Goal: Task Accomplishment & Management: Complete application form

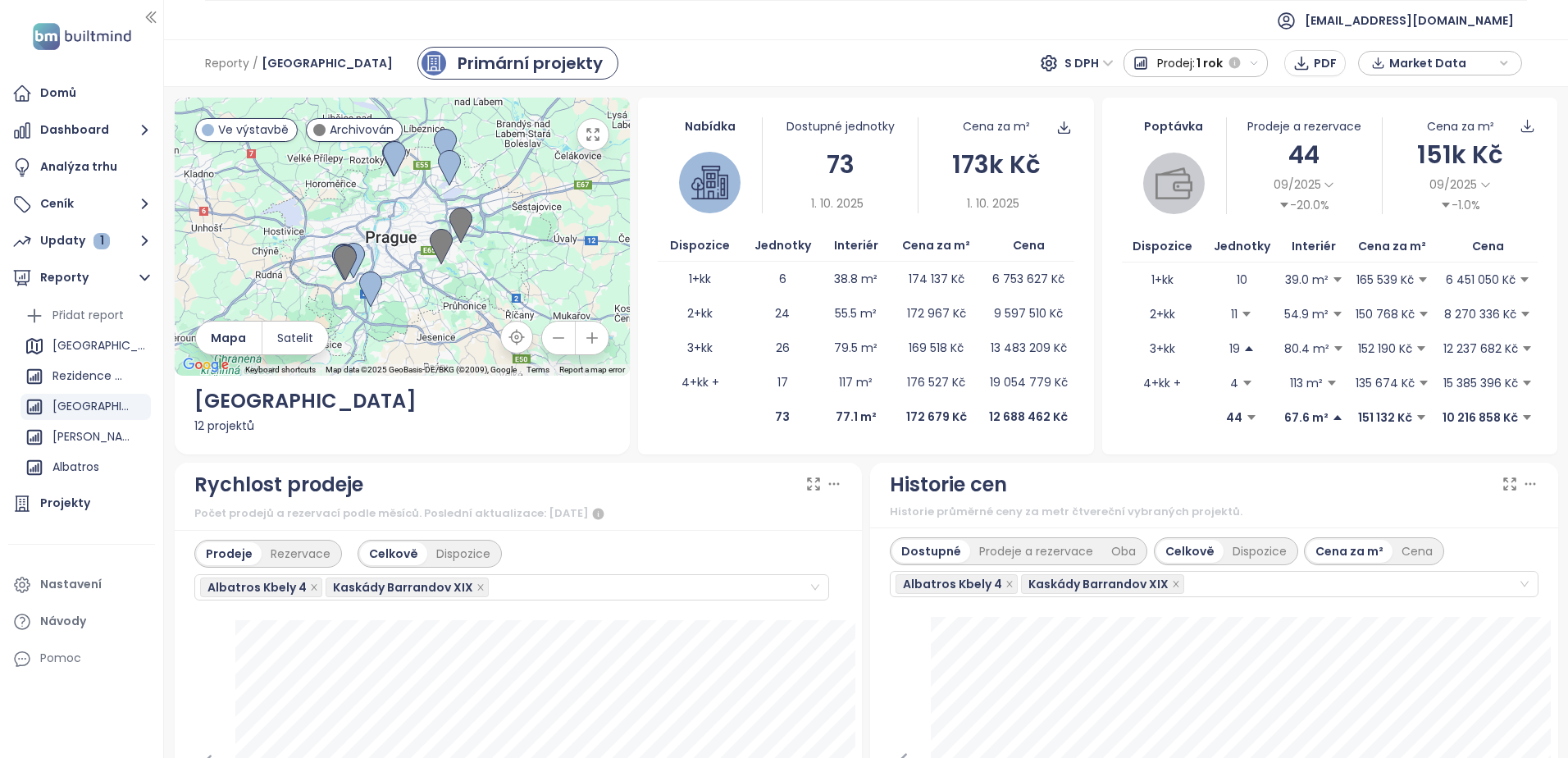
scroll to position [1714, 0]
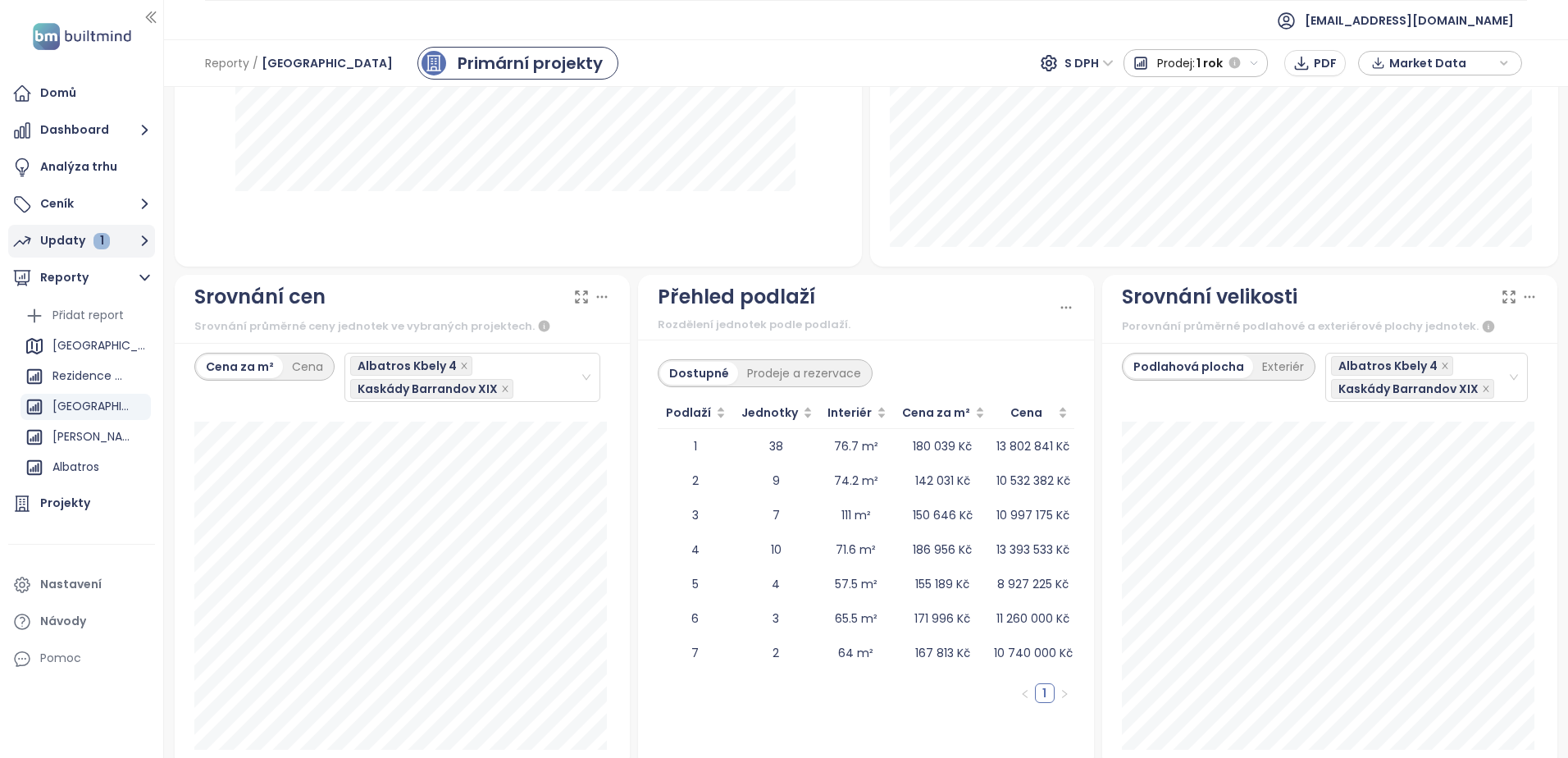
click at [46, 242] on div "Updaty 1" at bounding box center [75, 241] width 69 height 20
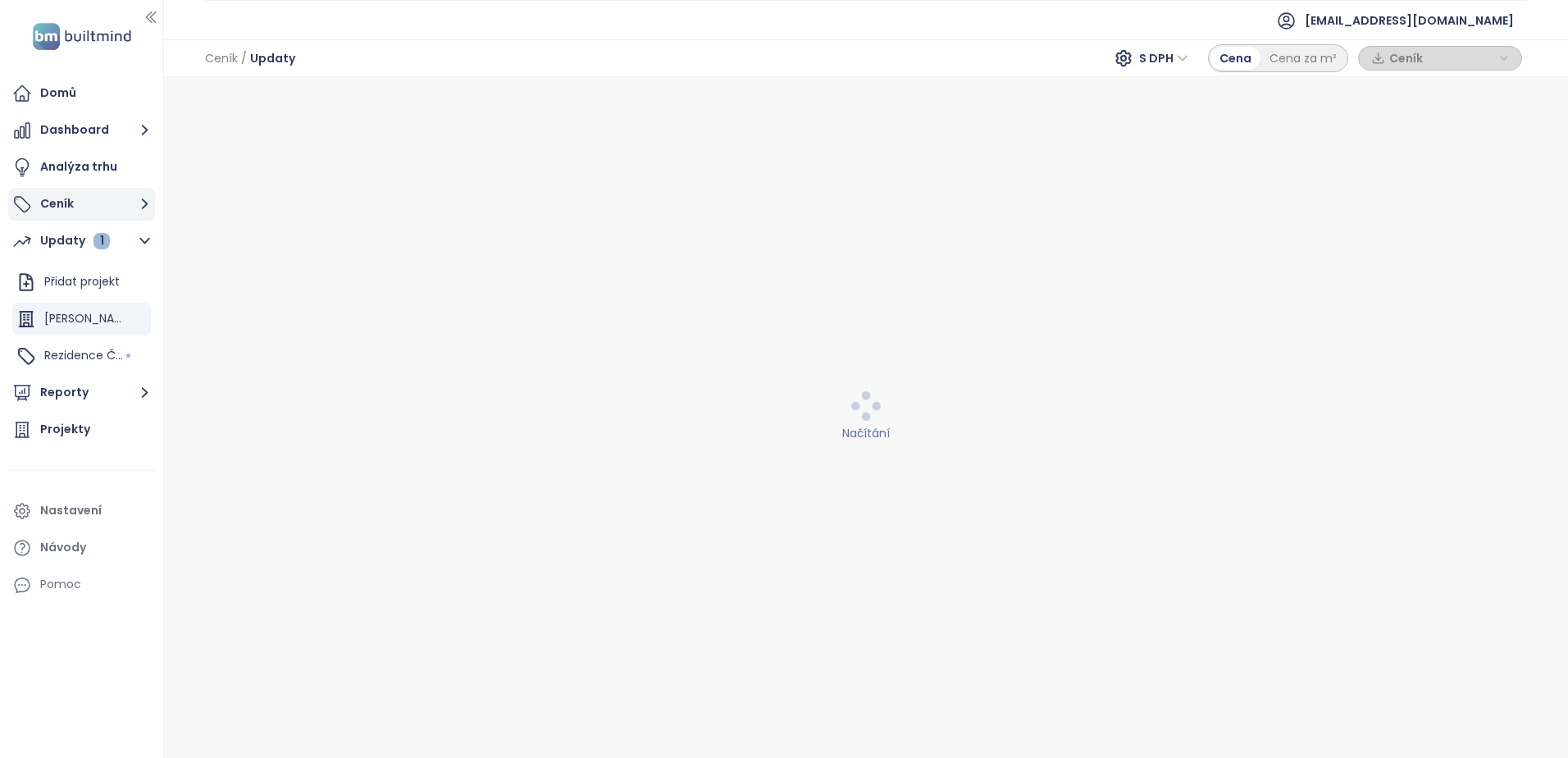
click at [64, 207] on button "Ceník" at bounding box center [81, 204] width 147 height 33
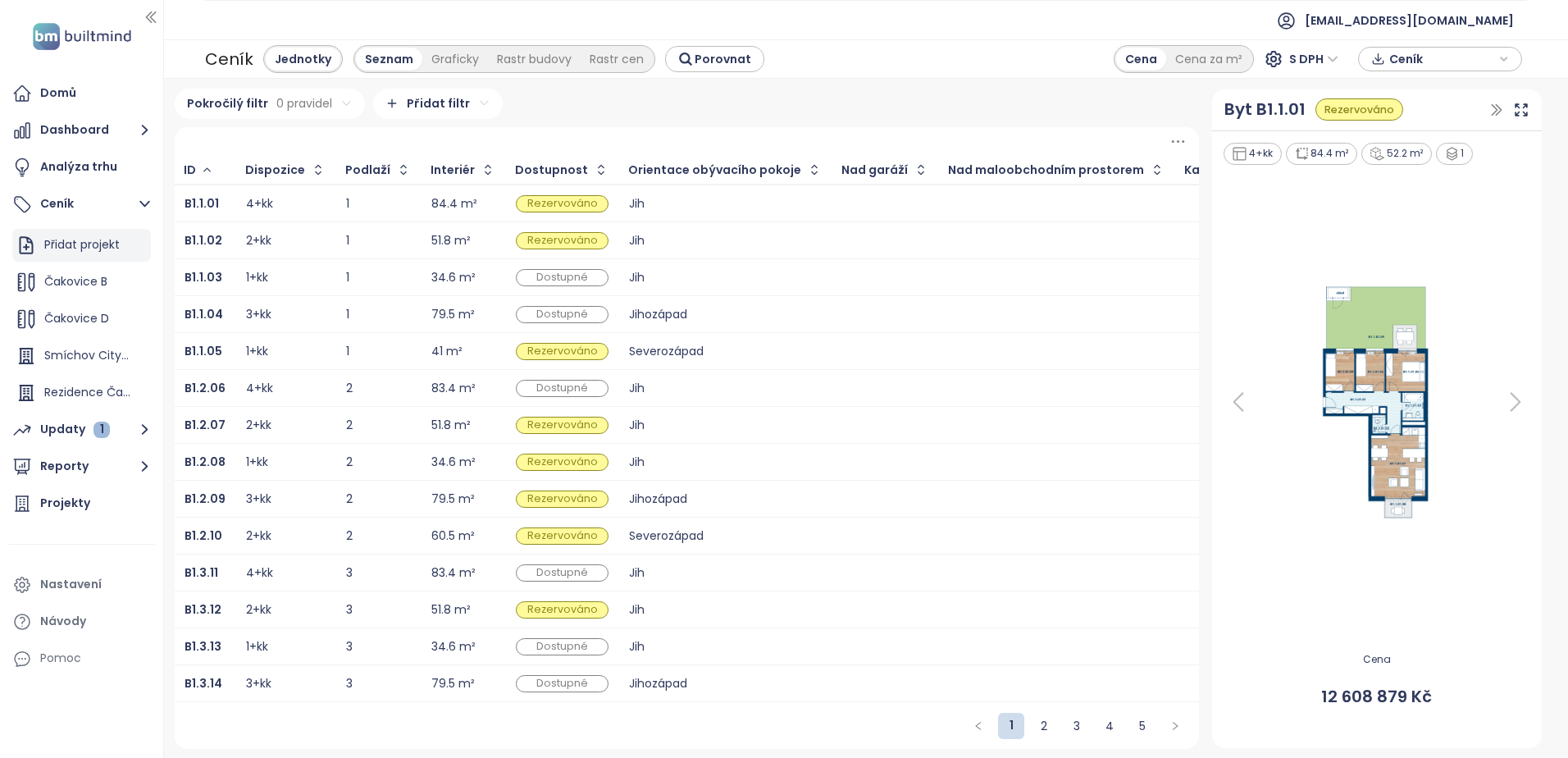
click at [65, 244] on div "Přidat projekt" at bounding box center [82, 244] width 76 height 20
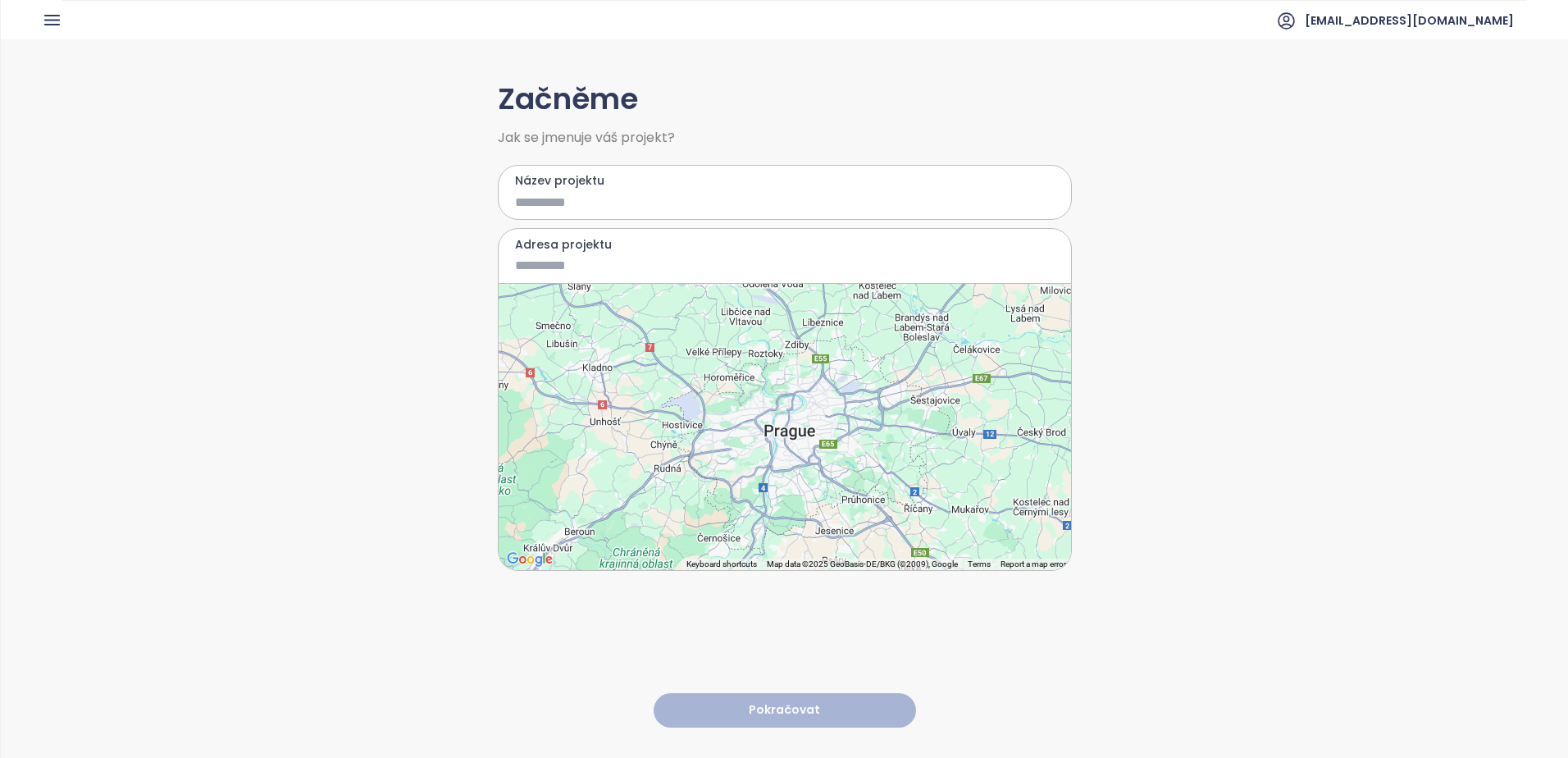
click at [554, 195] on input "Název projektu" at bounding box center [773, 202] width 516 height 20
type input "*******"
click at [538, 272] on input "Adresa projektu" at bounding box center [773, 265] width 516 height 20
click at [549, 274] on input "Adresa projektu" at bounding box center [773, 265] width 516 height 20
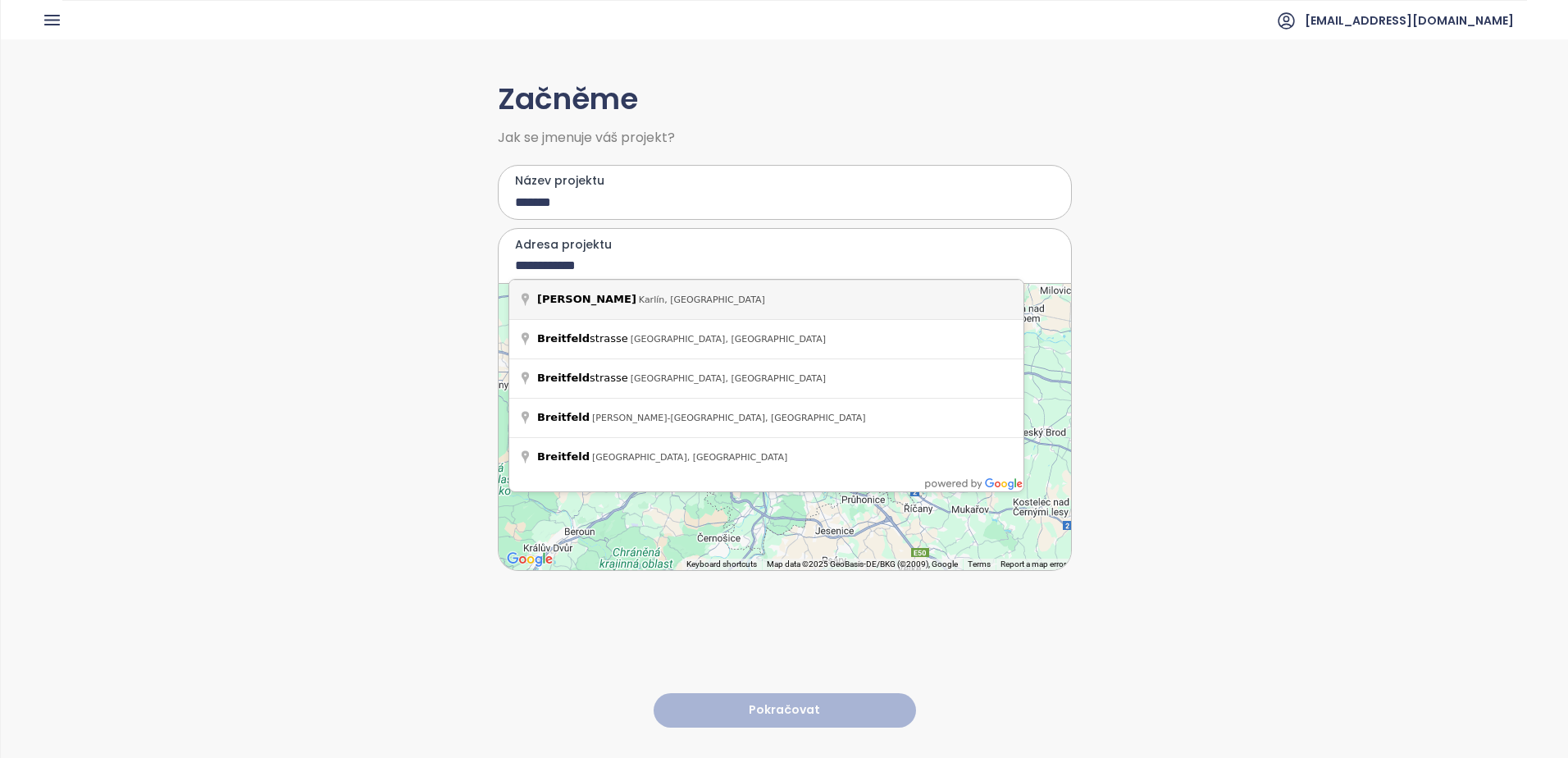
type input "**********"
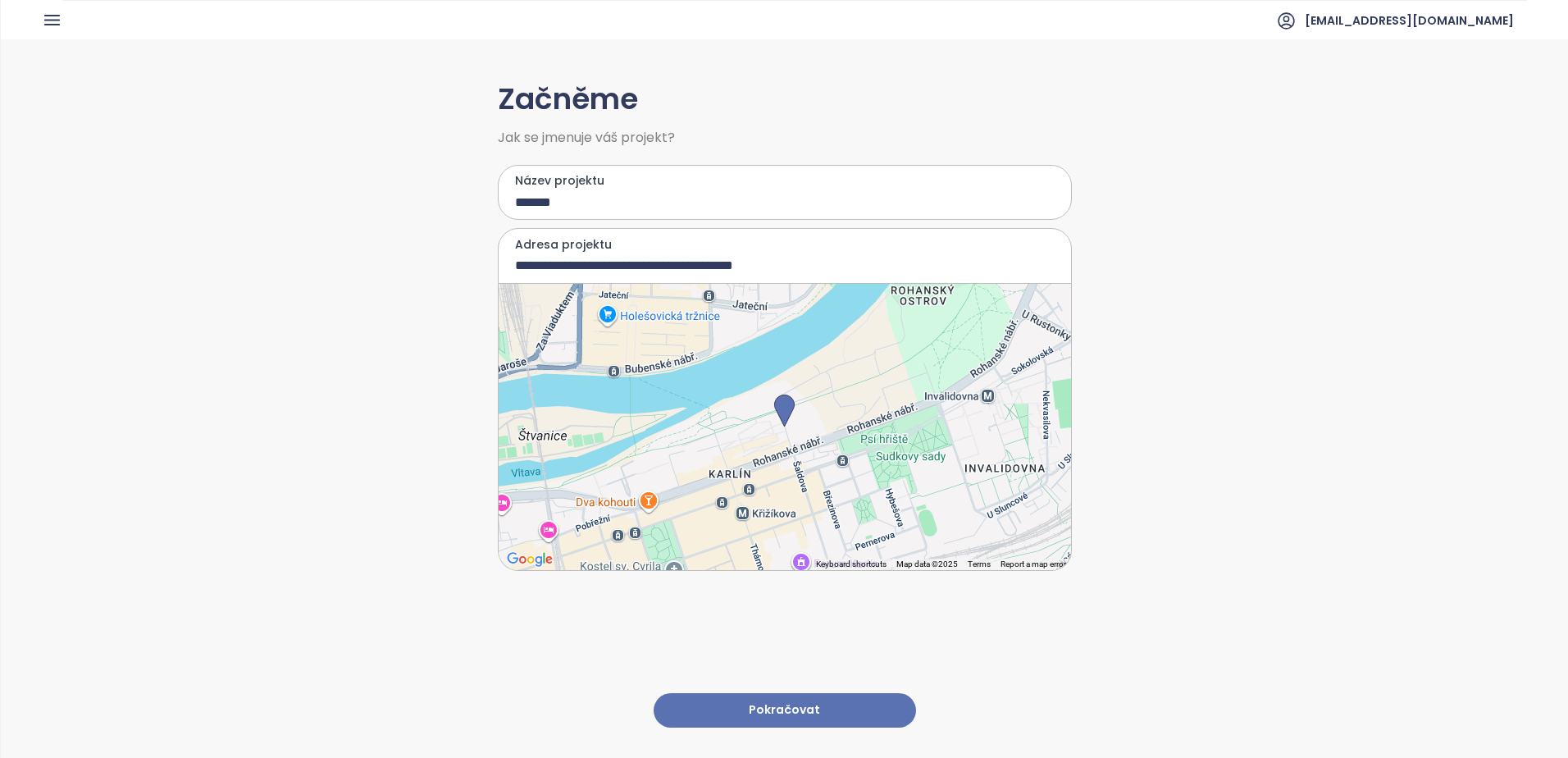
click at [774, 705] on button "Pokračovat" at bounding box center [785, 711] width 263 height 36
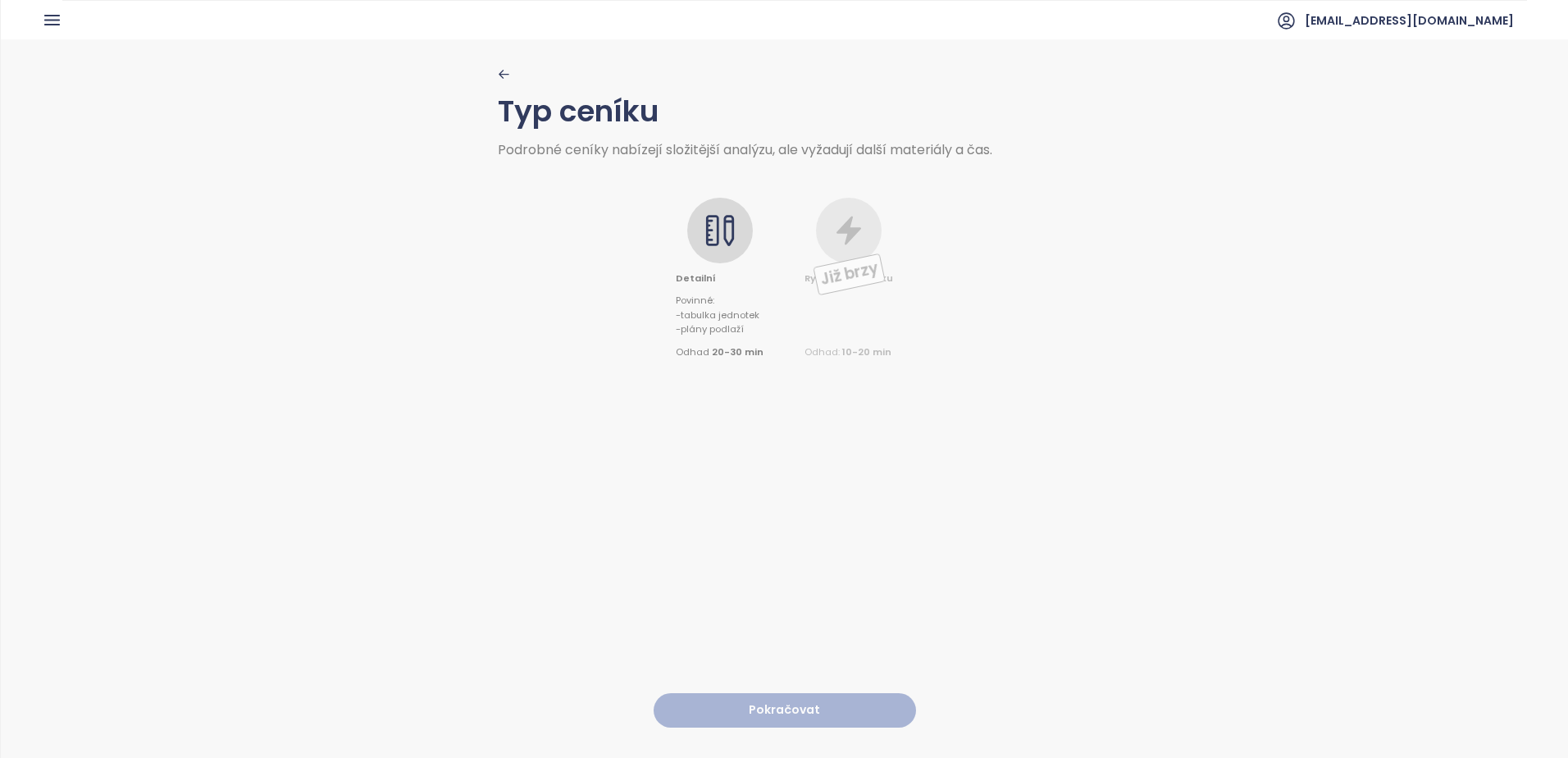
click at [709, 222] on icon at bounding box center [720, 231] width 33 height 33
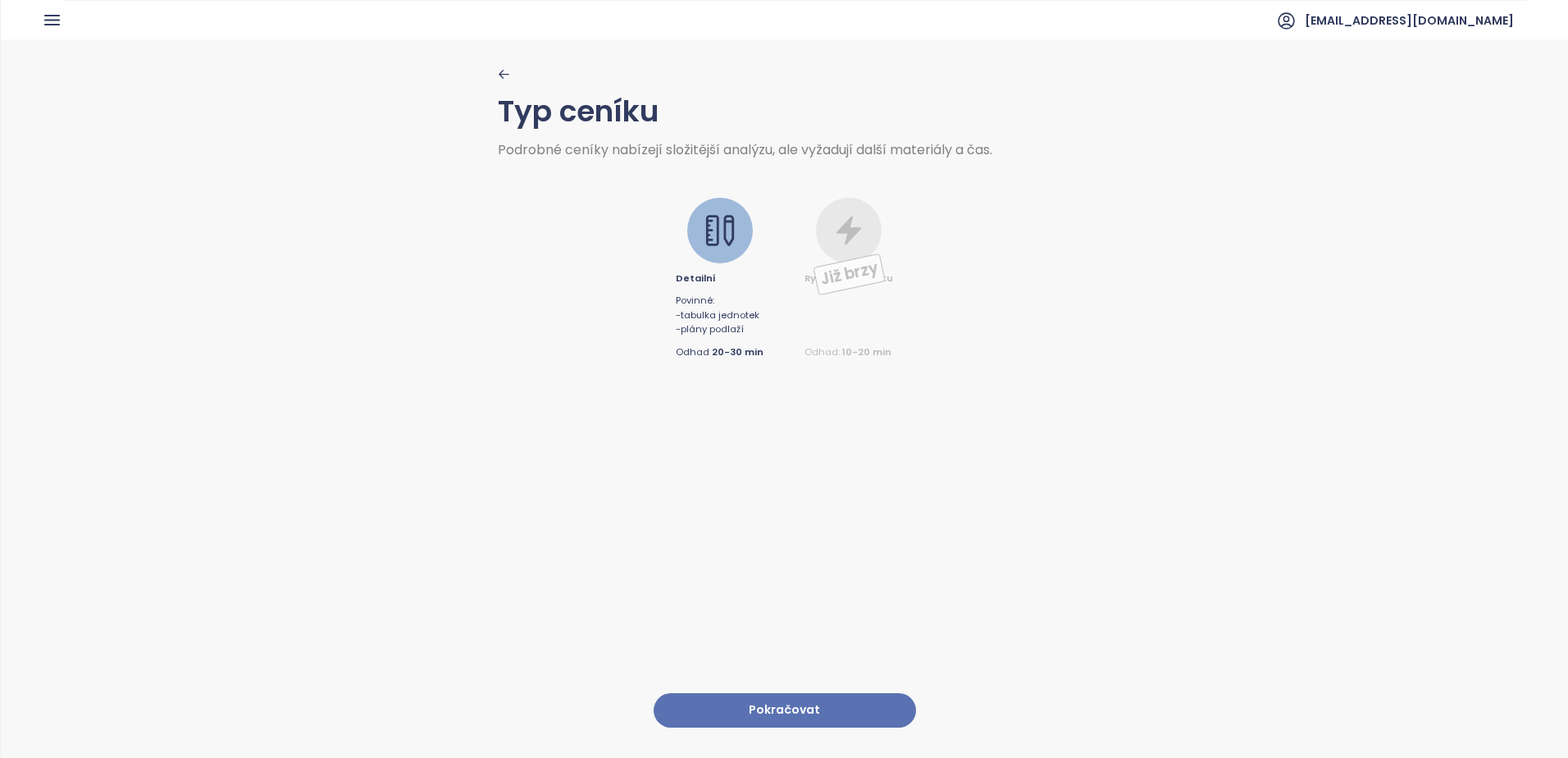
click at [734, 693] on button "Pokračovat" at bounding box center [785, 711] width 263 height 36
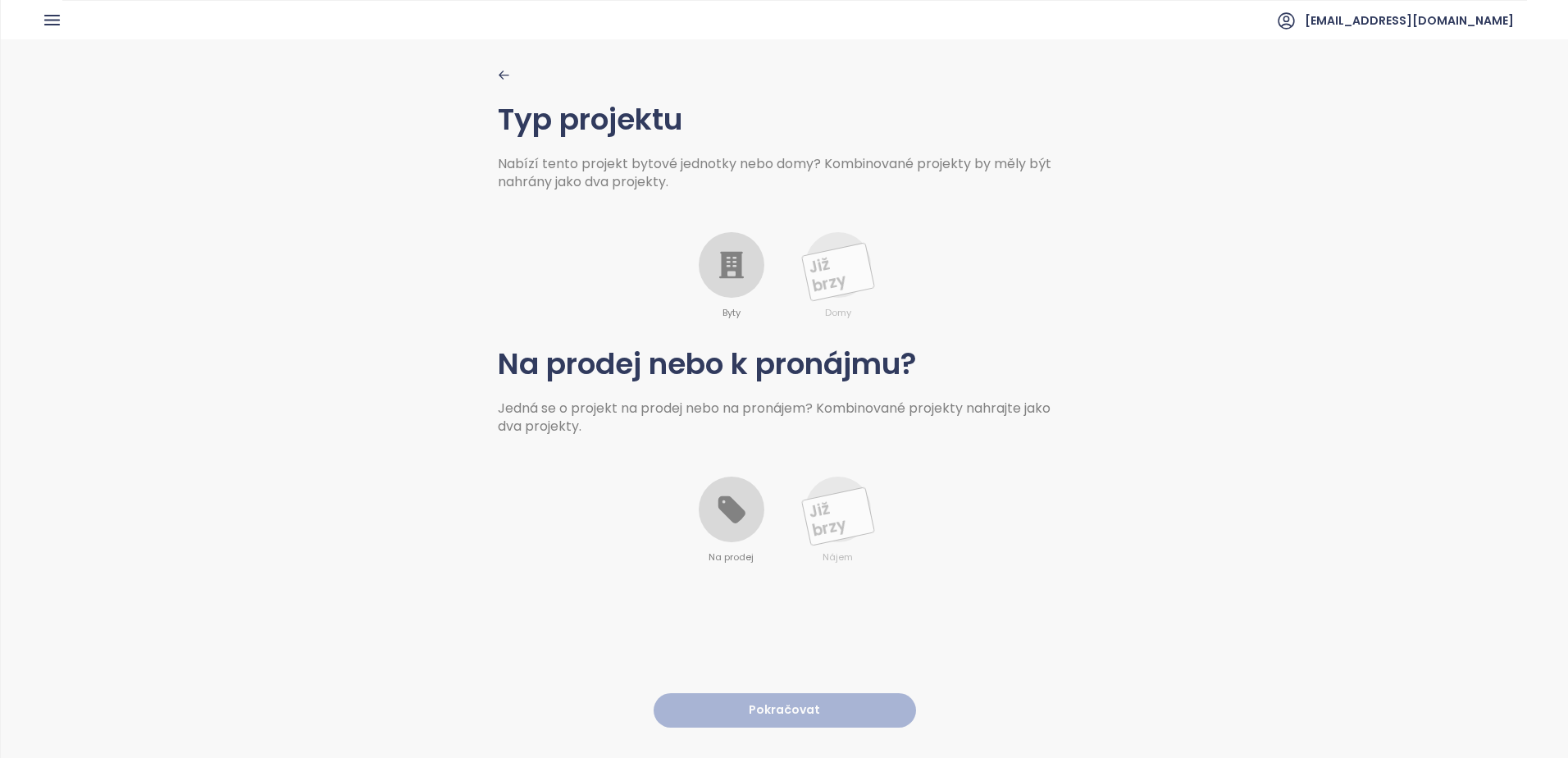
click at [735, 261] on icon at bounding box center [731, 265] width 25 height 27
click at [738, 530] on div at bounding box center [731, 510] width 66 height 66
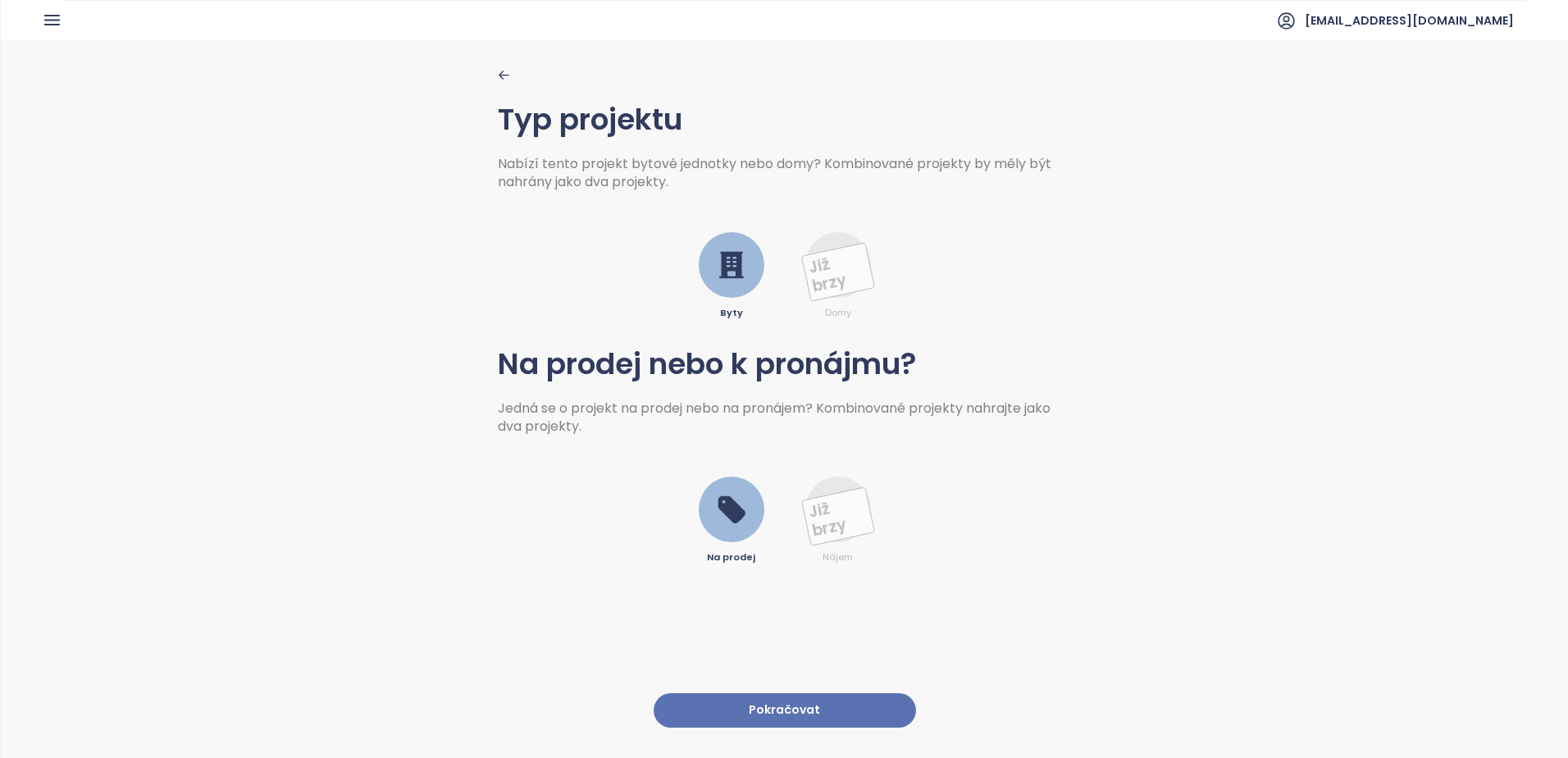
click at [769, 701] on button "Pokračovat" at bounding box center [785, 711] width 263 height 36
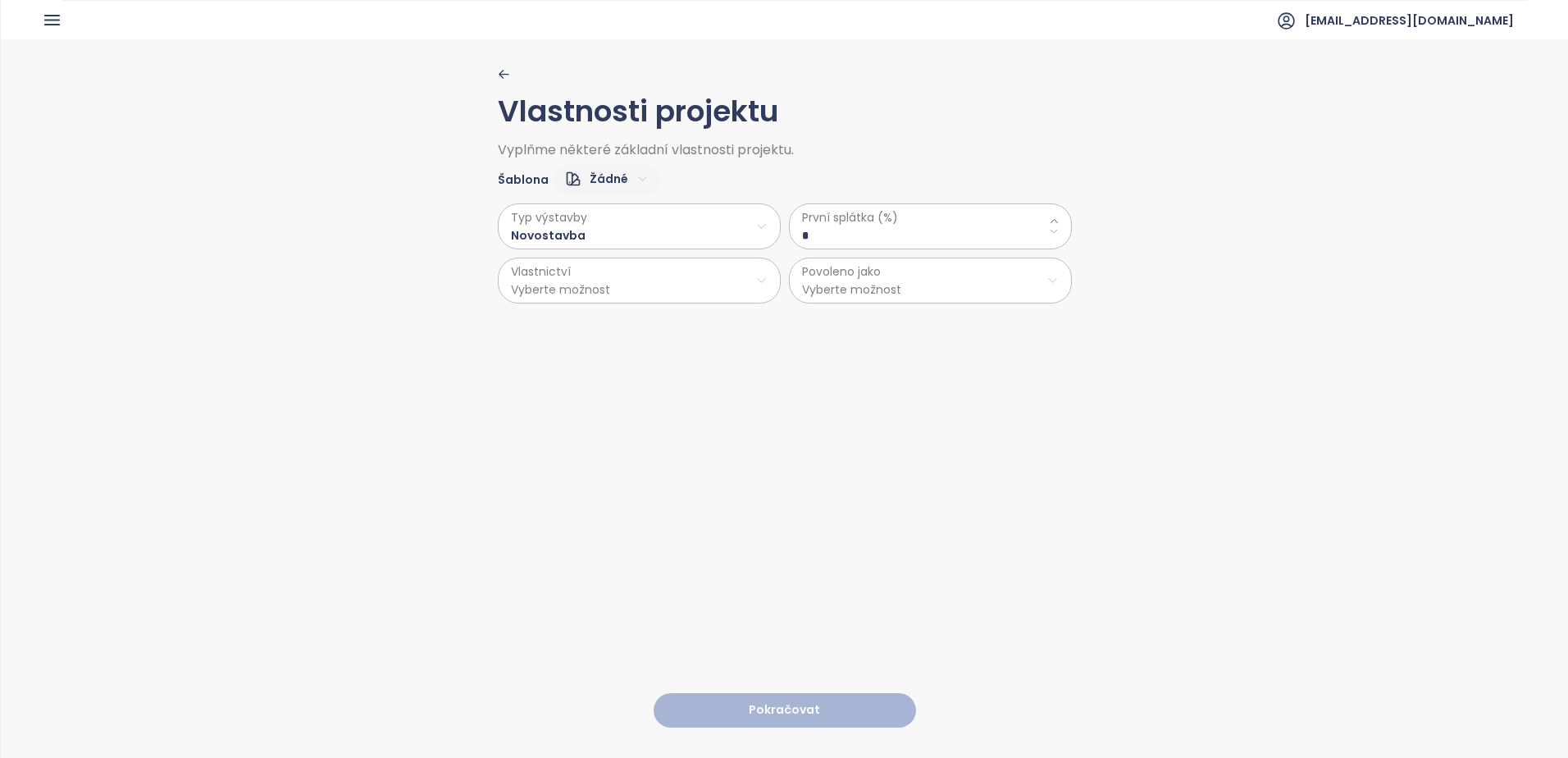
click at [947, 237] on \(\%\) "*" at bounding box center [931, 235] width 257 height 18
type \(\%\) "**"
click at [647, 304] on div "Vlastnosti projektu Vyplňme některé základní vlastnosti projektu. Šablona Žádné…" at bounding box center [785, 398] width 574 height 717
click at [648, 295] on html "Domů Dashboard Analýza trhu Ceník Updaty 1 Reporty Projekty Nastavení Návody Po…" at bounding box center [784, 379] width 1568 height 758
click at [556, 323] on span "Osobní" at bounding box center [633, 321] width 273 height 23
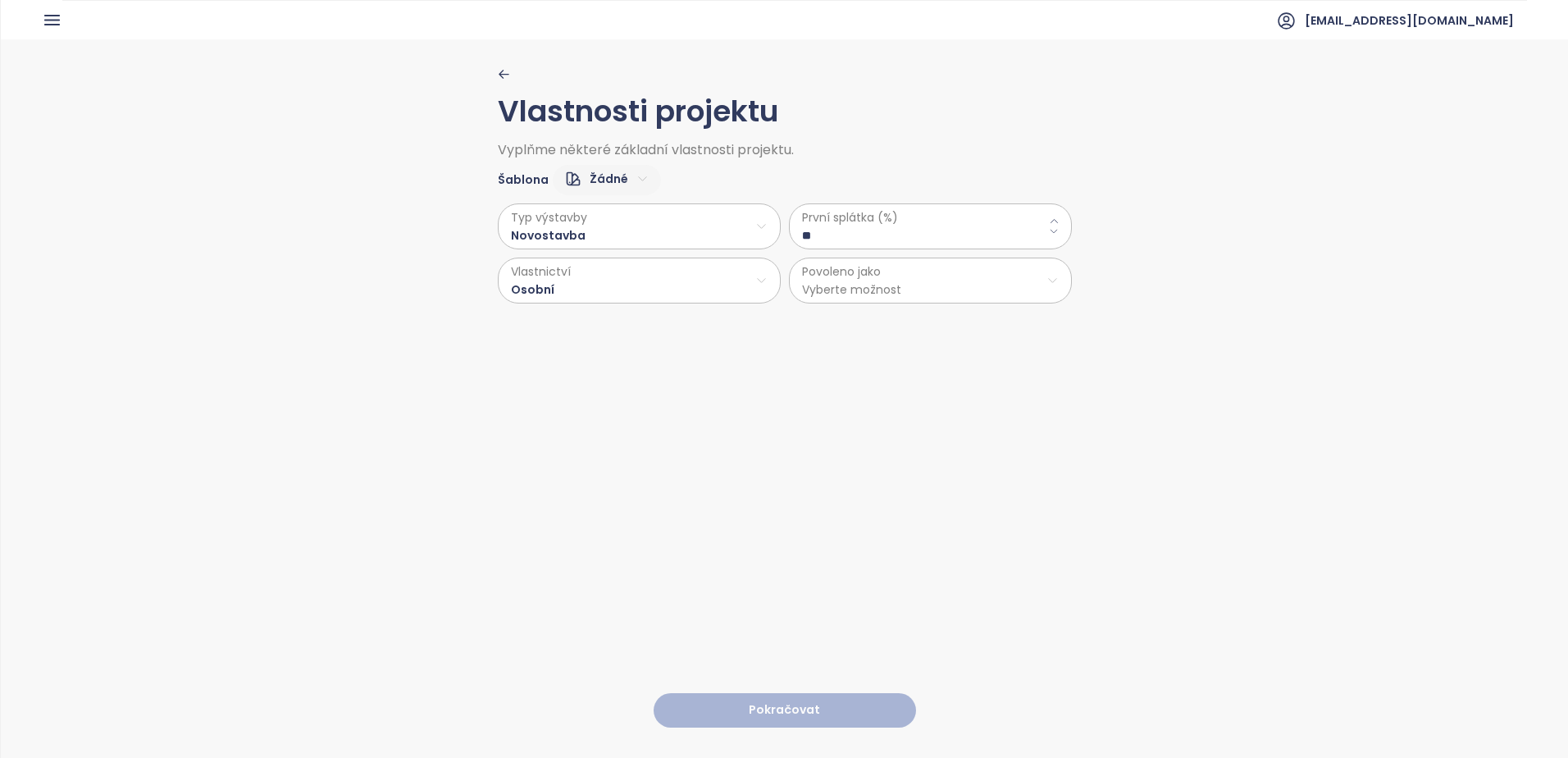
click at [876, 298] on html "Domů Dashboard Analýza trhu Ceník Updaty 1 Reporty Projekty Nastavení Návody Po…" at bounding box center [784, 379] width 1568 height 758
click at [841, 322] on span "Byty" at bounding box center [923, 321] width 273 height 23
click at [795, 698] on button "Pokračovat" at bounding box center [785, 711] width 263 height 36
click at [549, 242] on html "Domů Dashboard Analýza trhu Ceník Updaty 1 Reporty Projekty Nastavení Návody Po…" at bounding box center [784, 379] width 1568 height 758
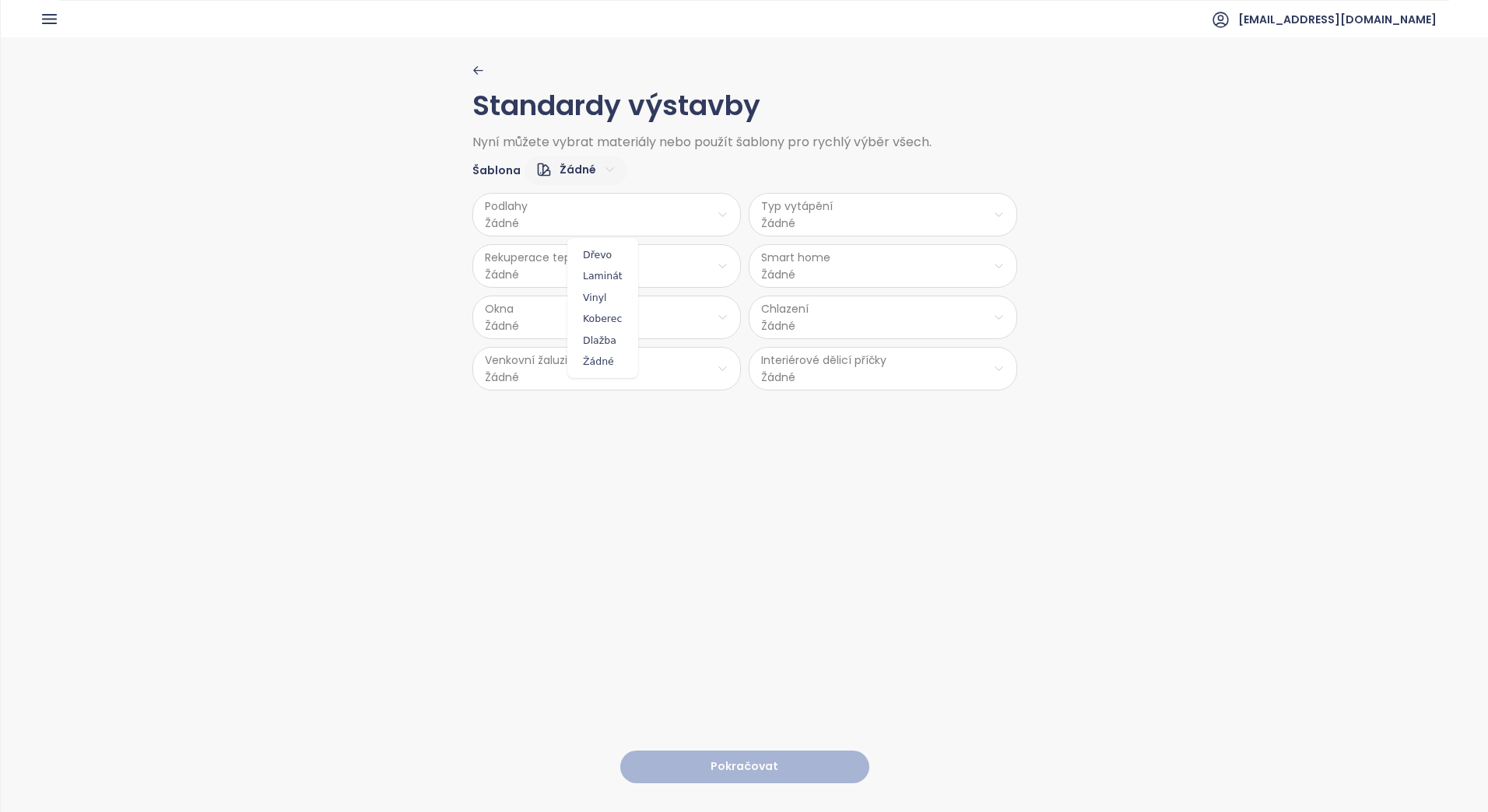
click at [600, 208] on html "Domů Dashboard Analýza trhu Ceník Updaty 1 Reporty Projekty Nastavení Návody Po…" at bounding box center [744, 406] width 1488 height 812
click at [604, 221] on html "Domů Dashboard Analýza trhu Ceník Updaty 1 Reporty Projekty Nastavení Návody Po…" at bounding box center [744, 406] width 1488 height 812
click at [590, 259] on span "Dřevo" at bounding box center [602, 254] width 63 height 22
click at [805, 224] on html "Domů Dashboard Analýza trhu Ceník Updaty 1 Reporty Projekty Nastavení Návody Po…" at bounding box center [744, 406] width 1488 height 812
click at [874, 253] on span "Podlahové topení" at bounding box center [881, 254] width 107 height 22
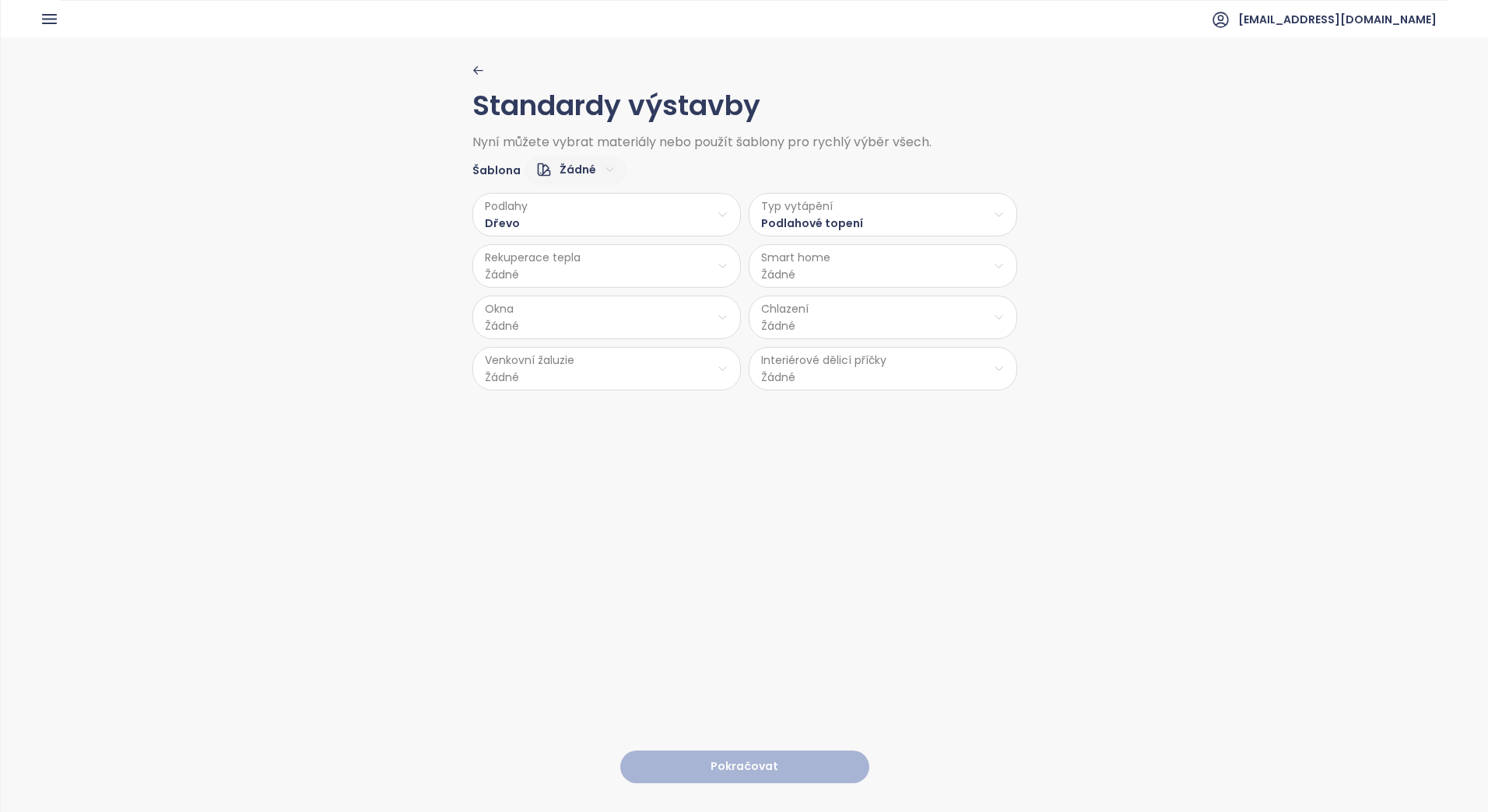
click at [520, 266] on html "Domů Dashboard Analýza trhu Ceník Updaty 1 Reporty Projekty Nastavení Návody Po…" at bounding box center [744, 406] width 1488 height 812
click at [515, 327] on html "Domů Dashboard Analýza trhu Ceník Updaty 1 Reporty Projekty Nastavení Návody Po…" at bounding box center [744, 406] width 1488 height 812
click at [581, 355] on span "Hliník" at bounding box center [603, 357] width 81 height 22
click at [577, 380] on html "Domů Dashboard Analýza trhu Ceník Updaty 1 Reporty Projekty Nastavení Návody Po…" at bounding box center [744, 406] width 1488 height 812
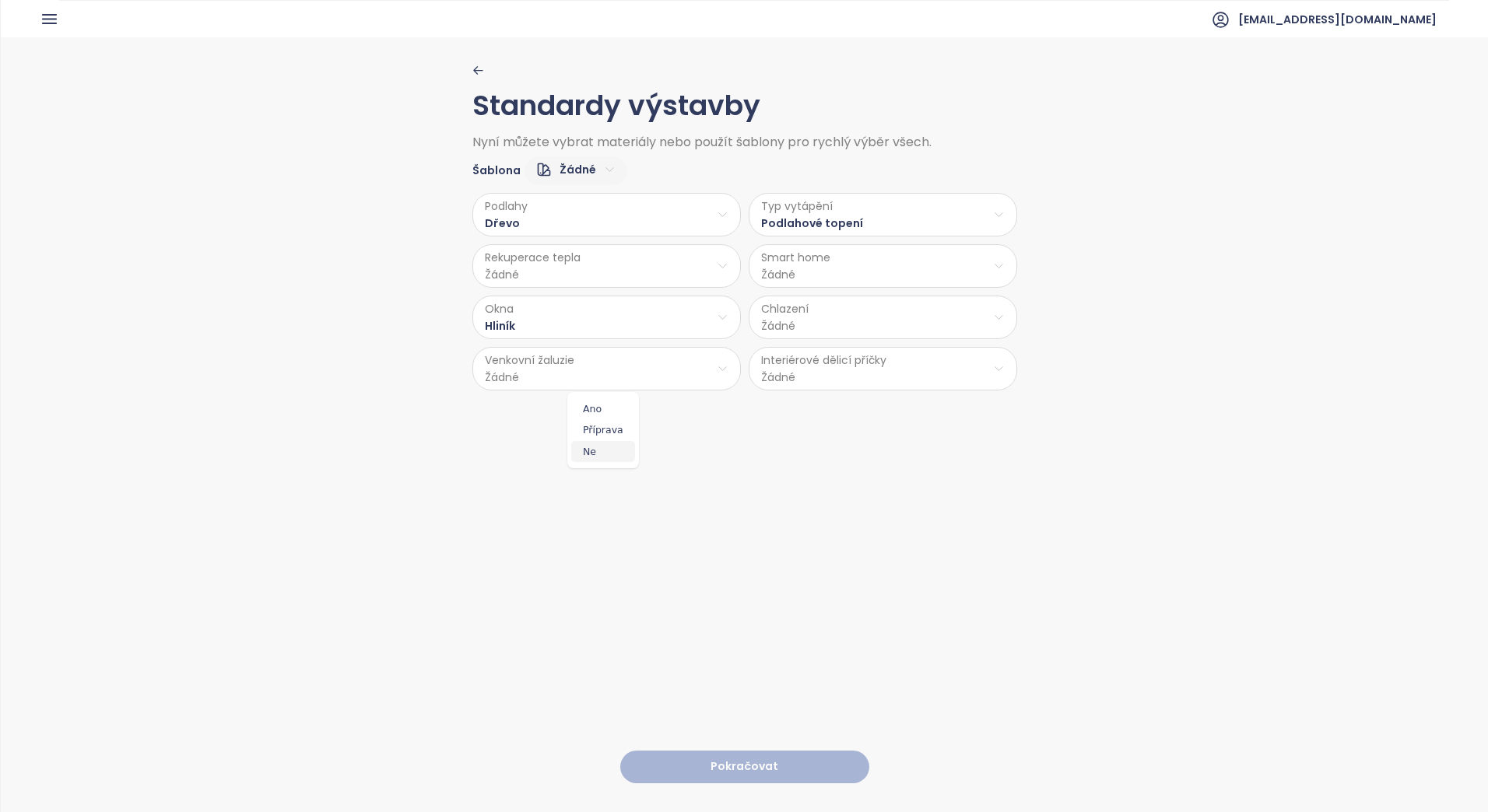
click at [589, 441] on span "Ne" at bounding box center [603, 451] width 64 height 22
click at [564, 383] on html "Domů Dashboard Analýza trhu Ceník Updaty 1 Reporty Projekty Nastavení Návody Po…" at bounding box center [744, 406] width 1488 height 812
click at [587, 426] on span "Příprava" at bounding box center [603, 430] width 64 height 22
click at [785, 316] on html "Domů Dashboard Analýza trhu Ceník Updaty 1 Reporty Projekty Nastavení Návody Po…" at bounding box center [744, 406] width 1488 height 812
click at [543, 272] on html "Domů Dashboard Analýza trhu Ceník Updaty 1 Reporty Projekty Nastavení Návody Po…" at bounding box center [744, 406] width 1488 height 812
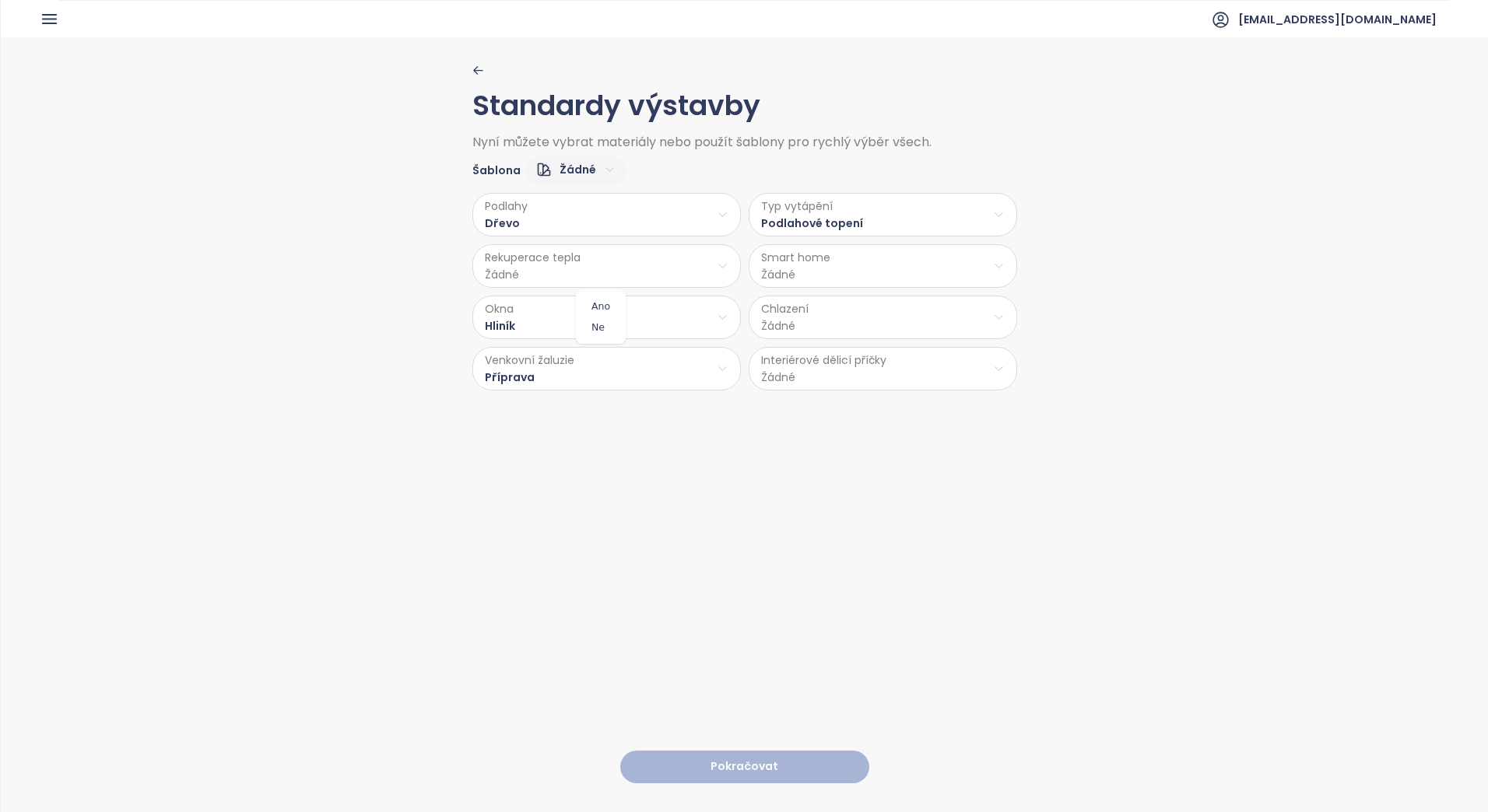
click at [543, 272] on html "Domů Dashboard Analýza trhu Ceník Updaty 1 Reporty Projekty Nastavení Návody Po…" at bounding box center [744, 406] width 1488 height 812
click at [603, 325] on span "Ne" at bounding box center [600, 327] width 42 height 22
click at [770, 278] on html "Domů Dashboard Analýza trhu Ceník Updaty 1 Reporty Projekty Nastavení Návody Po…" at bounding box center [744, 406] width 1488 height 812
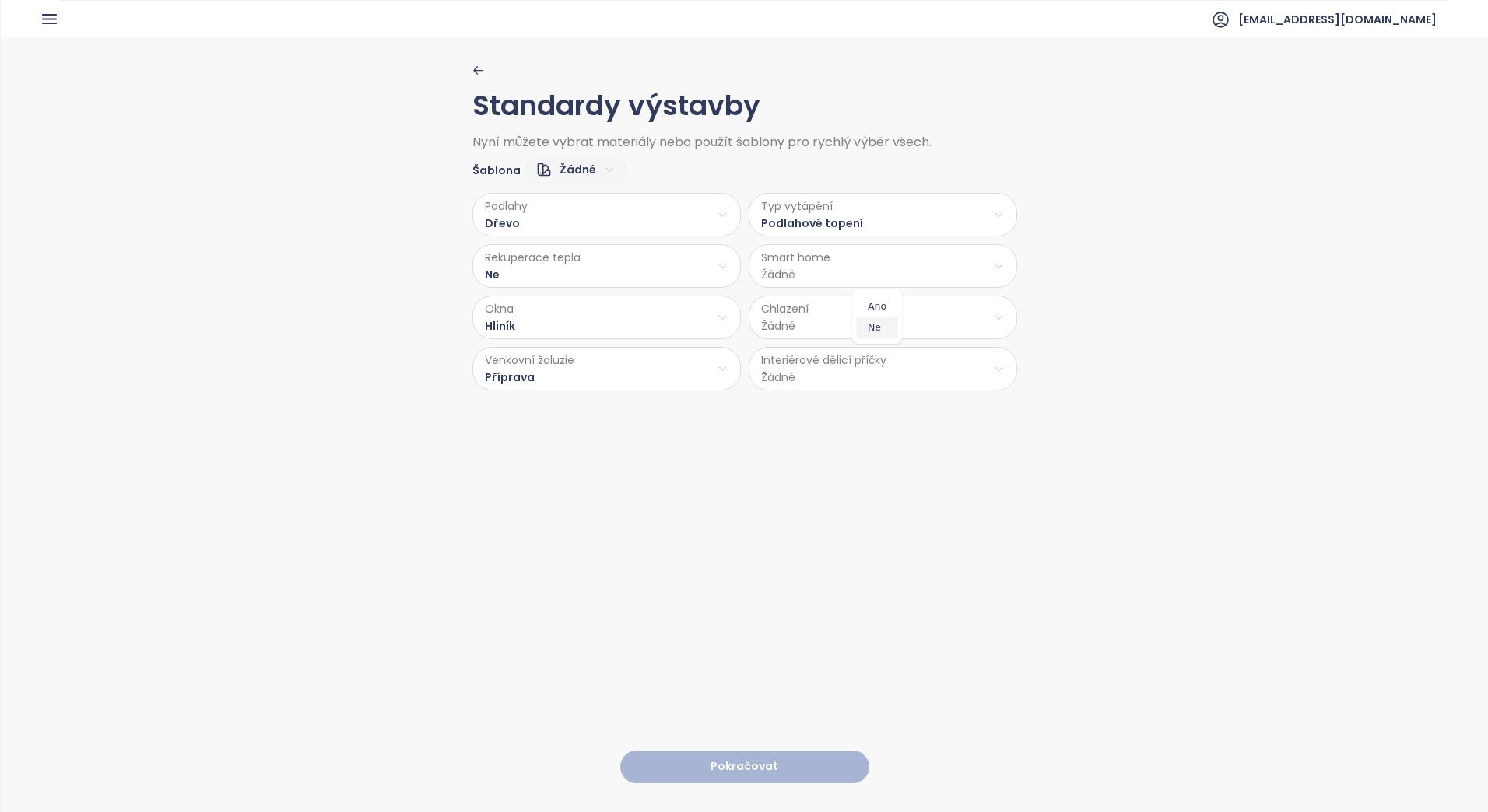
drag, startPoint x: 886, startPoint y: 308, endPoint x: 885, endPoint y: 326, distance: 18.0
click at [823, 327] on html "Domů Dashboard Analýza trhu Ceník Updaty 1 Reporty Projekty Nastavení Návody Po…" at bounding box center [744, 406] width 1488 height 812
click at [851, 380] on span "Příprava klimatizace" at bounding box center [882, 378] width 131 height 22
click at [763, 379] on html "Domů Dashboard Analýza trhu Ceník Updaty 1 Reporty Projekty Nastavení Návody Po…" at bounding box center [744, 406] width 1488 height 812
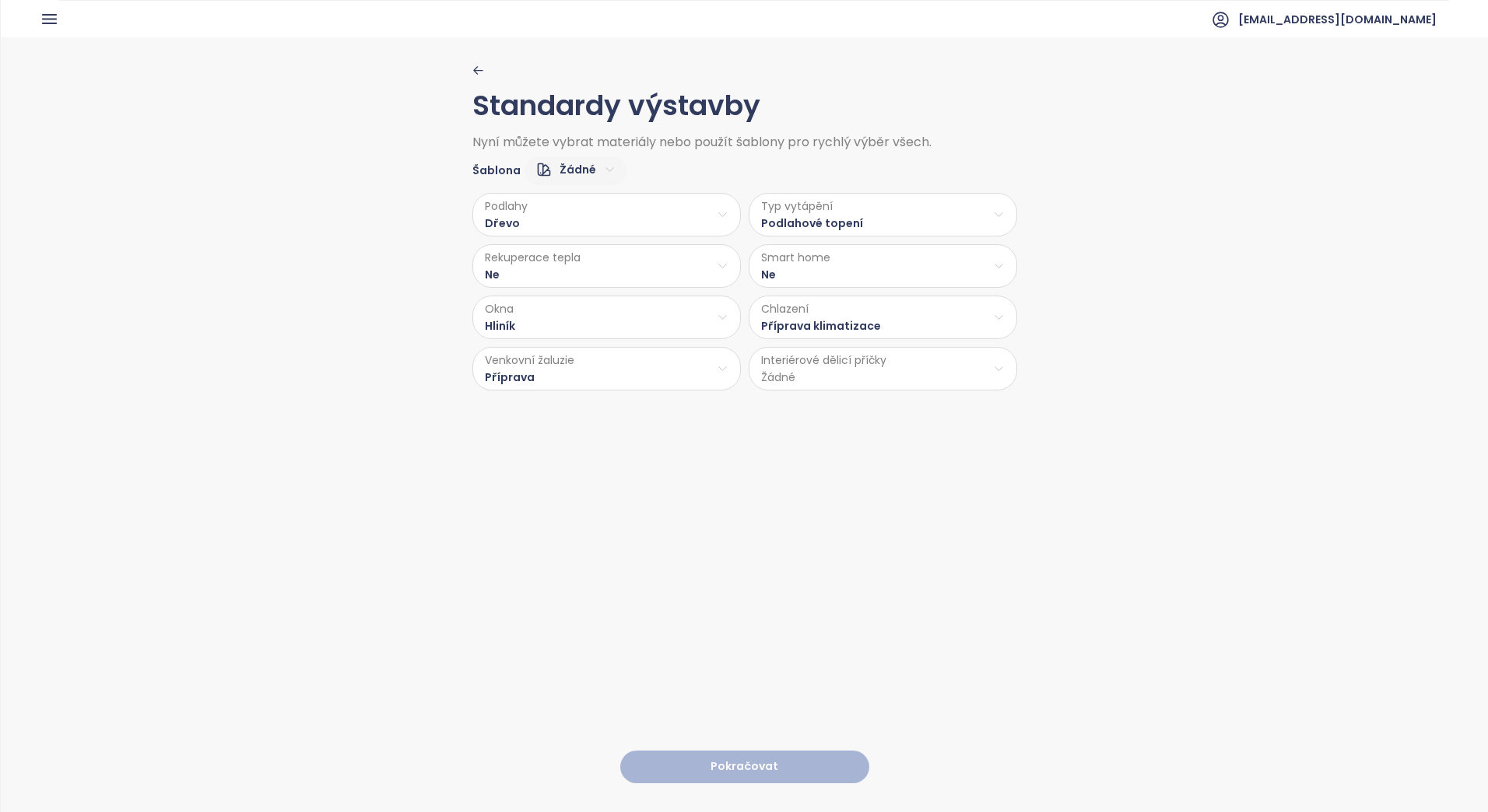
click at [763, 379] on html "Domů Dashboard Analýza trhu Ceník Updaty 1 Reporty Projekty Nastavení Návody Po…" at bounding box center [744, 406] width 1488 height 812
click at [896, 416] on span "Cihla" at bounding box center [880, 408] width 82 height 22
click at [725, 718] on button "Pokračovat" at bounding box center [745, 767] width 249 height 34
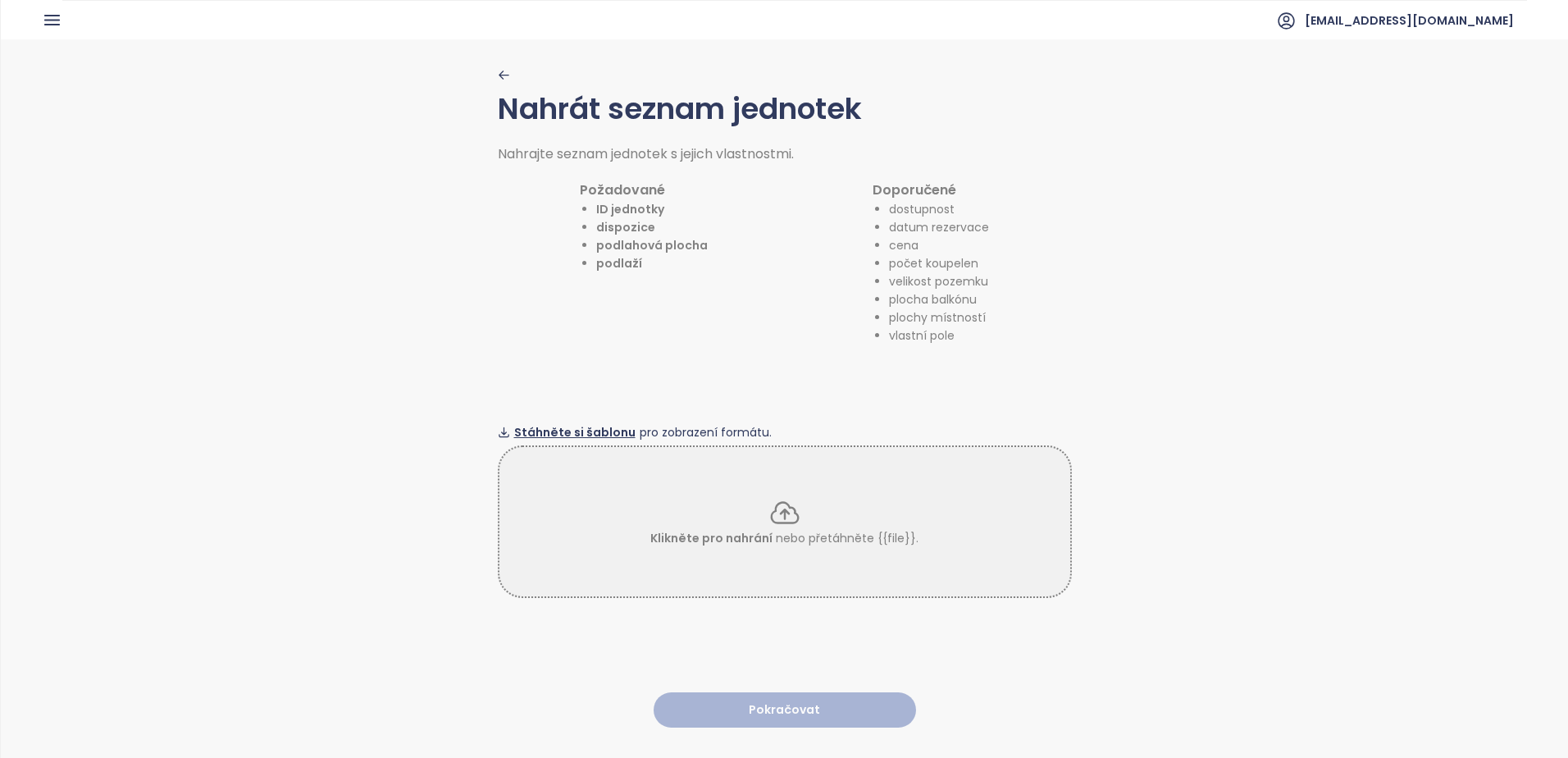
click at [534, 427] on span "Stáhněte si šablonu" at bounding box center [574, 432] width 121 height 18
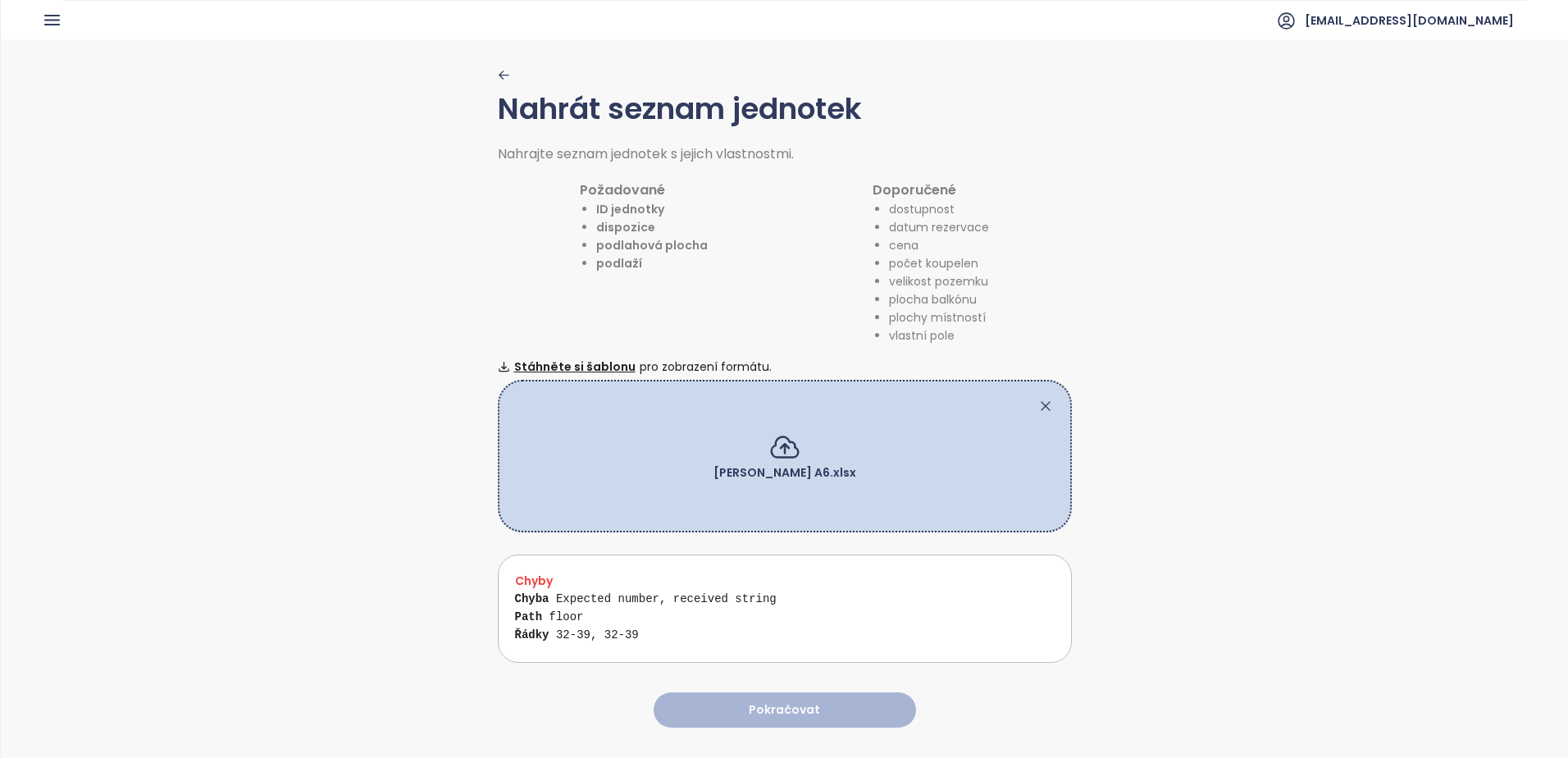
click at [779, 590] on div "Chyba Expected number, received string Path floor Řádky 32-39, 32-39" at bounding box center [790, 626] width 552 height 72
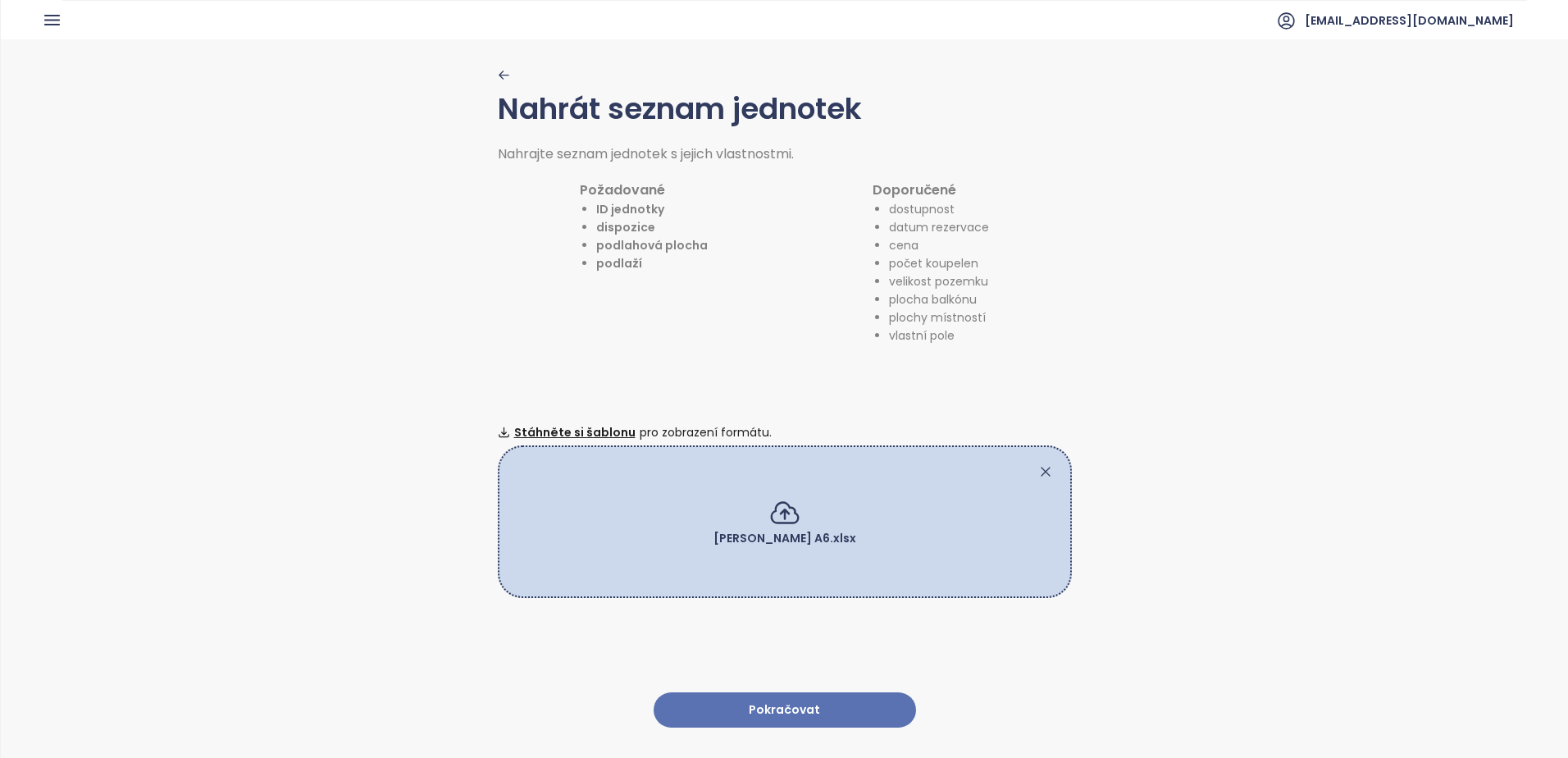
click at [769, 706] on button "Pokračovat" at bounding box center [785, 710] width 263 height 36
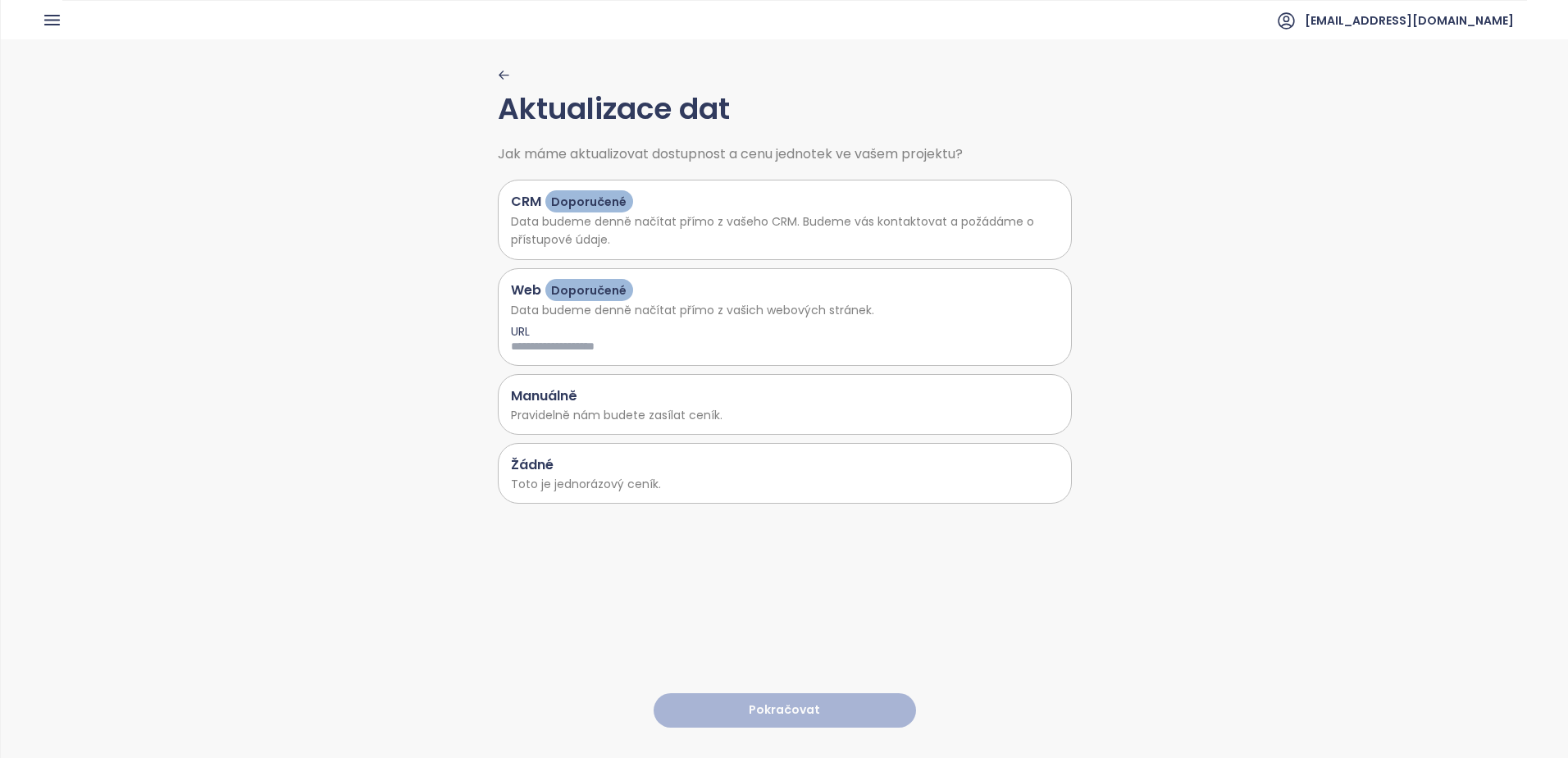
click at [579, 480] on p "Toto je jednorázový ceník." at bounding box center [784, 484] width 548 height 18
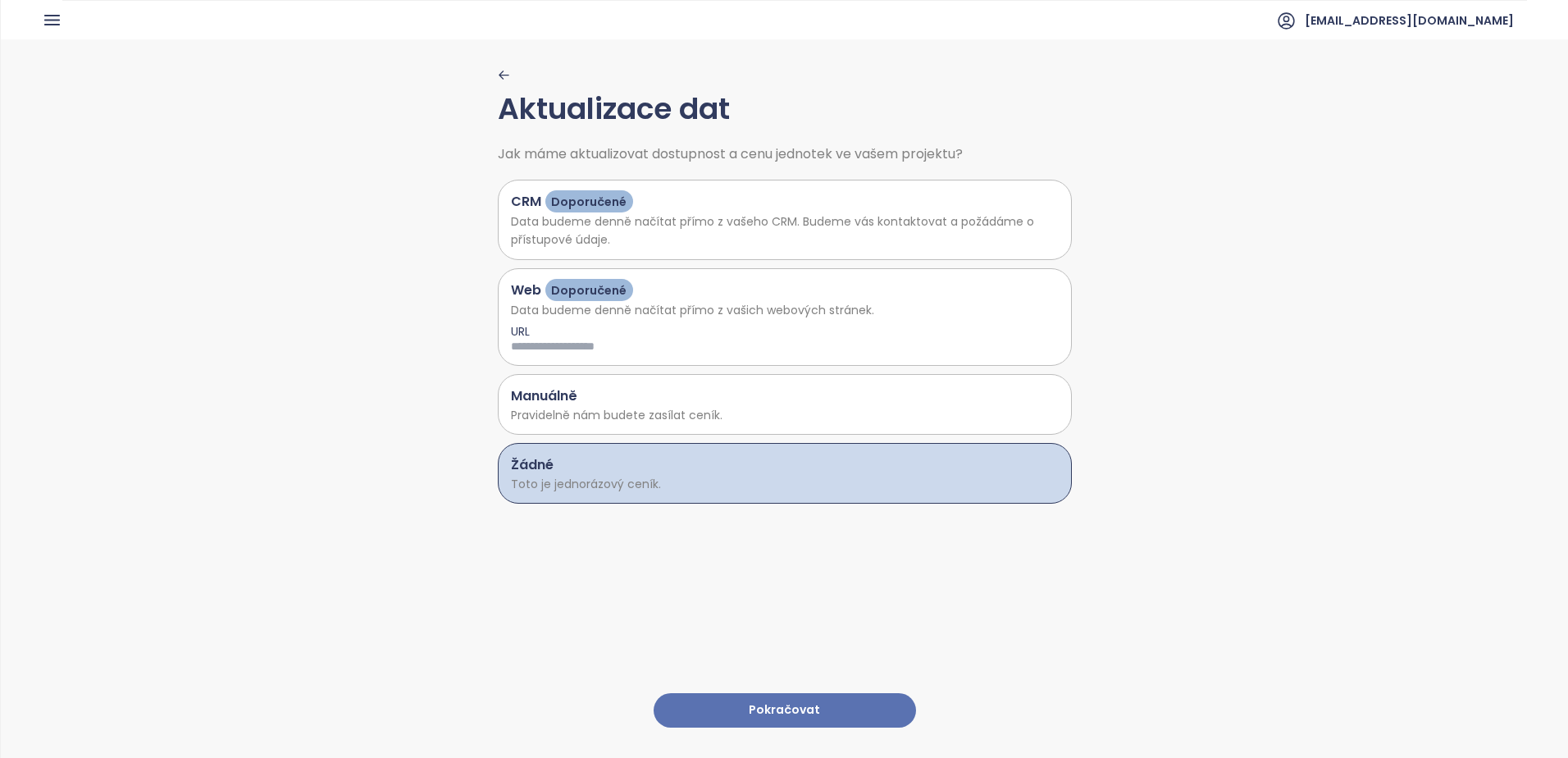
click at [738, 698] on button "Pokračovat" at bounding box center [785, 711] width 263 height 36
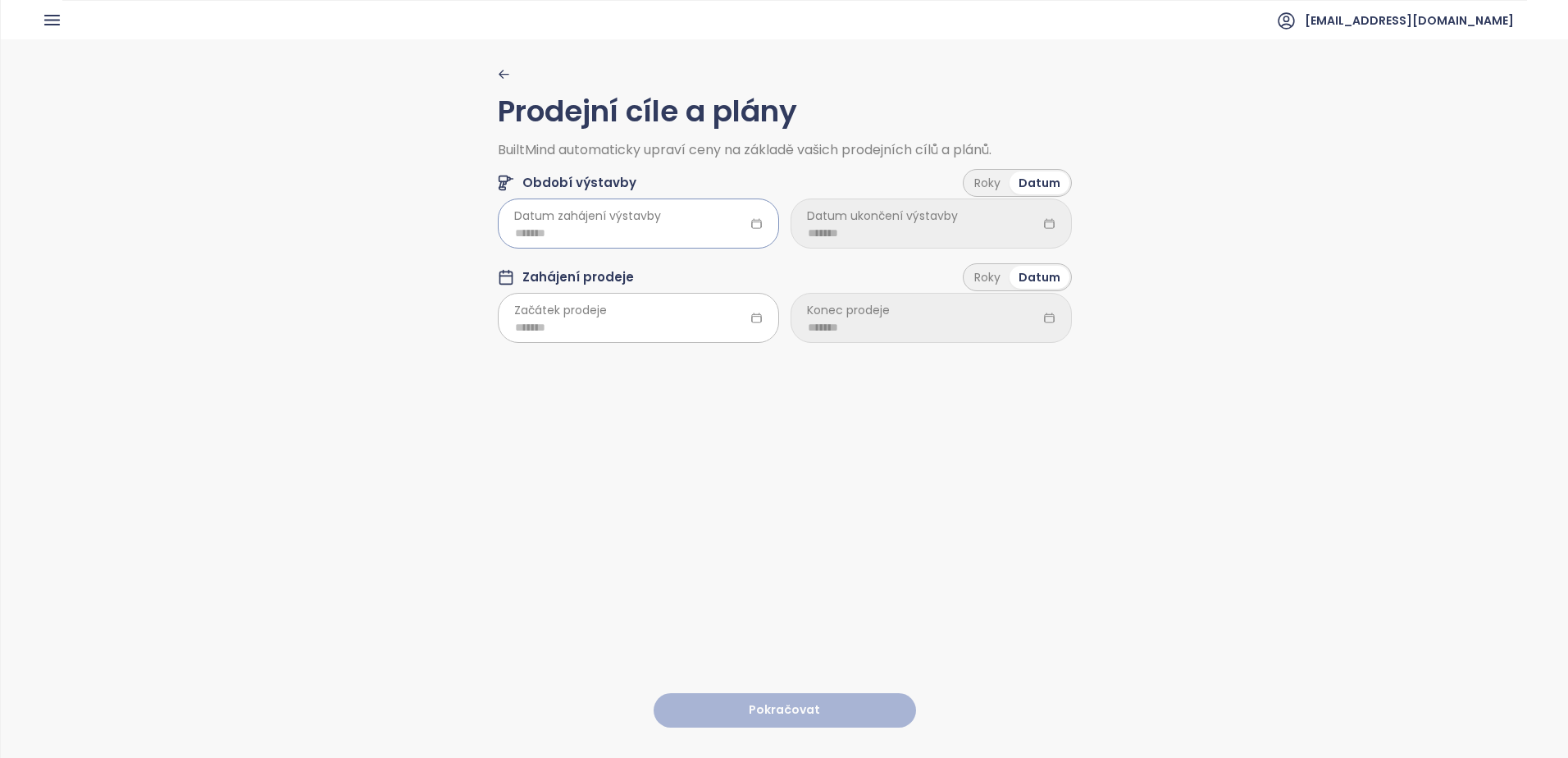
click at [632, 233] on input at bounding box center [638, 234] width 247 height 18
click at [704, 265] on button "button" at bounding box center [712, 267] width 18 height 33
click at [526, 305] on div "[PERSON_NAME]" at bounding box center [534, 312] width 49 height 20
type input "*******"
click at [821, 234] on input at bounding box center [931, 234] width 247 height 18
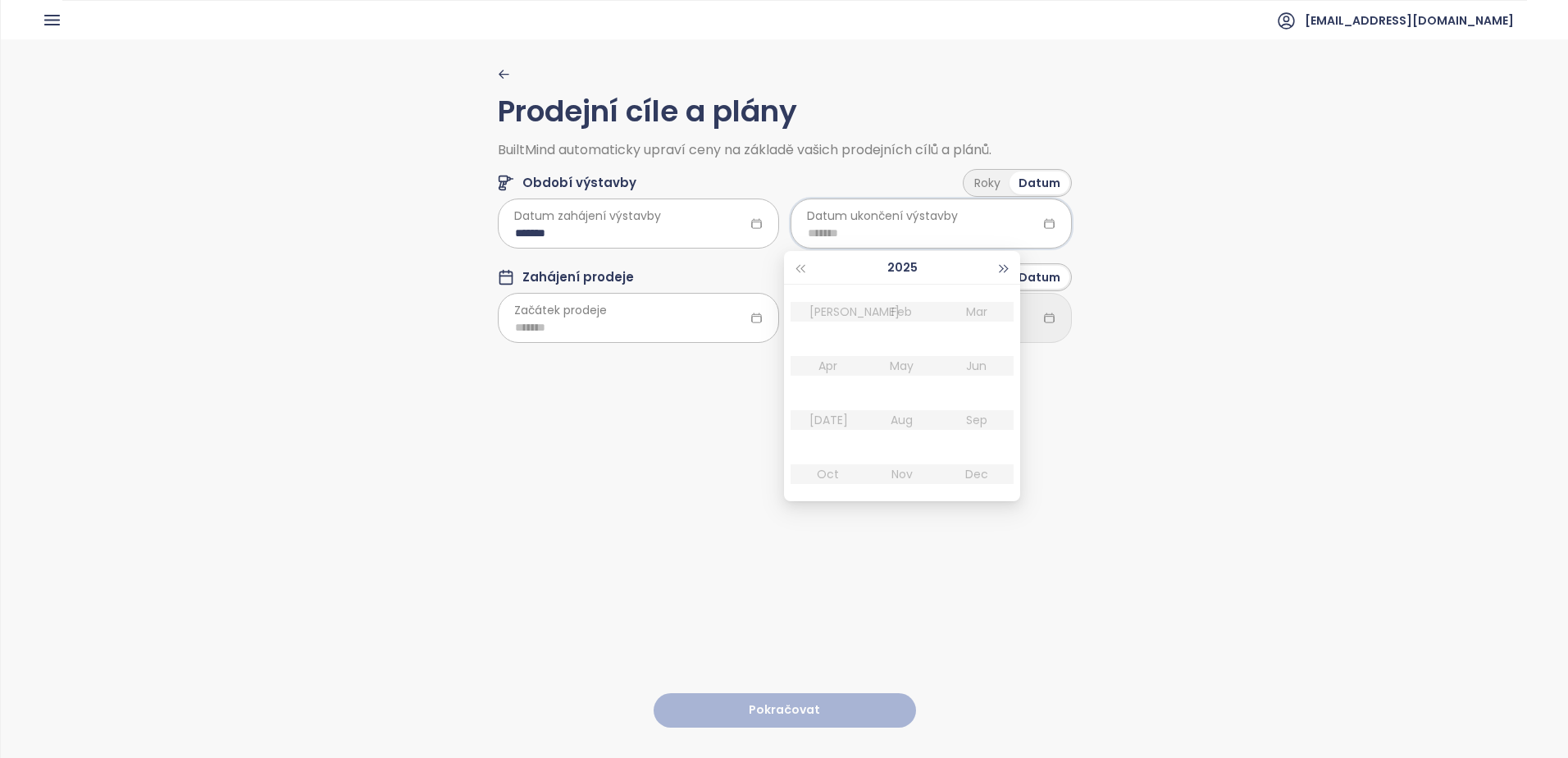
click at [1004, 261] on button "button" at bounding box center [1005, 267] width 18 height 33
click at [805, 314] on div "[PERSON_NAME]" at bounding box center [828, 312] width 49 height 20
type input "*******"
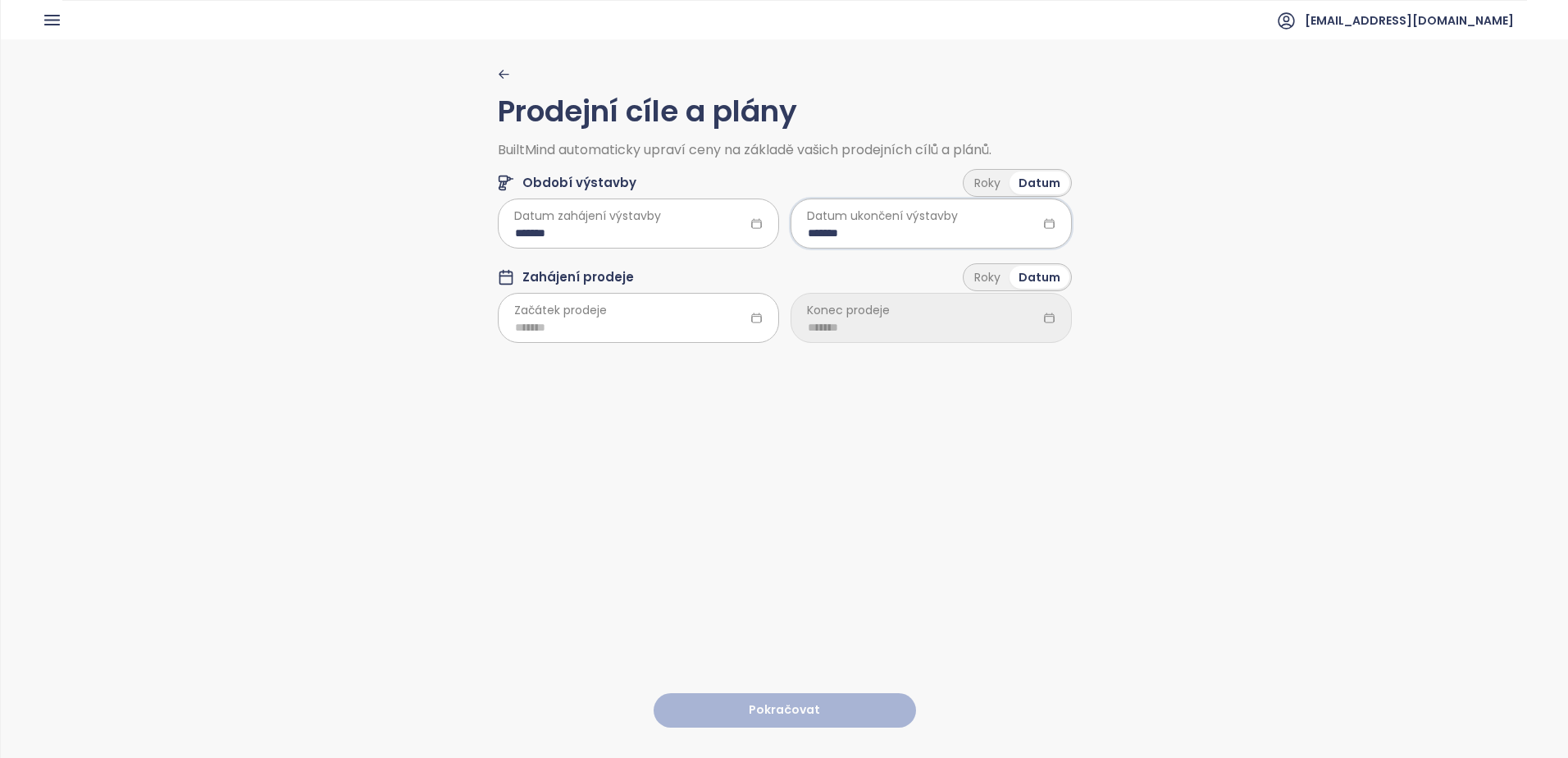
click at [573, 319] on span "Začátek prodeje" at bounding box center [561, 310] width 93 height 18
click at [560, 329] on input at bounding box center [638, 327] width 247 height 18
type input "*******"
click at [539, 566] on div "Oct" at bounding box center [534, 568] width 49 height 20
type input "*******"
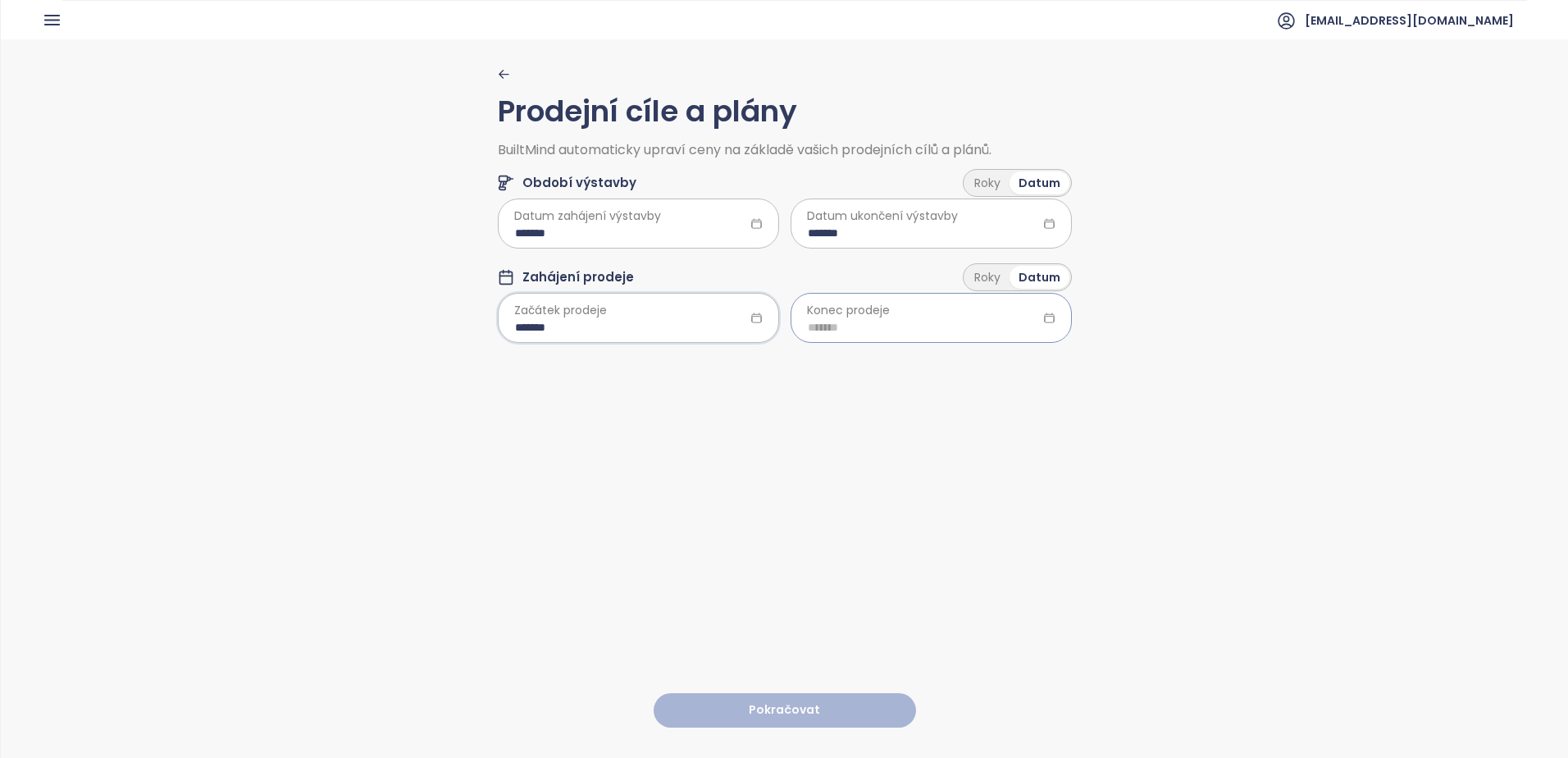
click at [860, 326] on input at bounding box center [931, 327] width 247 height 18
click at [996, 367] on button "button" at bounding box center [1005, 362] width 18 height 33
click at [996, 365] on button "button" at bounding box center [1005, 362] width 18 height 33
click at [959, 464] on div "Jun" at bounding box center [976, 461] width 49 height 20
type input "*******"
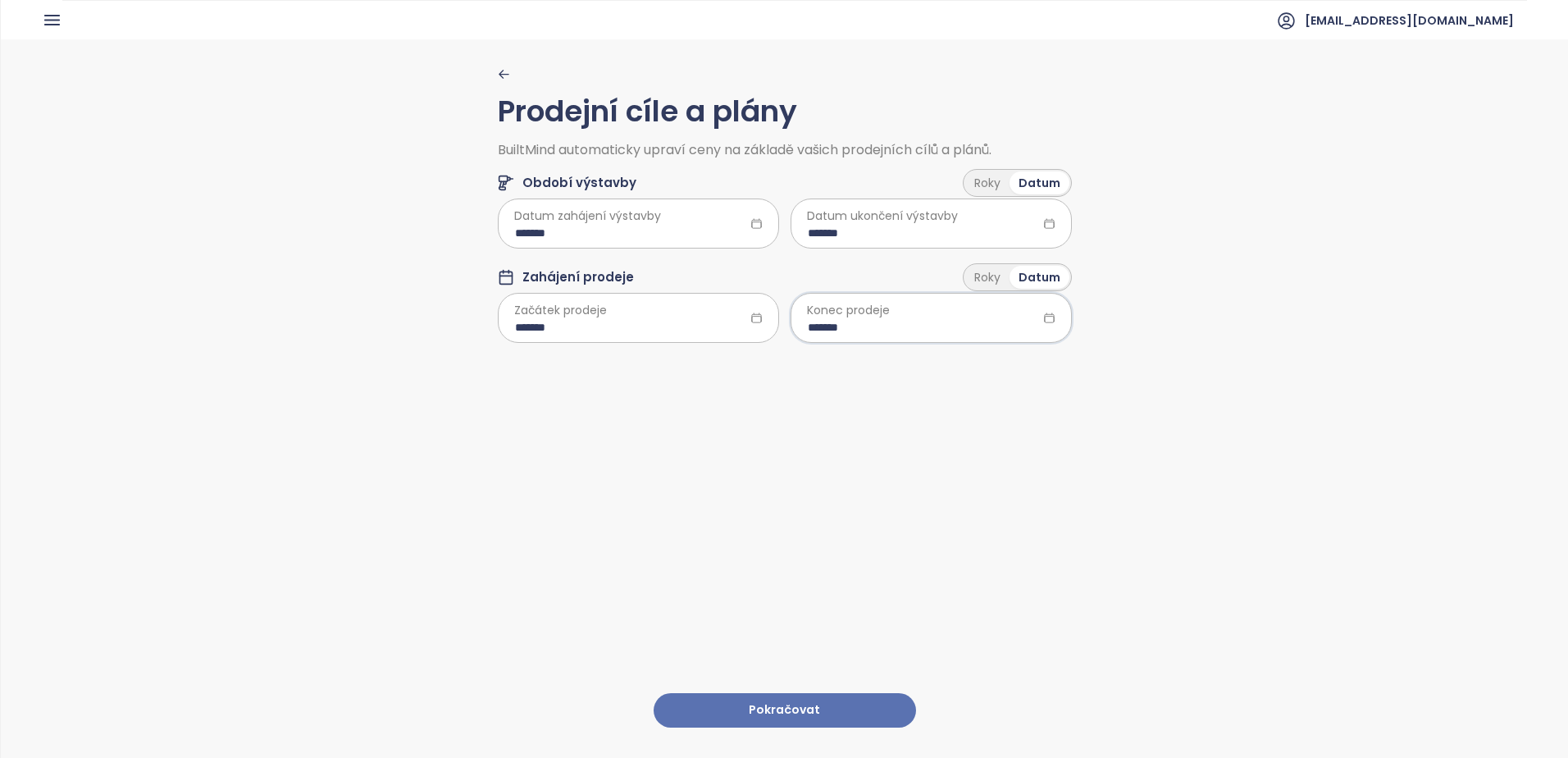
click at [774, 693] on button "Pokračovat" at bounding box center [785, 711] width 263 height 36
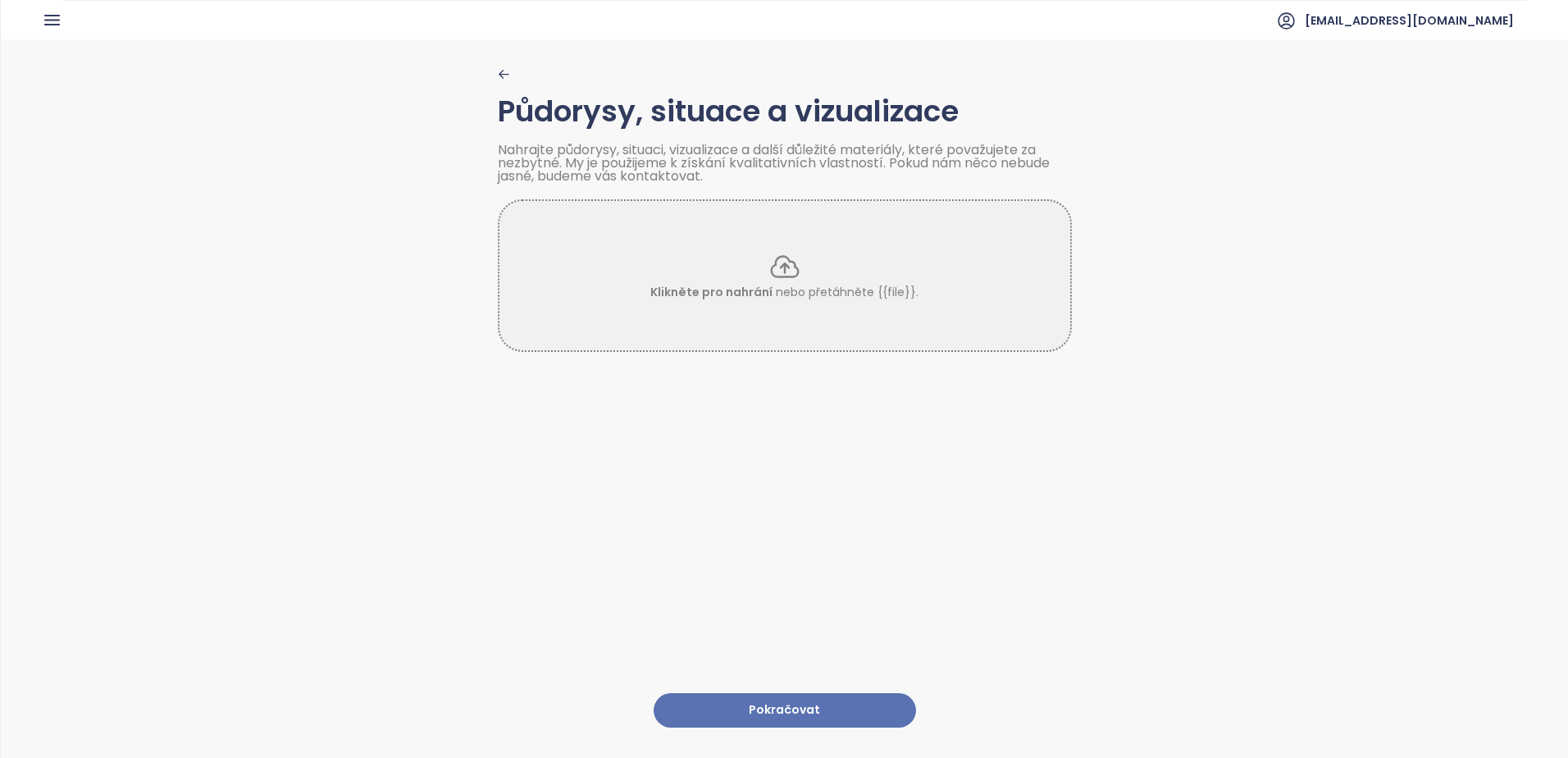
click at [789, 693] on button "Pokračovat" at bounding box center [785, 711] width 263 height 36
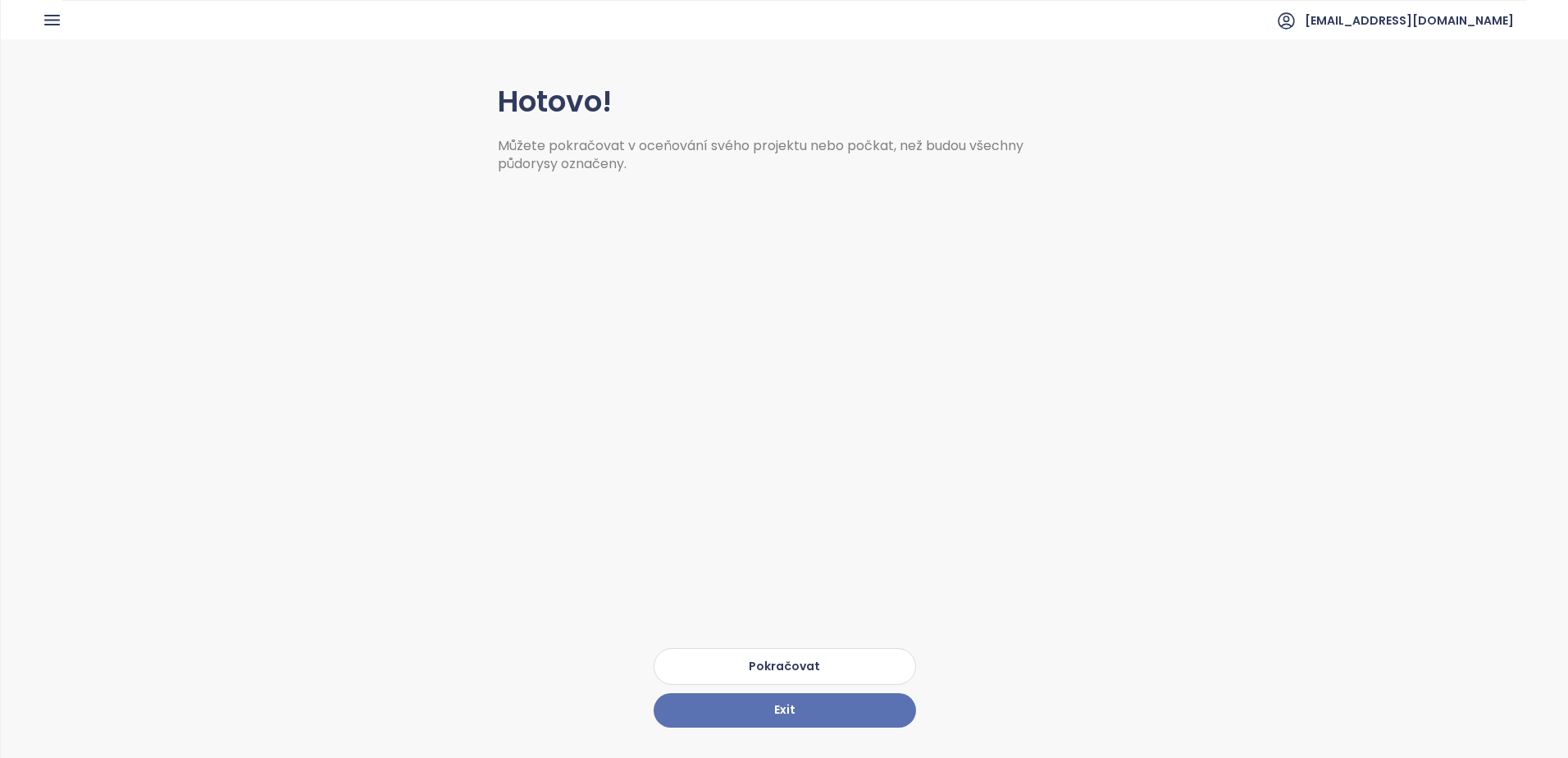
click at [769, 649] on button "Pokračovat" at bounding box center [785, 667] width 263 height 36
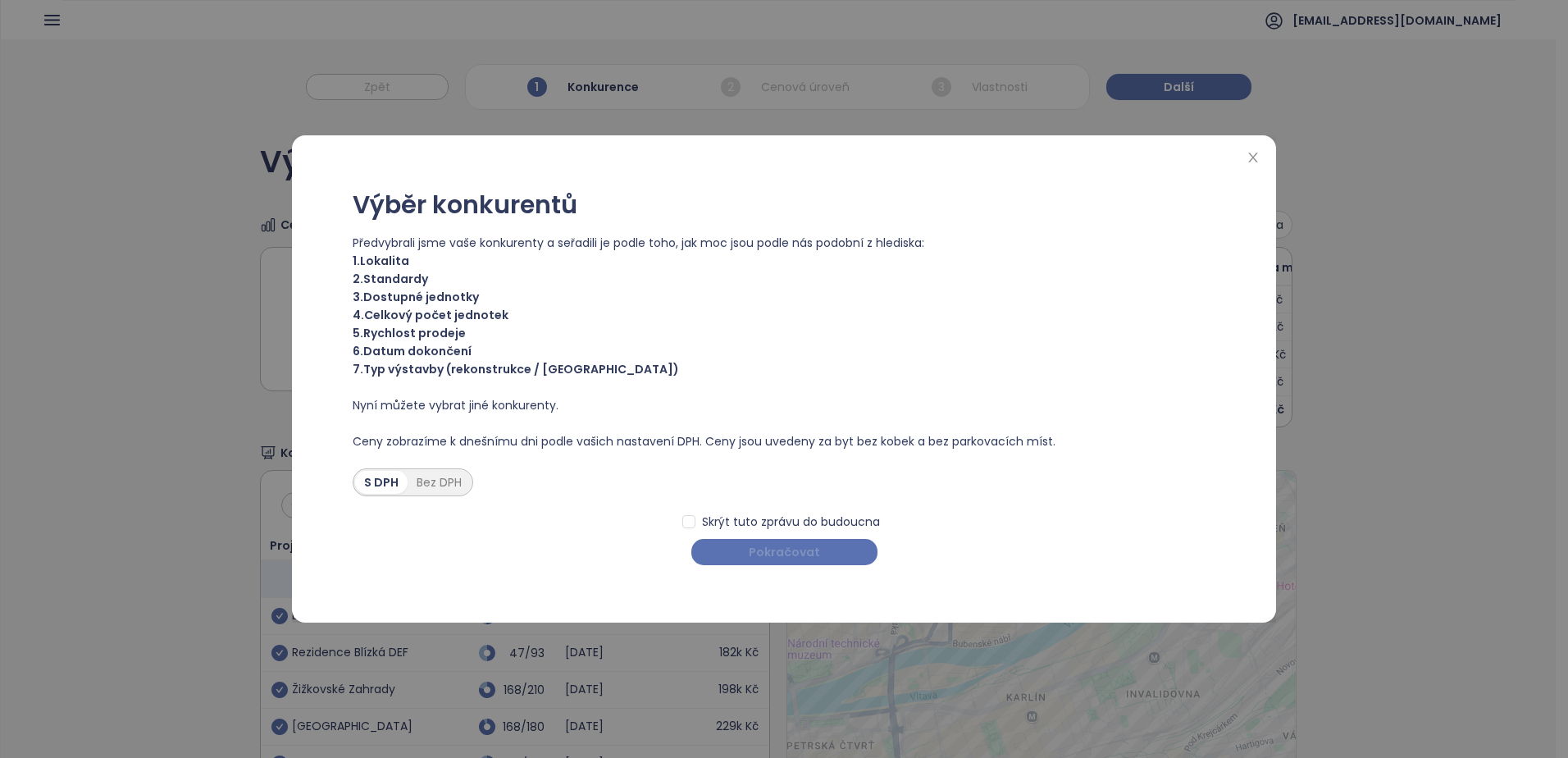
click at [764, 560] on span "Pokračovat" at bounding box center [784, 552] width 71 height 18
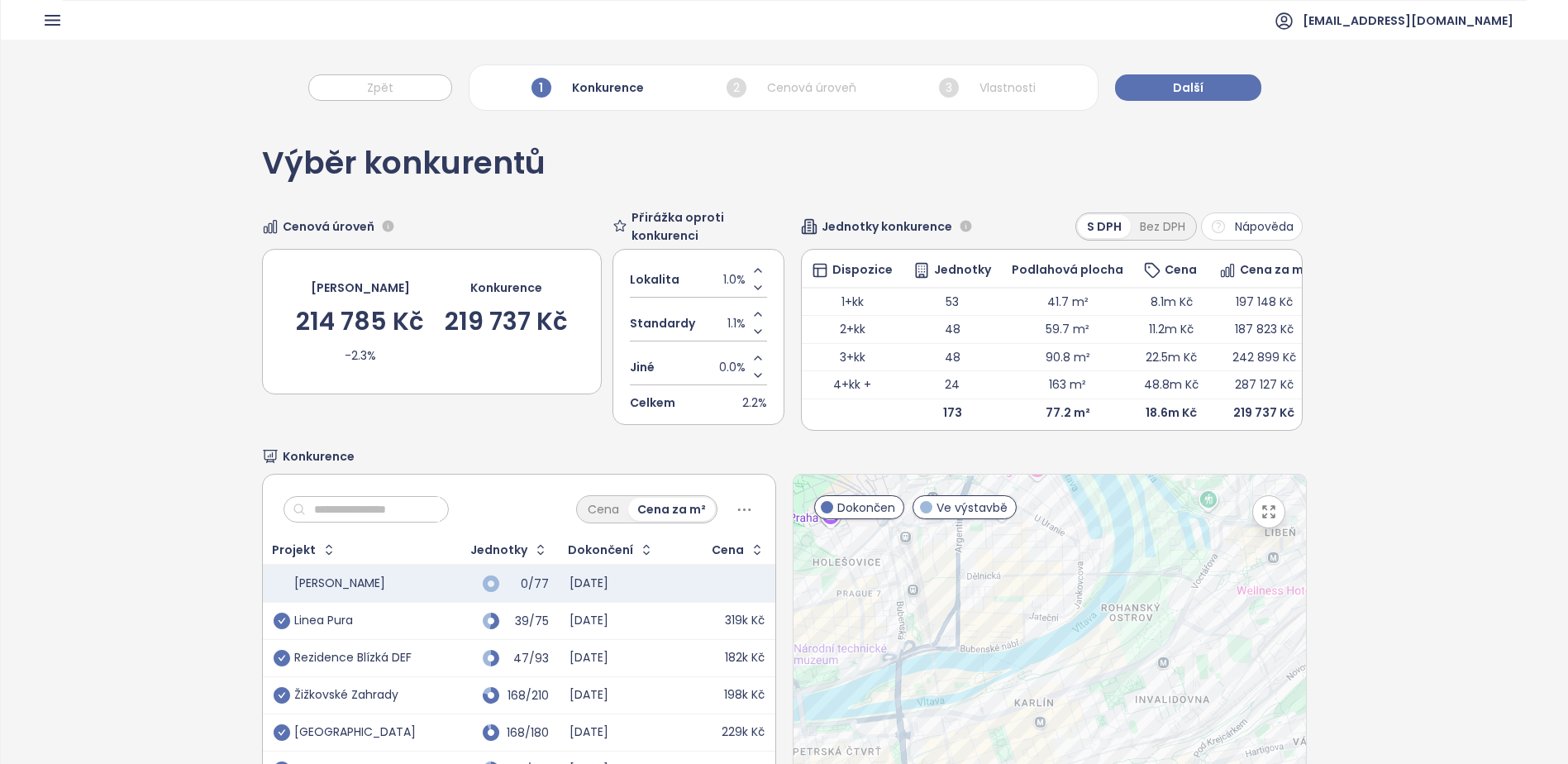
click at [424, 465] on div "Konkurence" at bounding box center [784, 457] width 1045 height 18
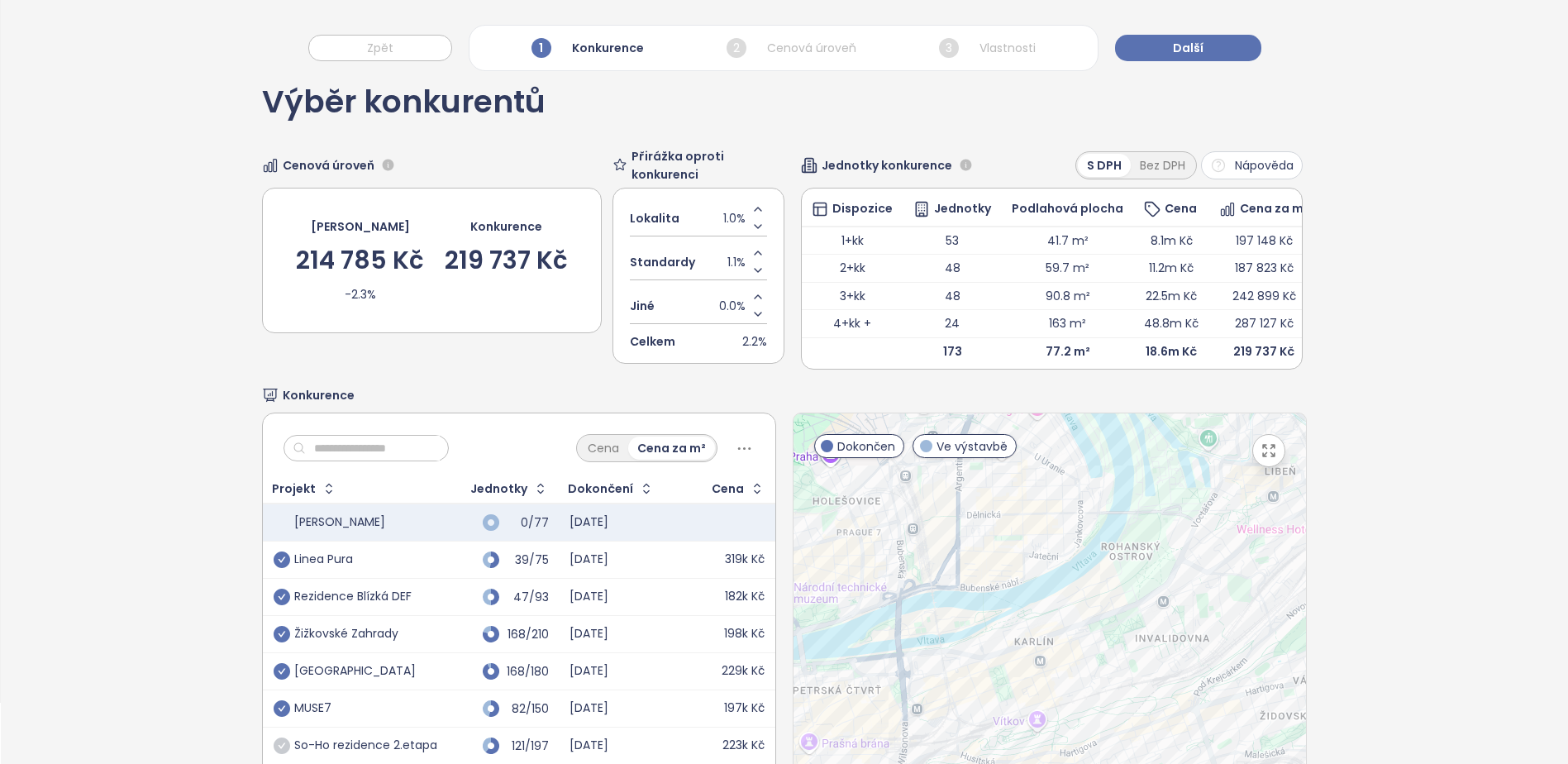
scroll to position [177, 0]
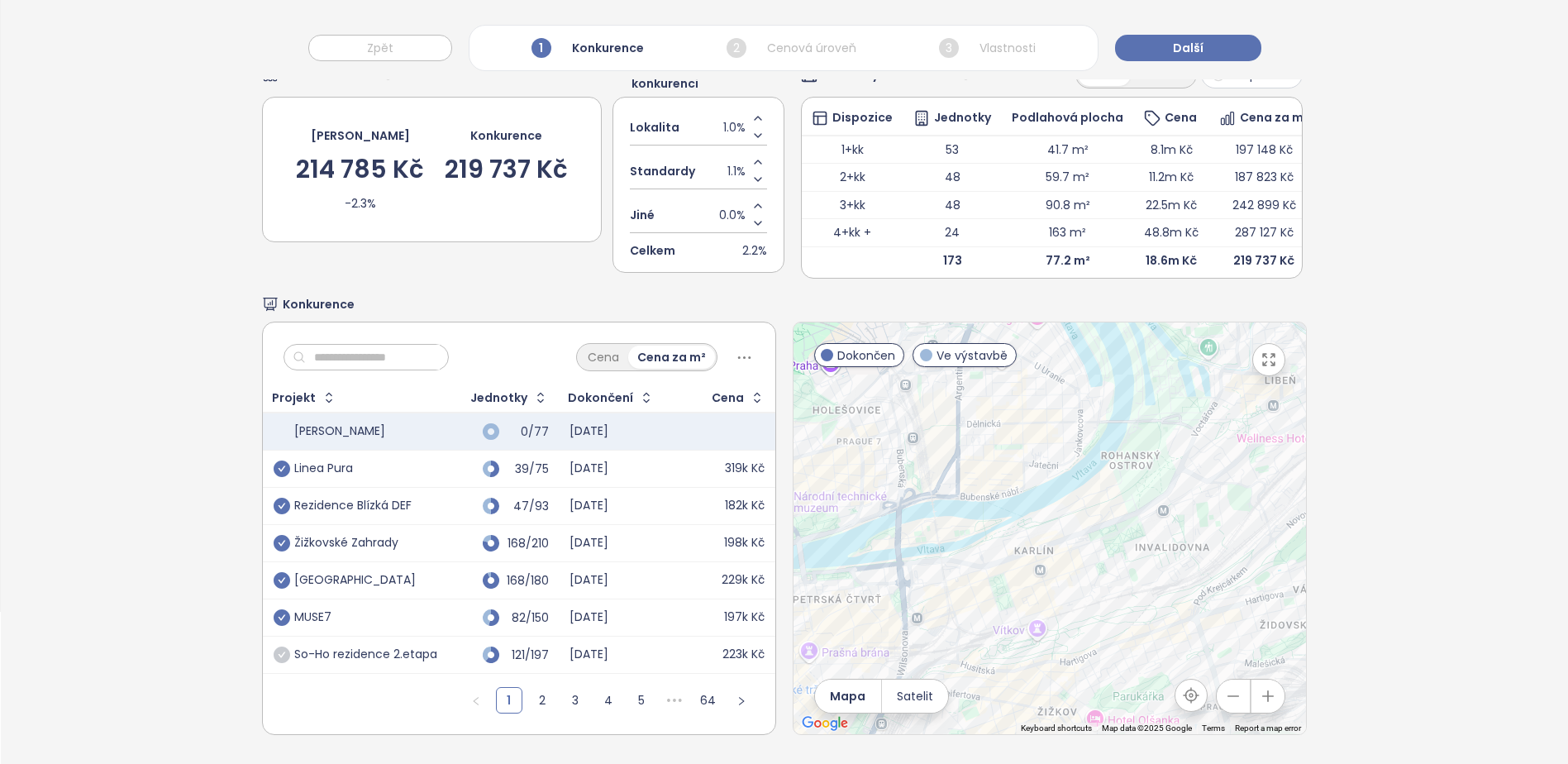
click at [347, 647] on div "So-Ho rezidence 2.etapa" at bounding box center [366, 655] width 143 height 15
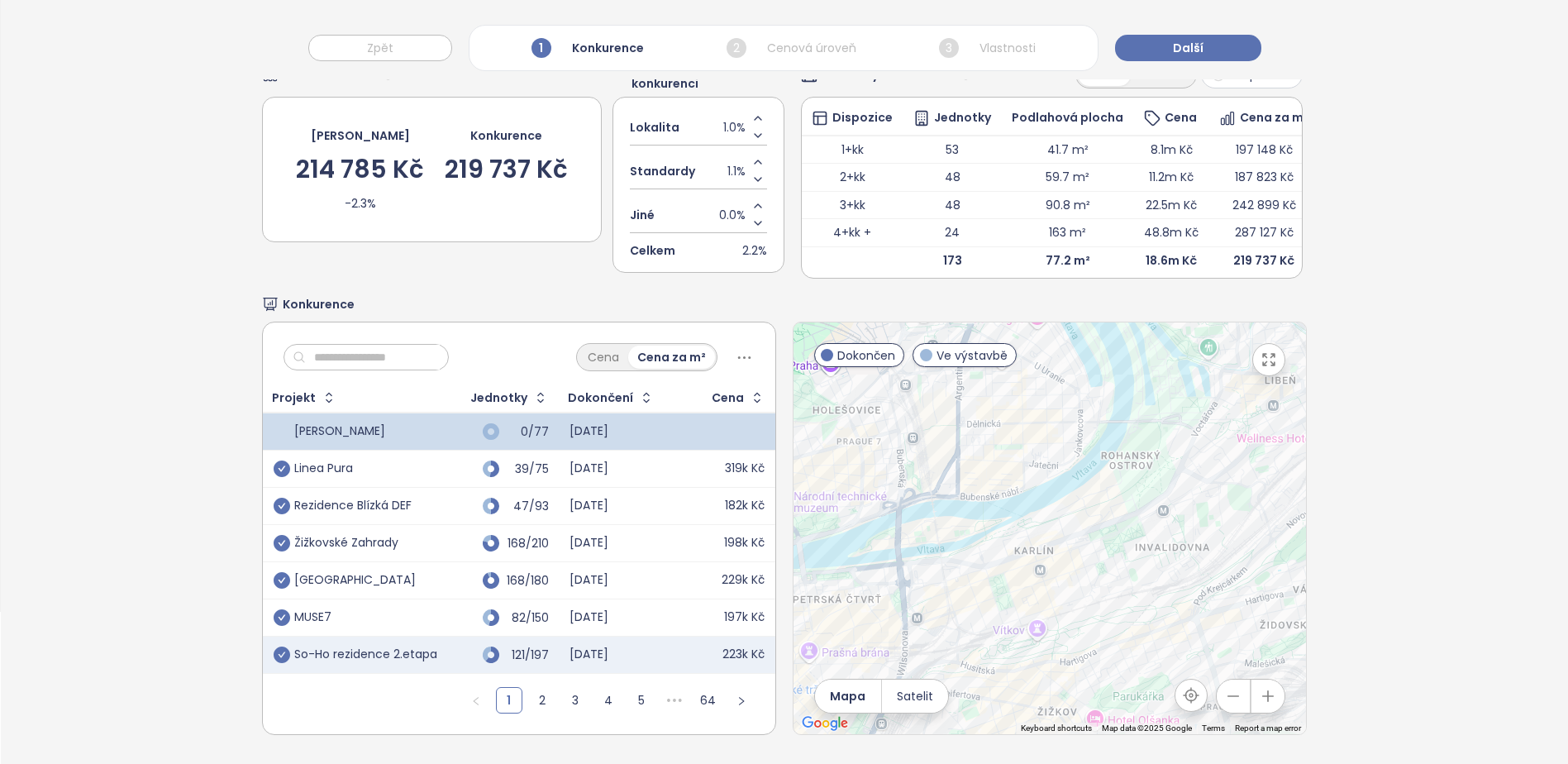
click at [278, 646] on icon "check-circle" at bounding box center [282, 655] width 17 height 17
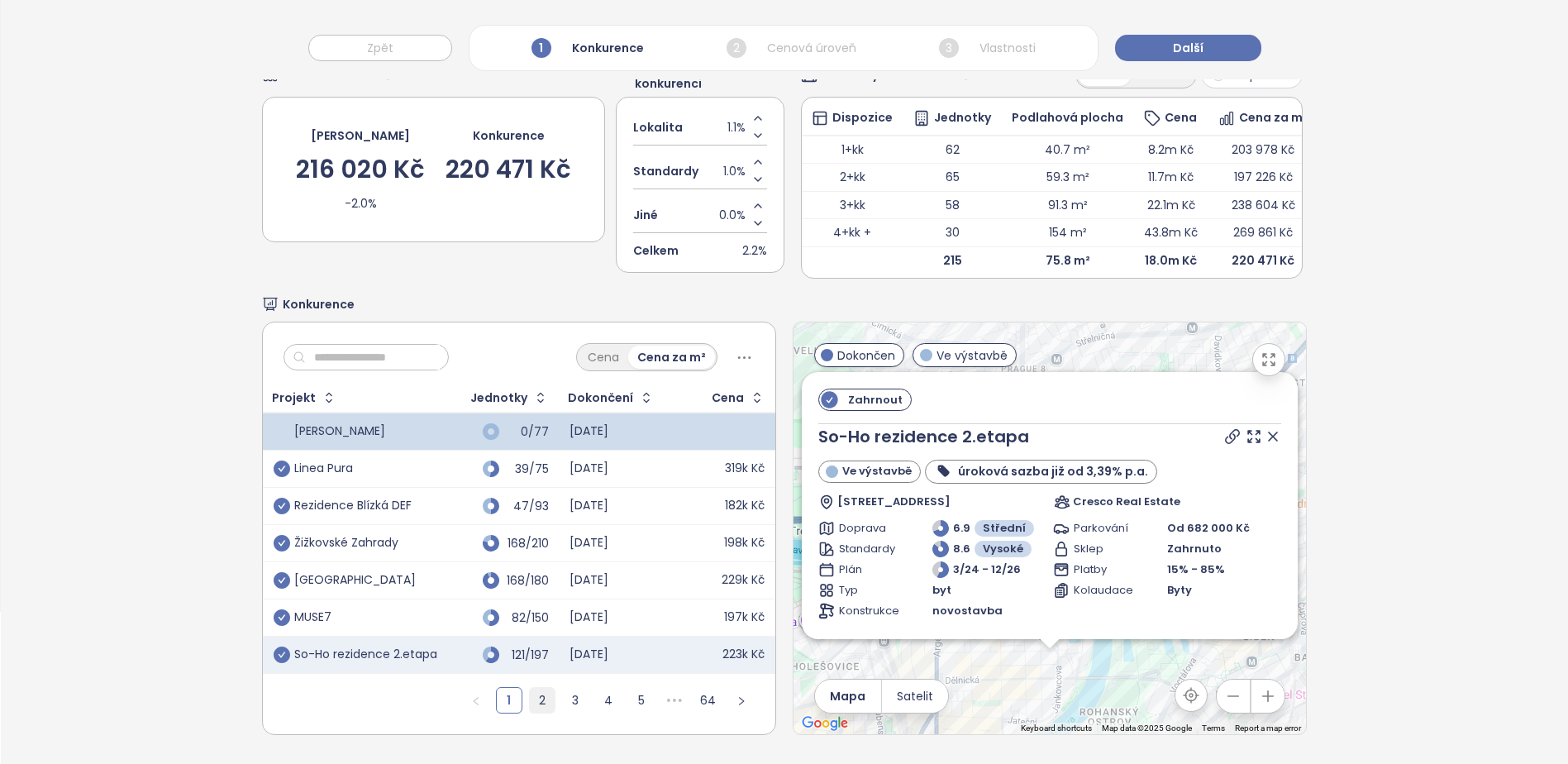
click at [547, 692] on link "2" at bounding box center [542, 700] width 25 height 25
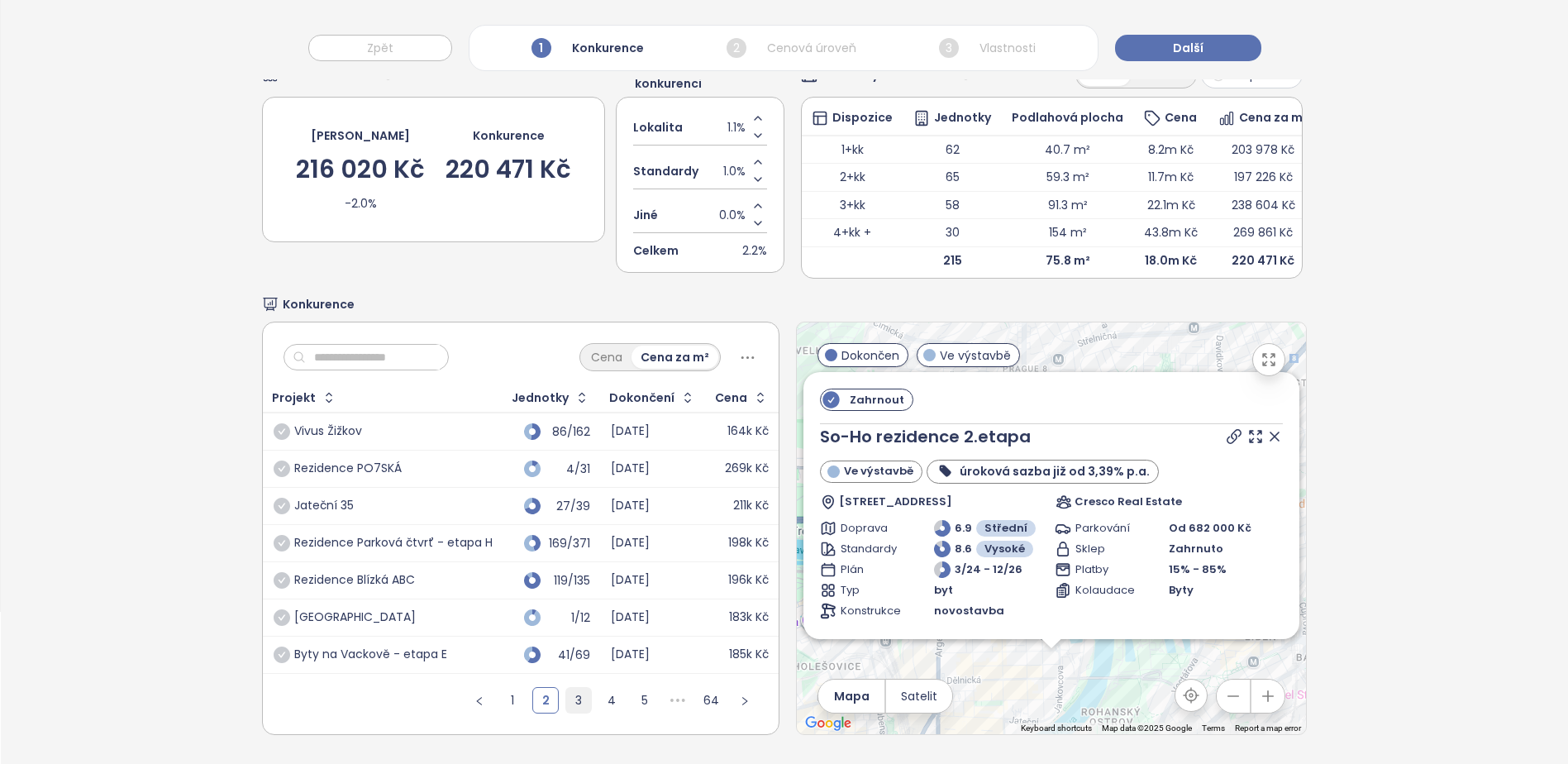
click at [577, 688] on link "3" at bounding box center [578, 700] width 25 height 25
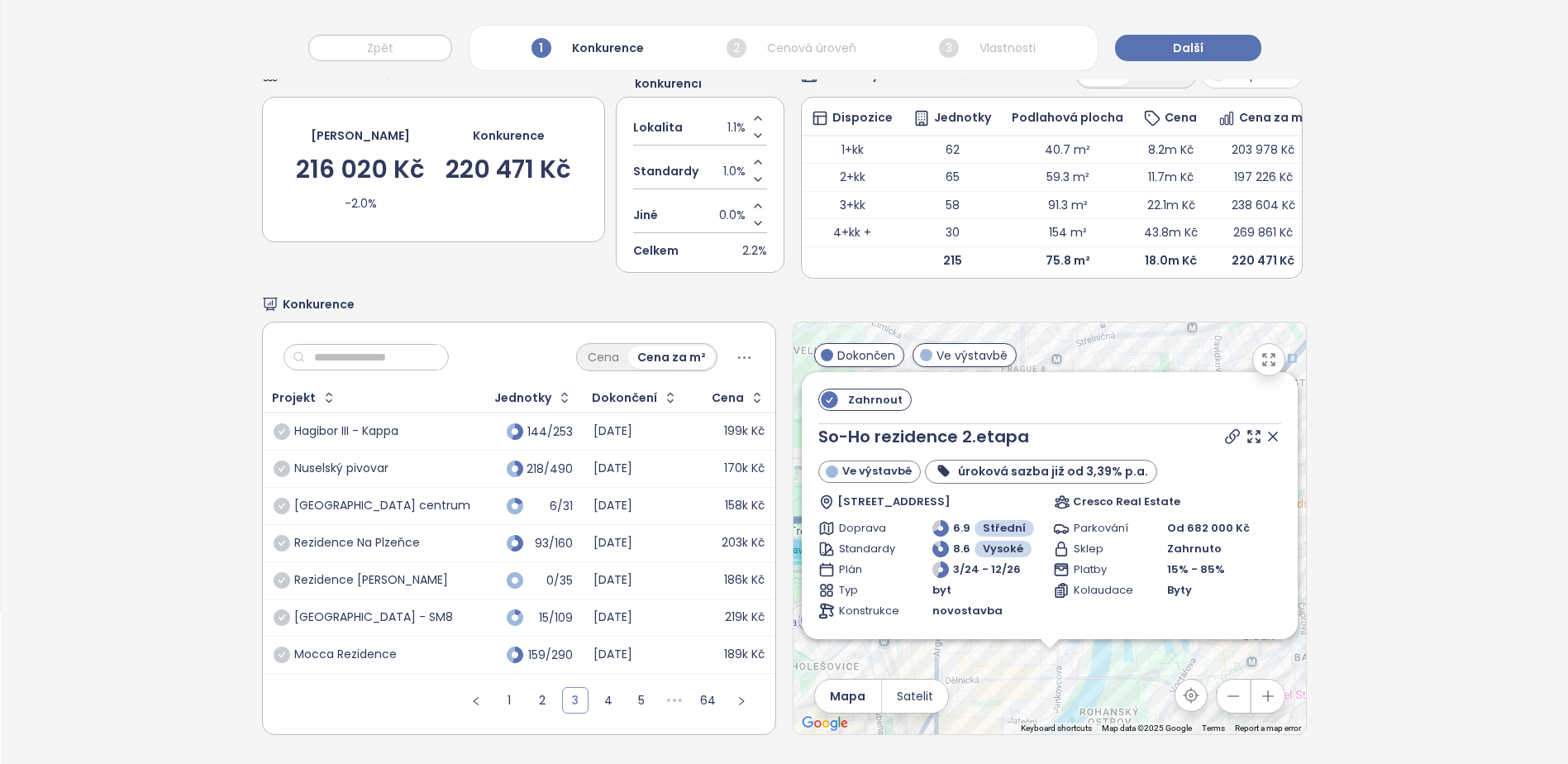
click at [576, 688] on link "3" at bounding box center [574, 700] width 25 height 25
click at [598, 688] on link "4" at bounding box center [608, 700] width 25 height 25
click at [358, 344] on div at bounding box center [366, 357] width 165 height 27
click at [345, 353] on input "text" at bounding box center [373, 357] width 134 height 25
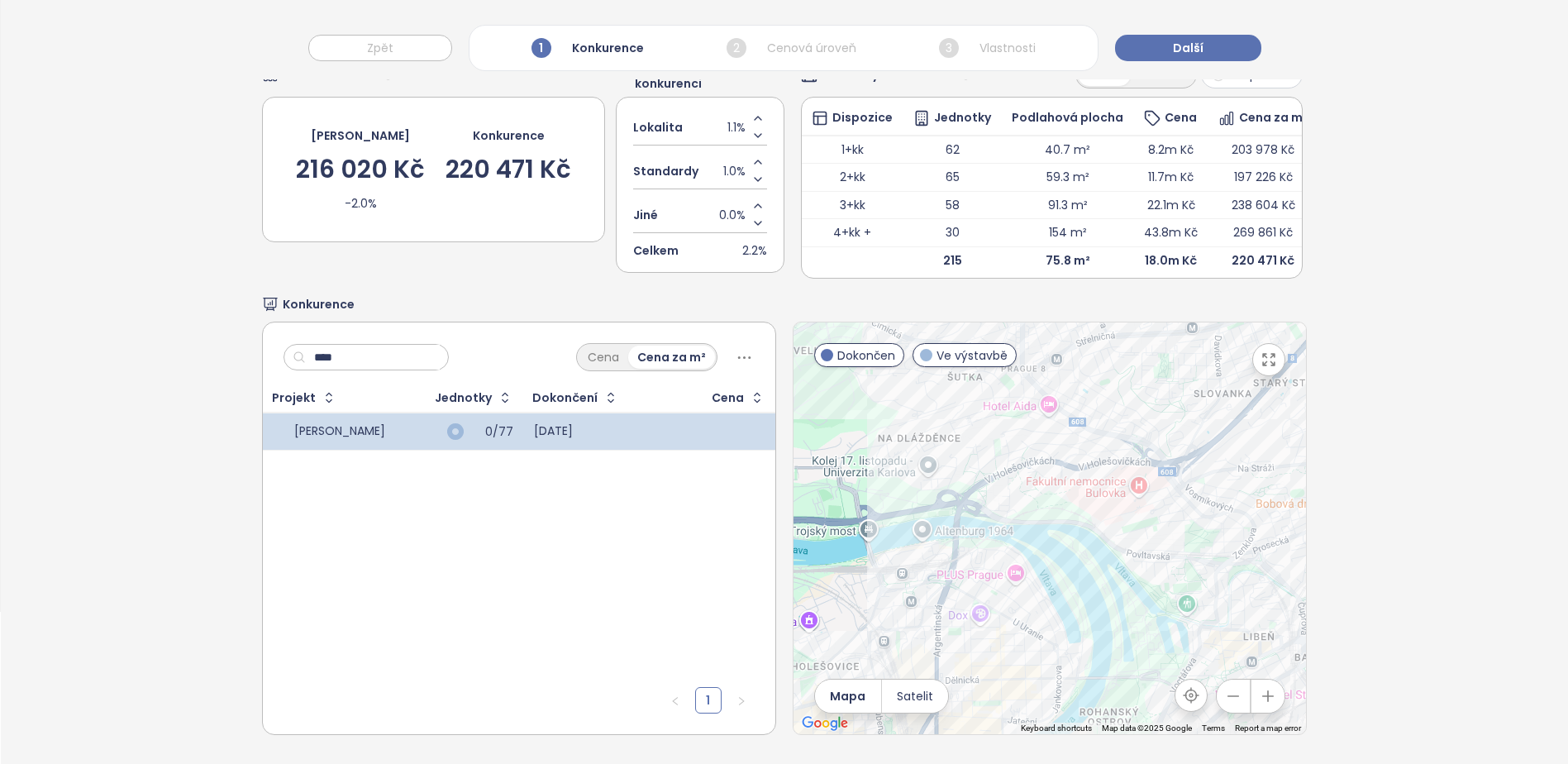
click at [348, 345] on input "****" at bounding box center [373, 357] width 134 height 25
type input "****"
click at [287, 461] on icon "check-circle" at bounding box center [282, 469] width 17 height 17
click at [286, 461] on icon "check-circle" at bounding box center [282, 469] width 17 height 17
click at [395, 345] on input "****" at bounding box center [373, 357] width 134 height 25
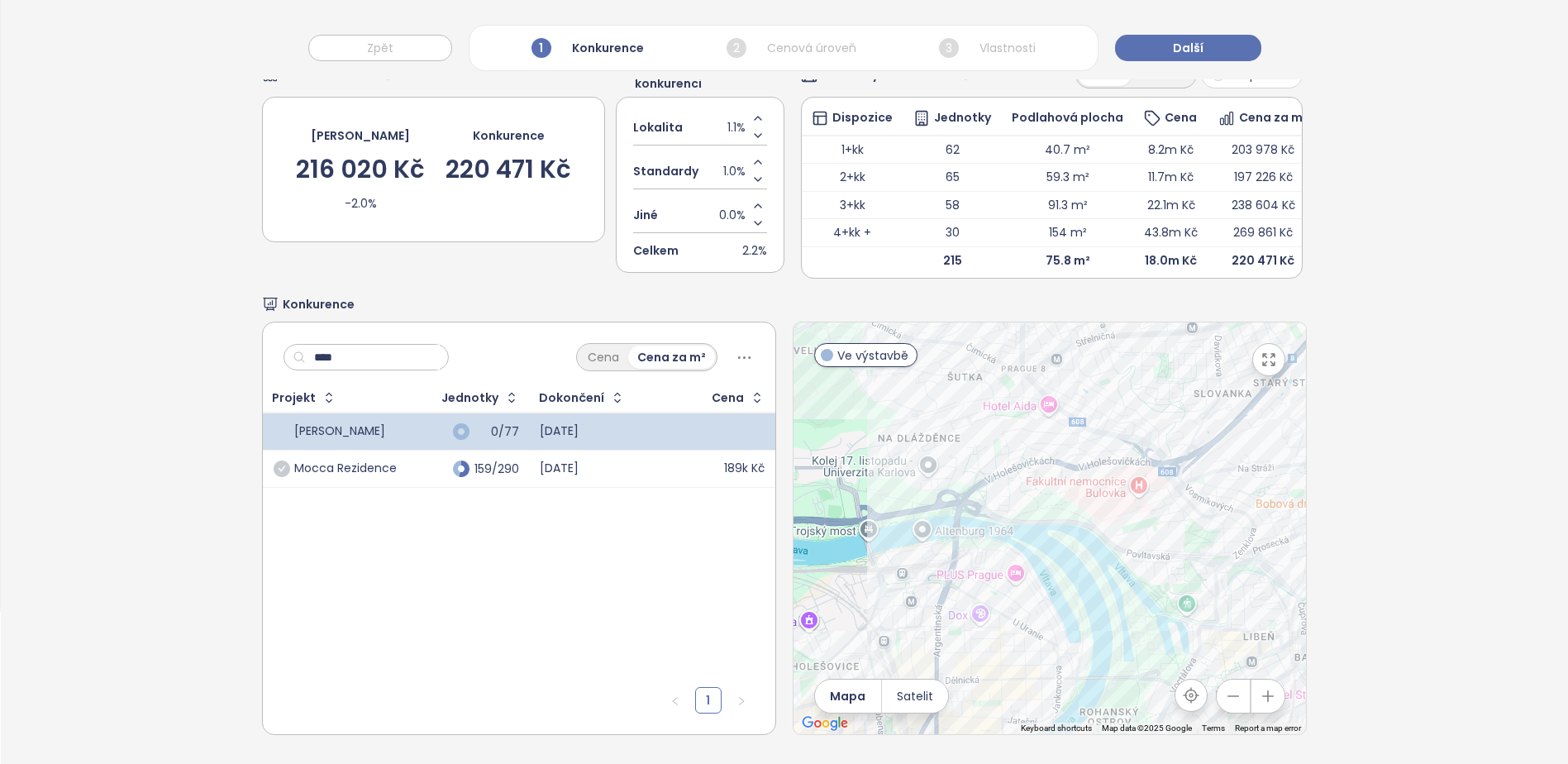
click at [395, 345] on input "****" at bounding box center [373, 357] width 134 height 25
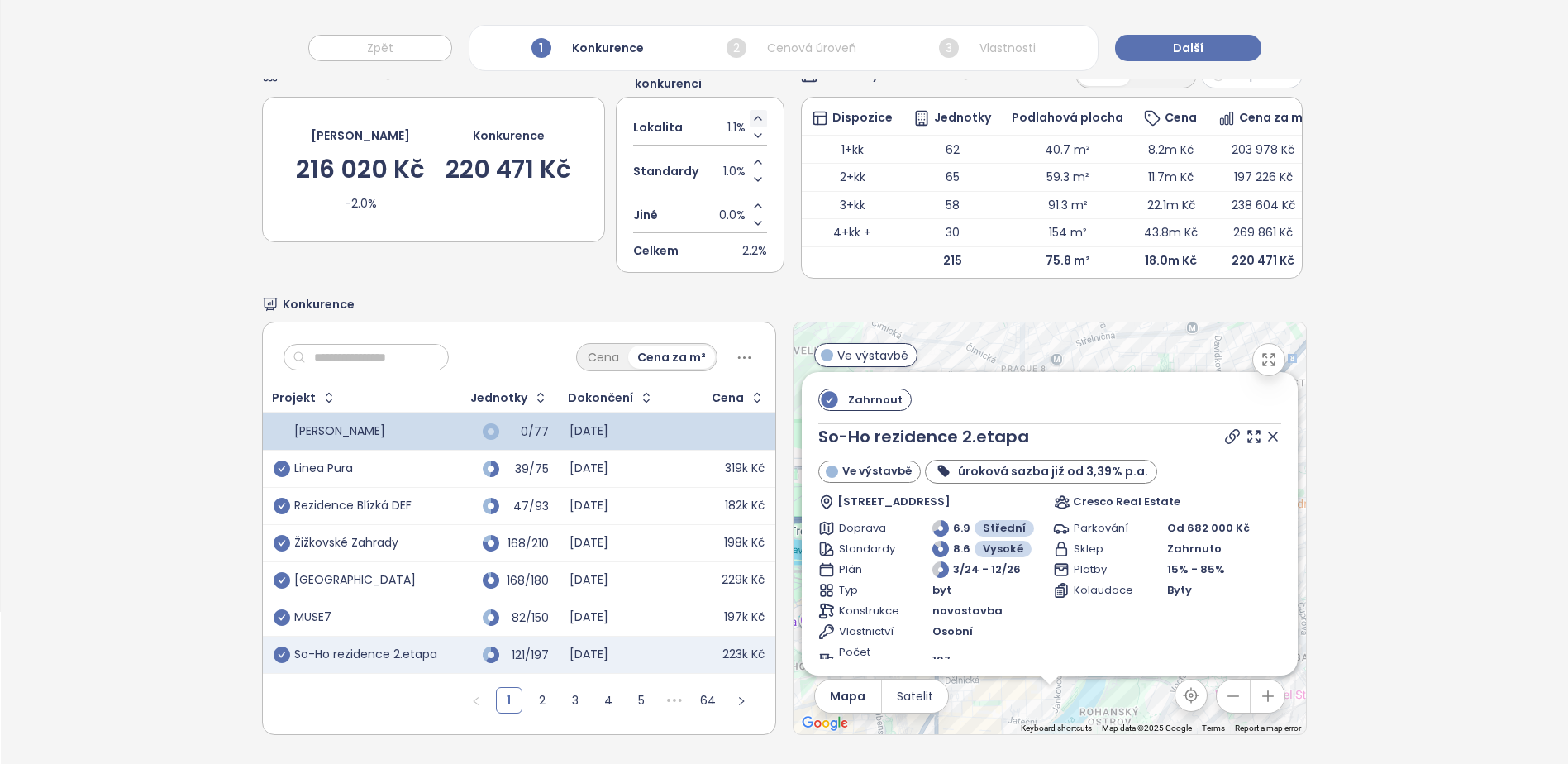
click at [752, 111] on icon "Increase value" at bounding box center [758, 118] width 13 height 13
click at [349, 462] on div "Linea Pura" at bounding box center [324, 469] width 59 height 15
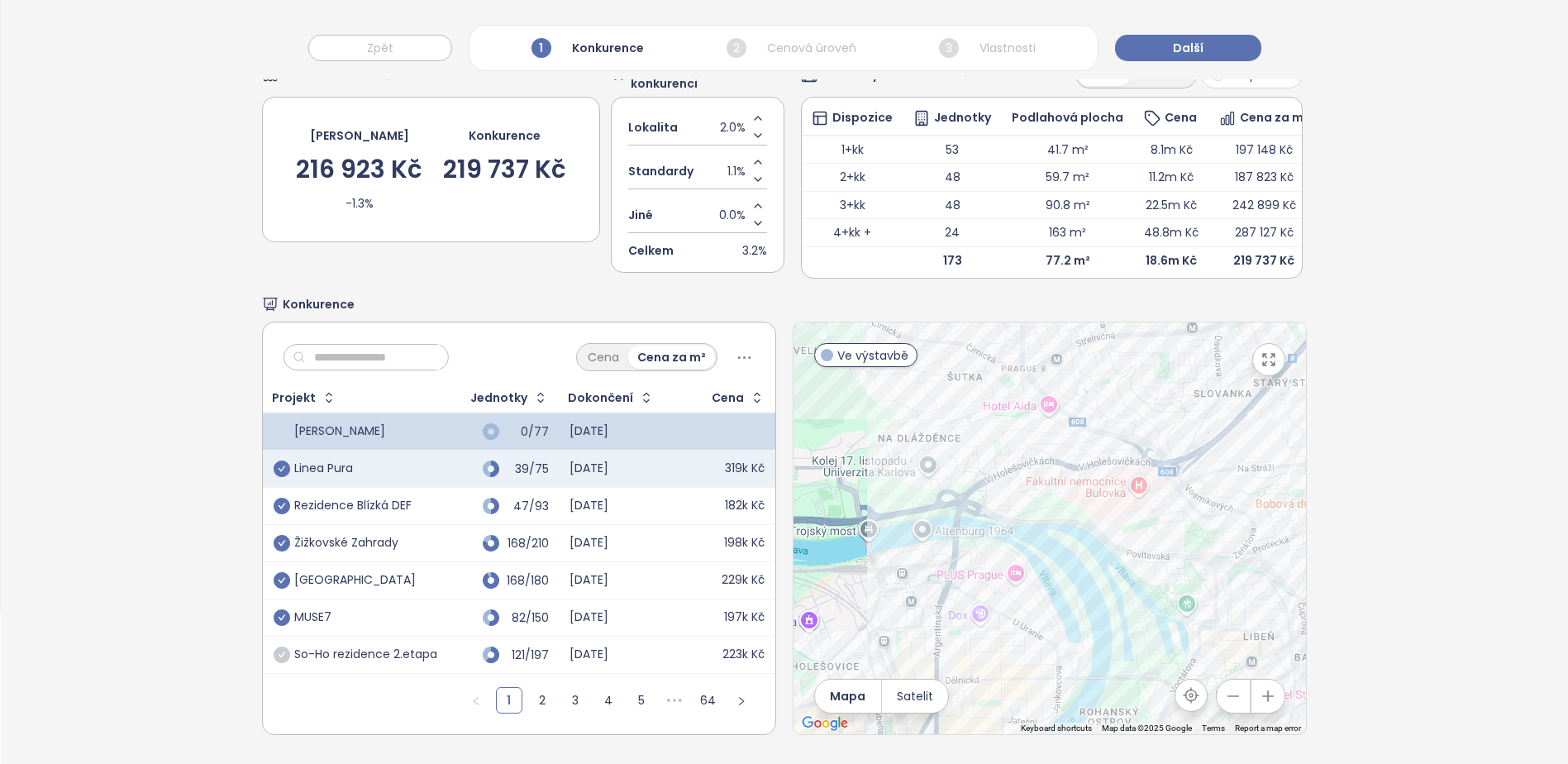
click at [274, 646] on icon "check-circle" at bounding box center [282, 655] width 17 height 17
click at [538, 688] on link "2" at bounding box center [542, 700] width 25 height 25
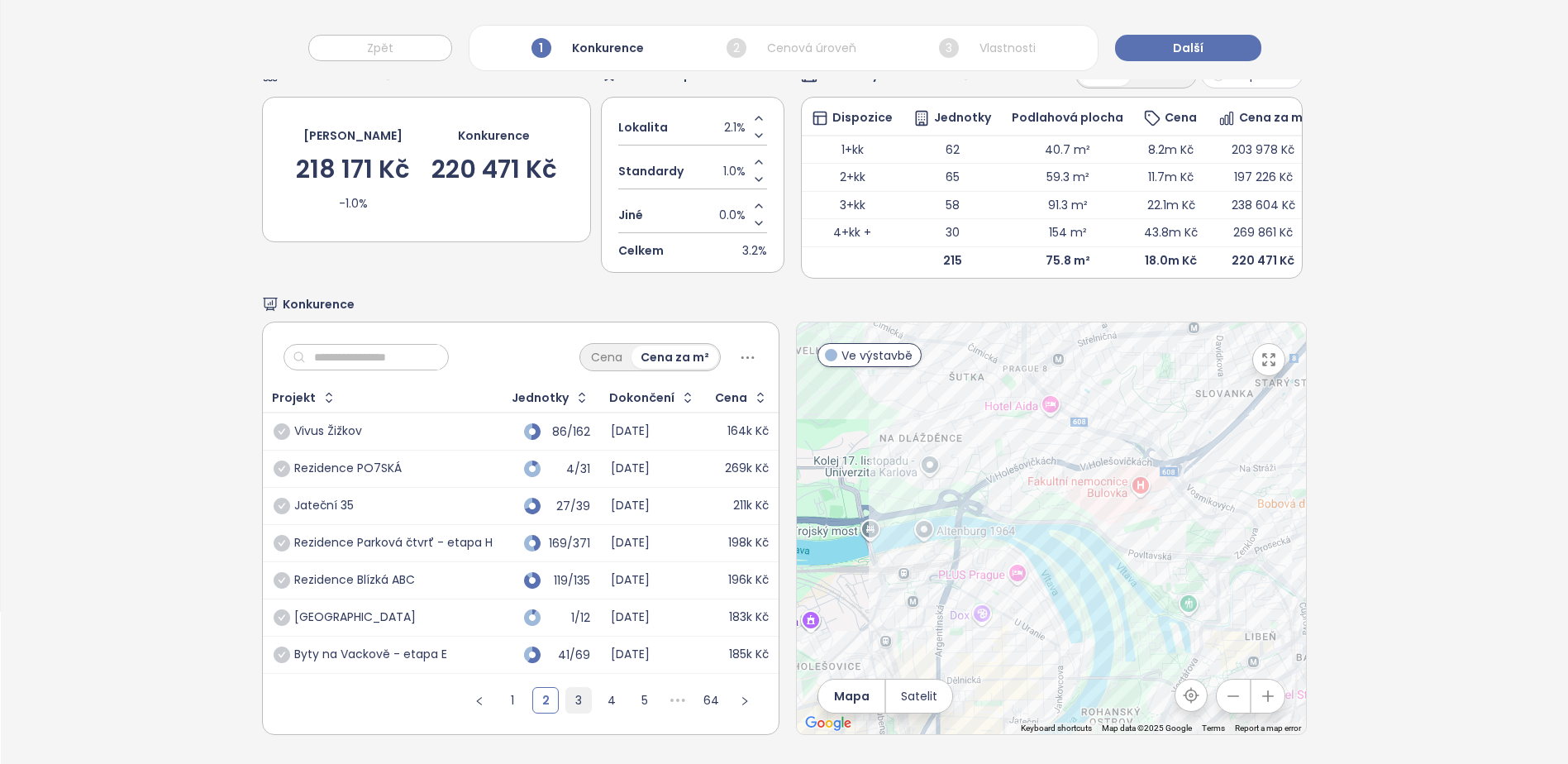
click at [580, 688] on link "3" at bounding box center [578, 700] width 25 height 25
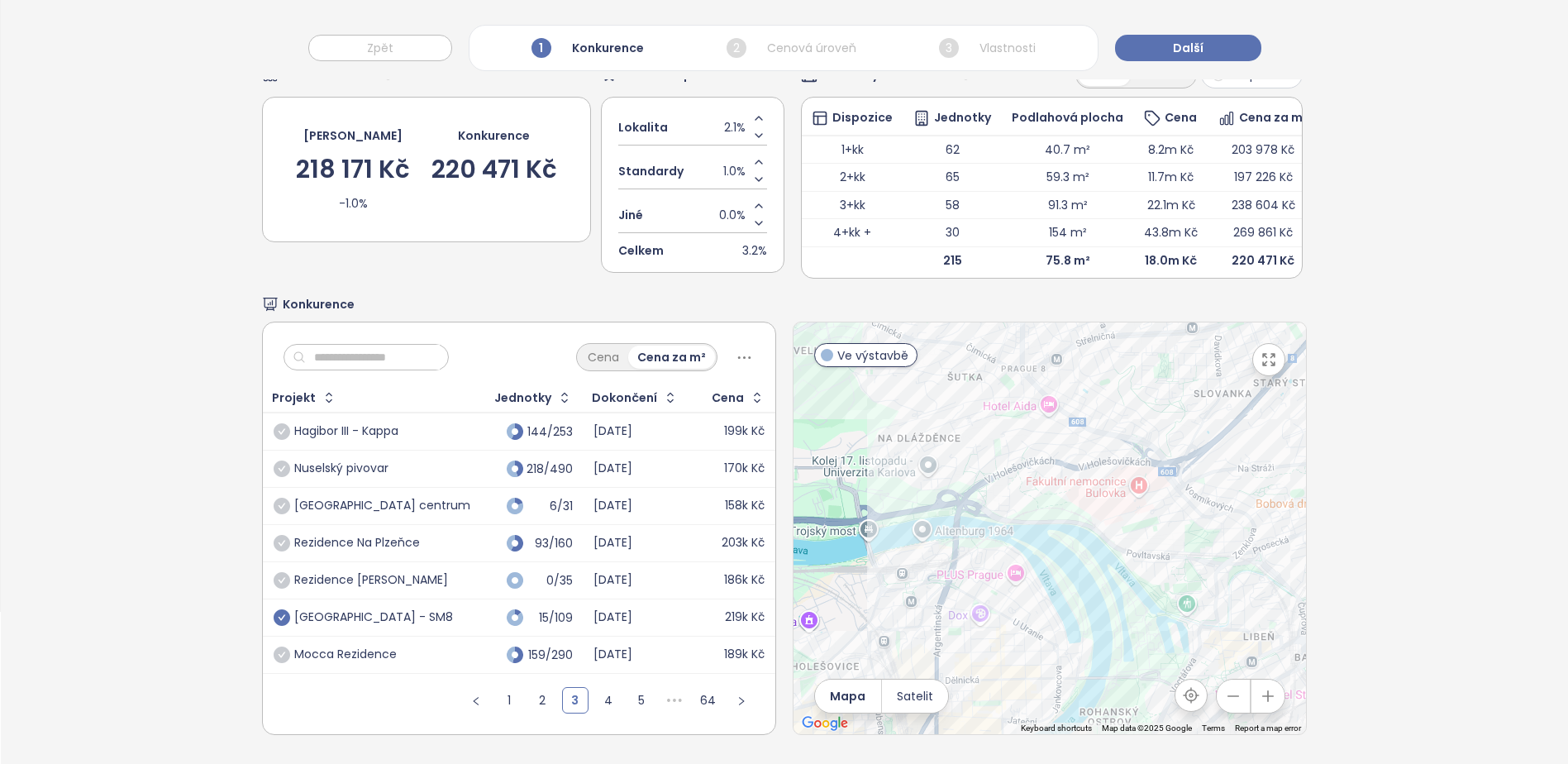
click at [278, 610] on icon "check-circle" at bounding box center [282, 618] width 17 height 17
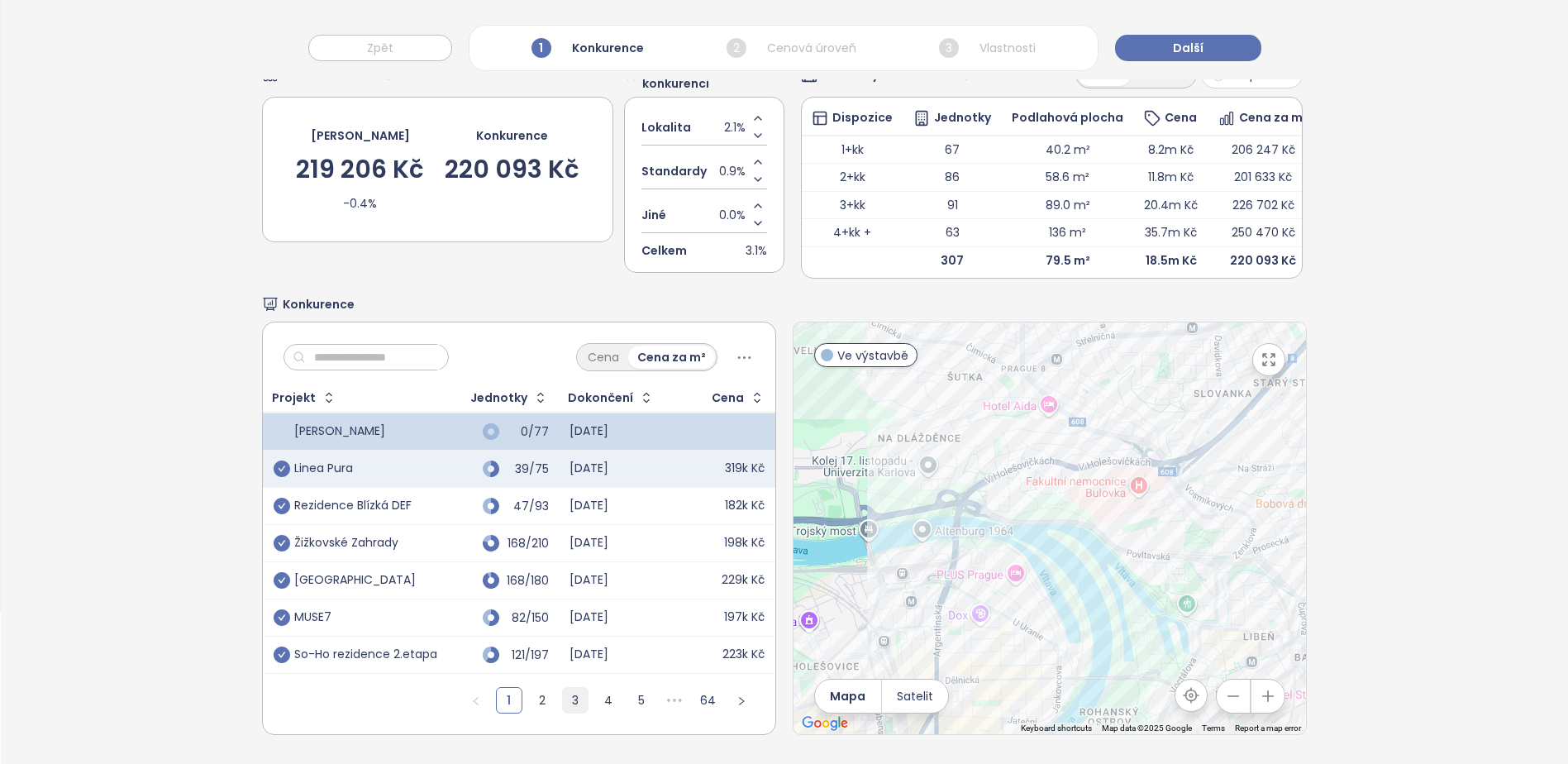
click at [562, 688] on link "3" at bounding box center [574, 700] width 25 height 25
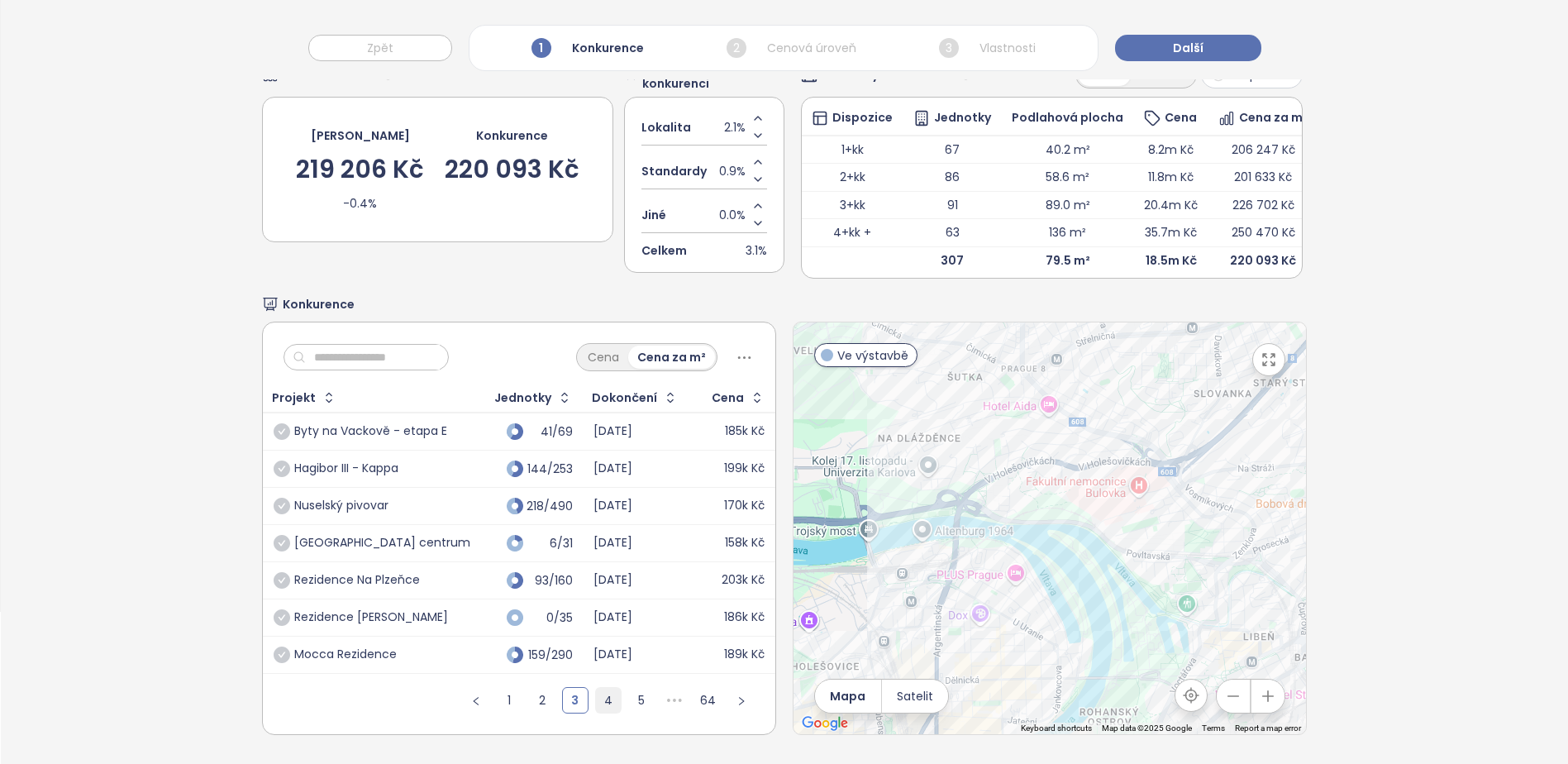
click at [596, 688] on link "4" at bounding box center [608, 700] width 25 height 25
click at [609, 688] on link "5" at bounding box center [608, 700] width 25 height 25
click at [447, 688] on link "1" at bounding box center [443, 700] width 25 height 25
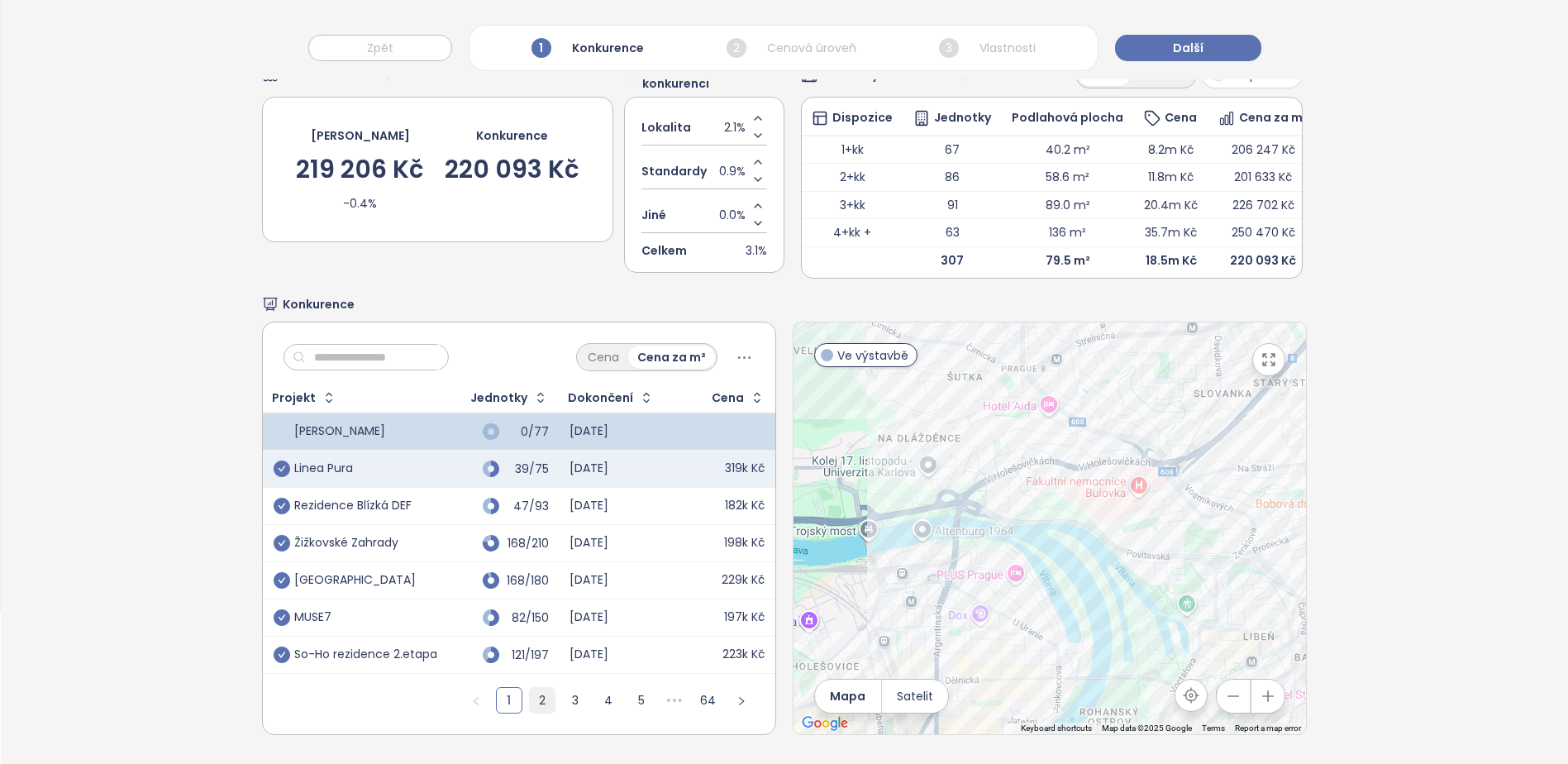
click at [539, 688] on link "2" at bounding box center [542, 700] width 25 height 25
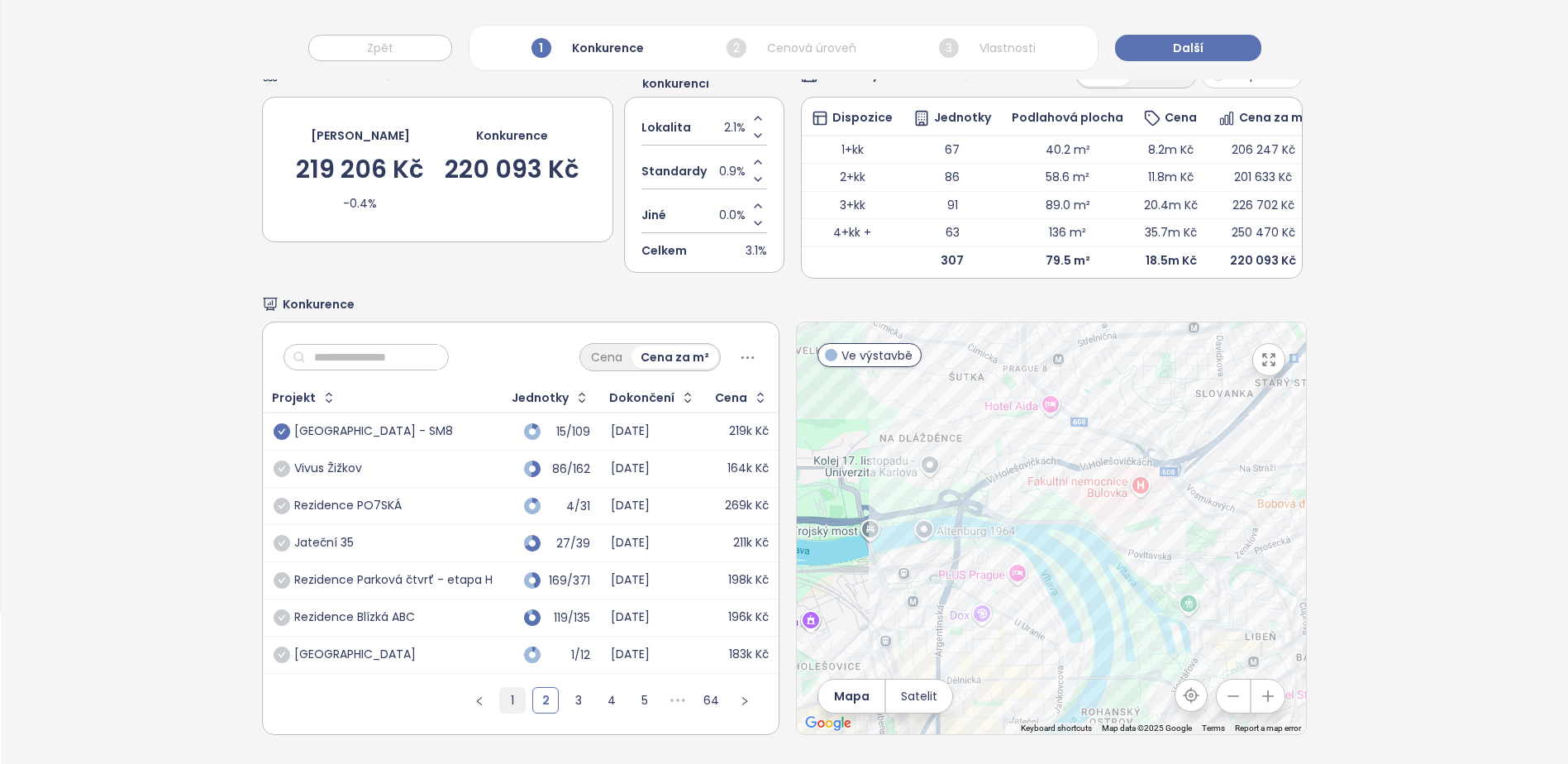
click at [500, 693] on link "1" at bounding box center [512, 700] width 25 height 25
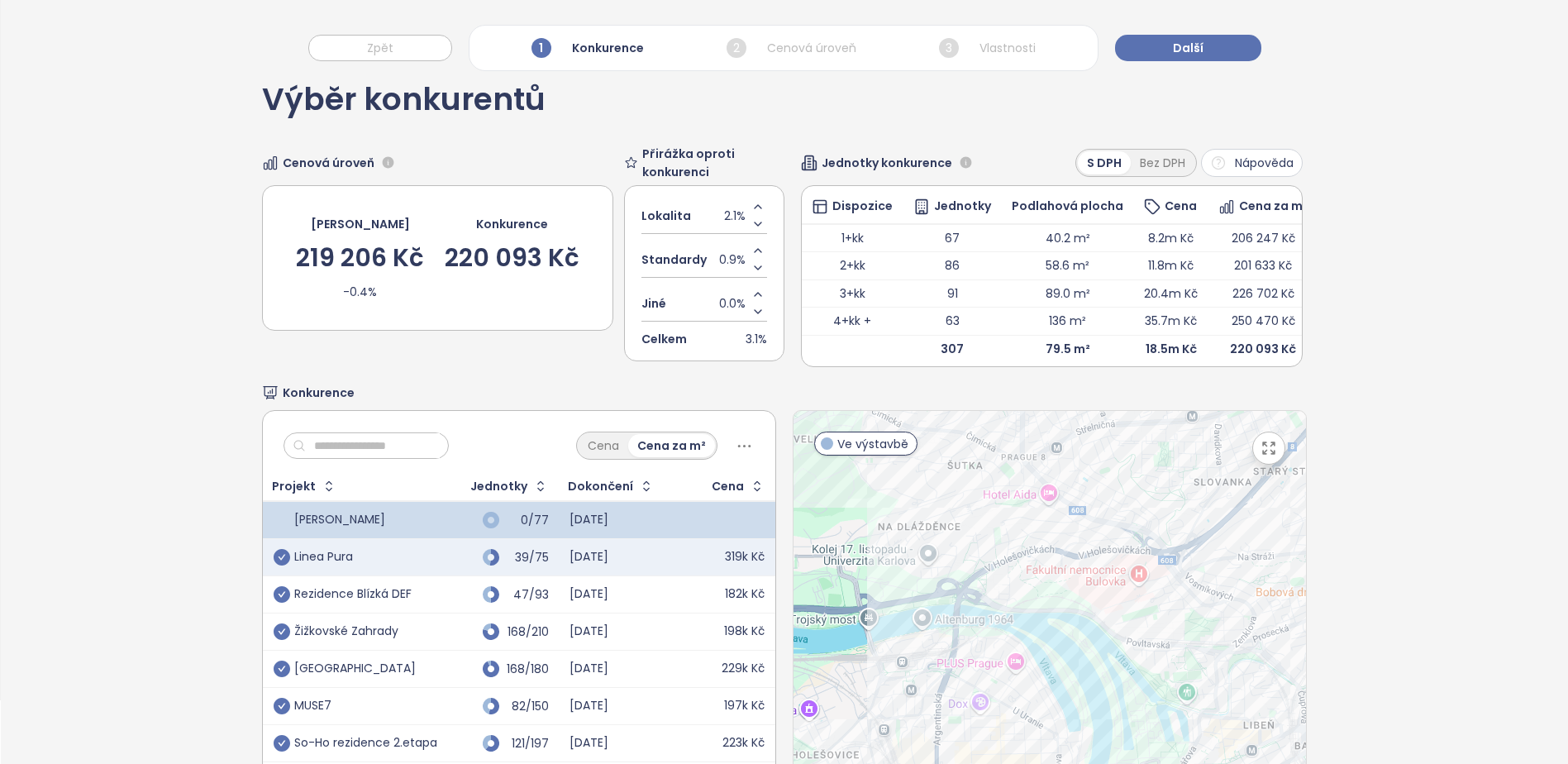
scroll to position [0, 0]
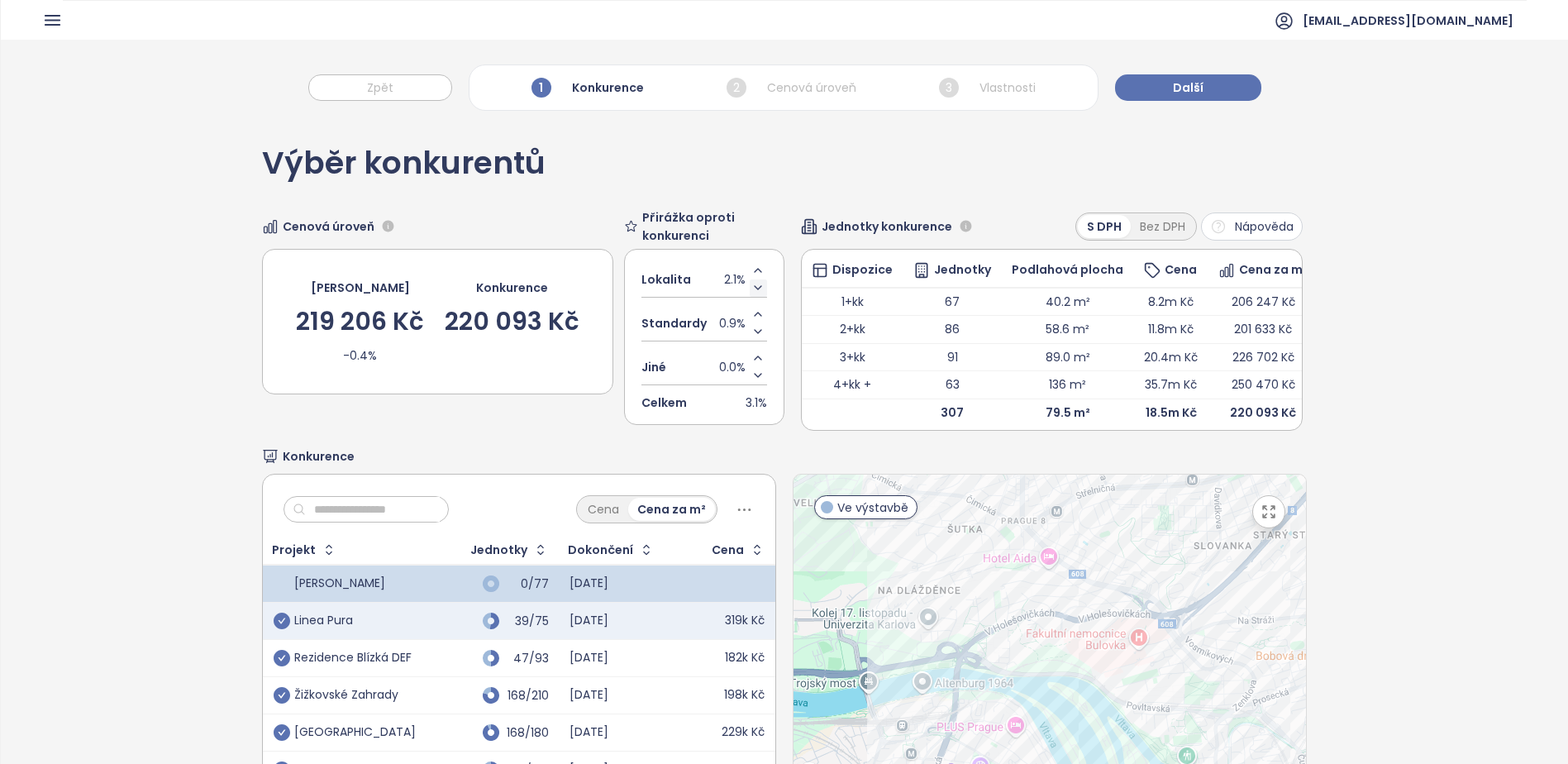
click at [757, 282] on icon "Decrease value" at bounding box center [758, 288] width 13 height 13
click at [753, 272] on icon "Increase value" at bounding box center [758, 270] width 13 height 13
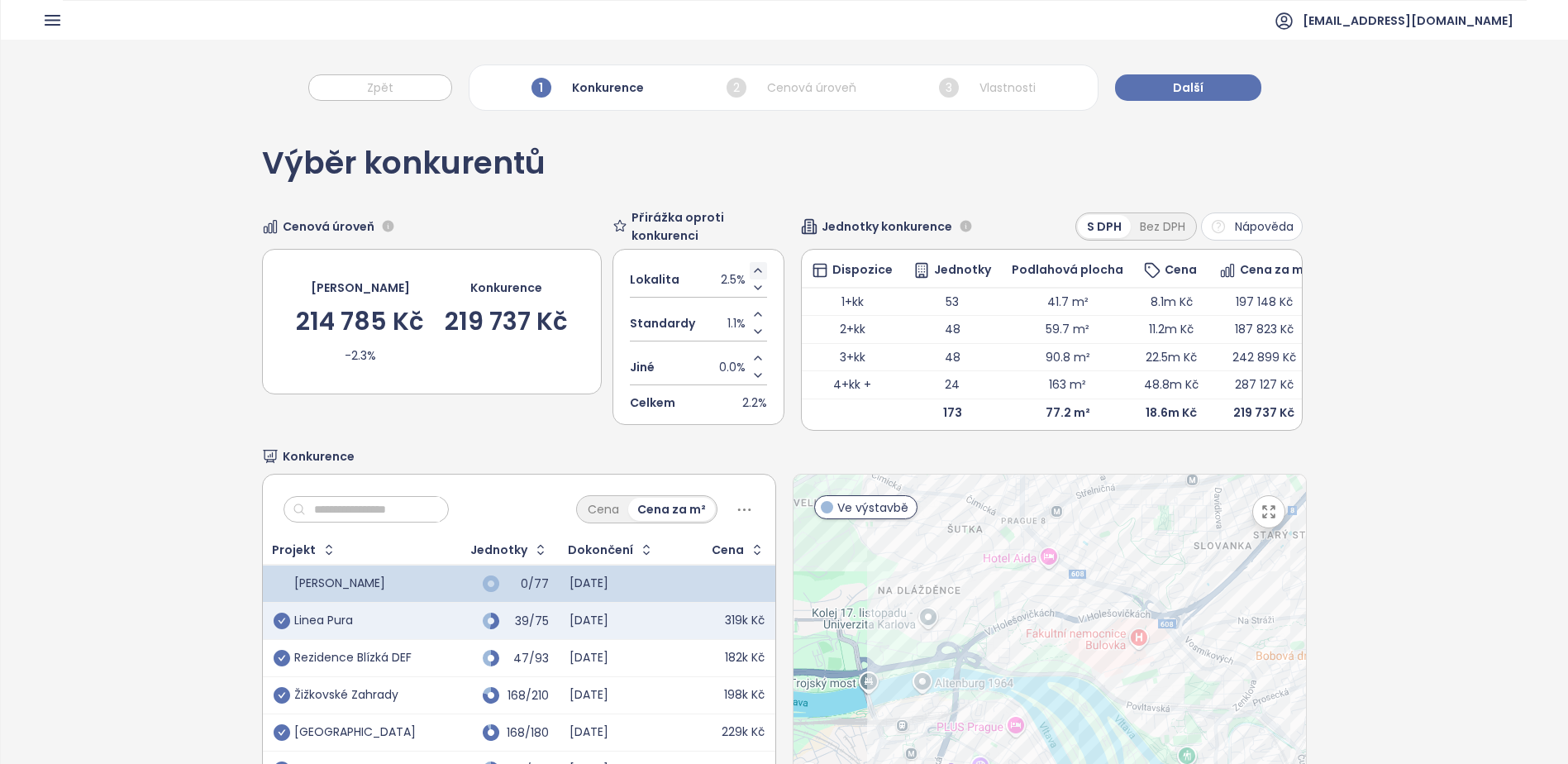
click at [753, 272] on icon "Increase value" at bounding box center [758, 270] width 13 height 13
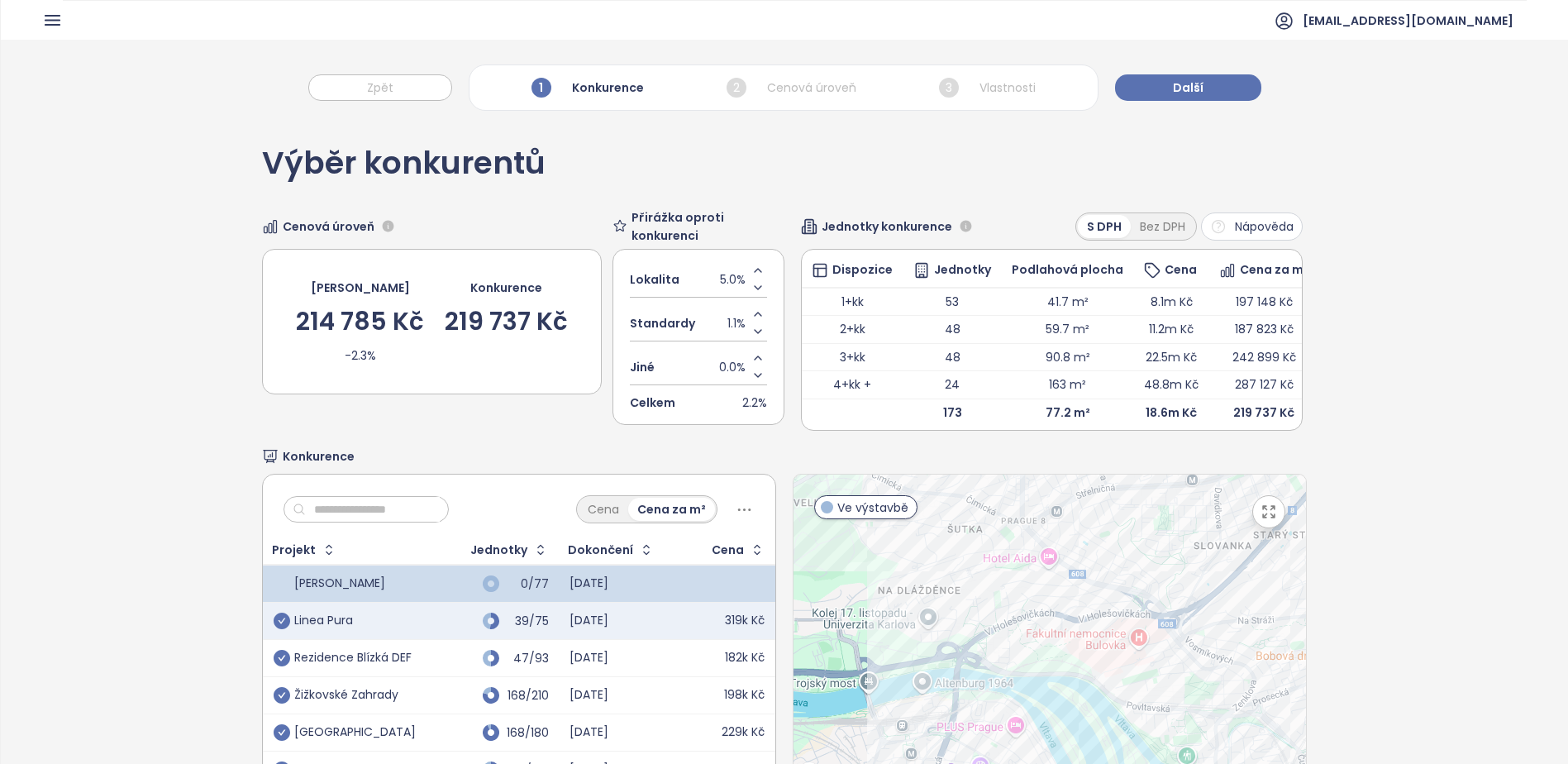
click at [752, 215] on span "Přirážka oproti konkurenci" at bounding box center [708, 227] width 153 height 37
click at [1169, 100] on button "Další" at bounding box center [1187, 87] width 146 height 27
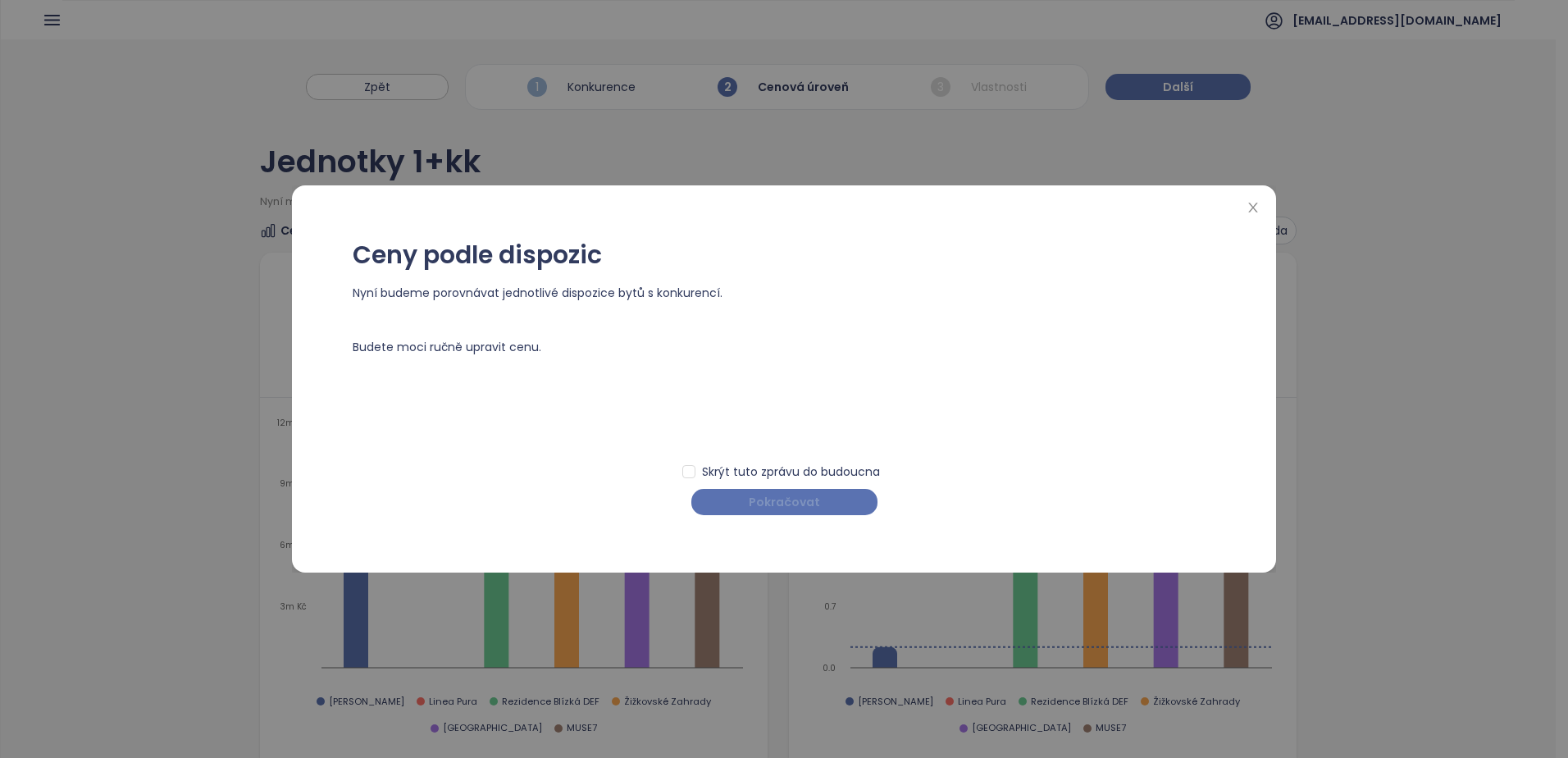
click at [769, 491] on button "Pokračovat" at bounding box center [784, 502] width 186 height 26
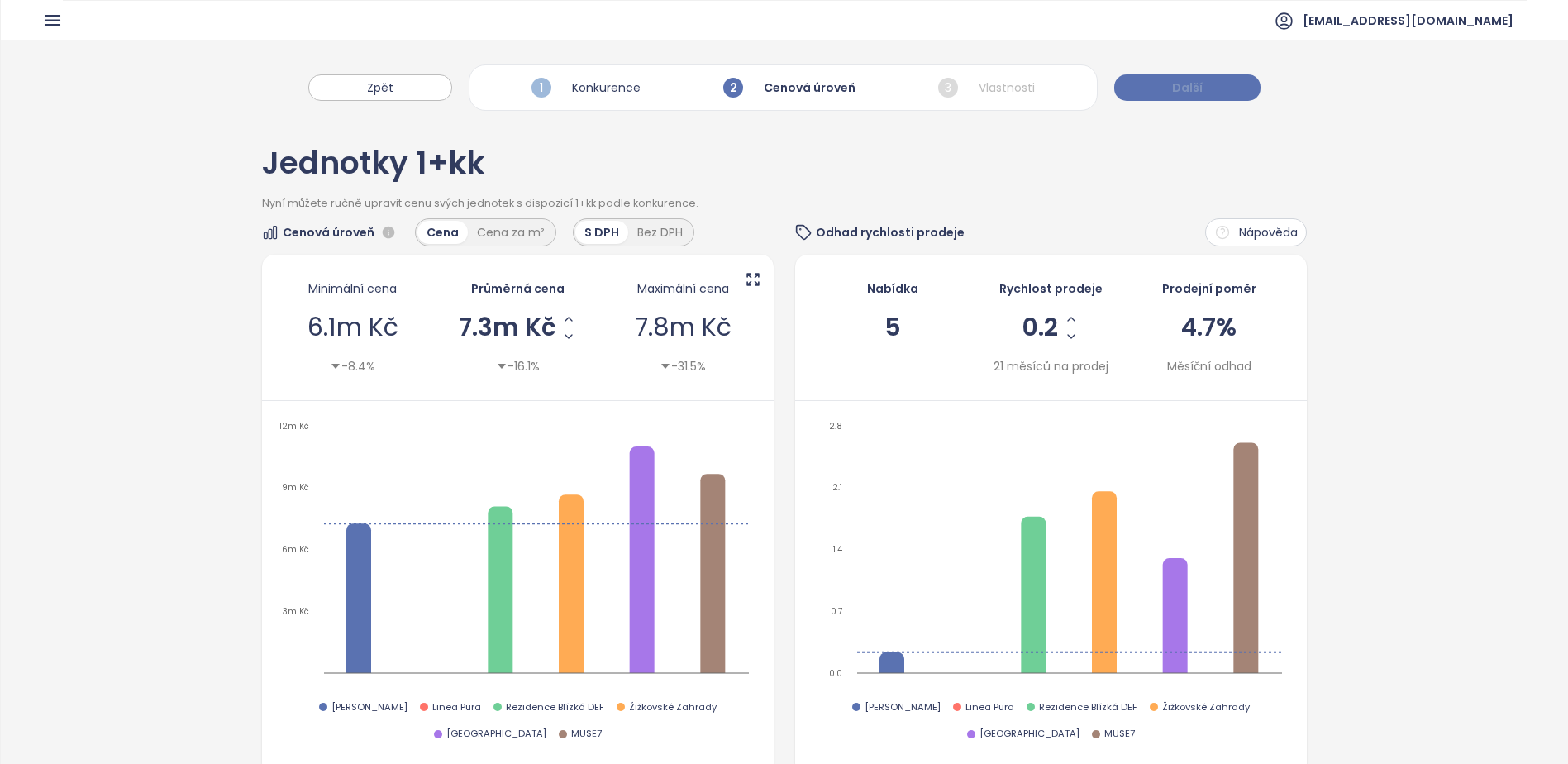
click at [1177, 86] on span "Další" at bounding box center [1187, 87] width 30 height 18
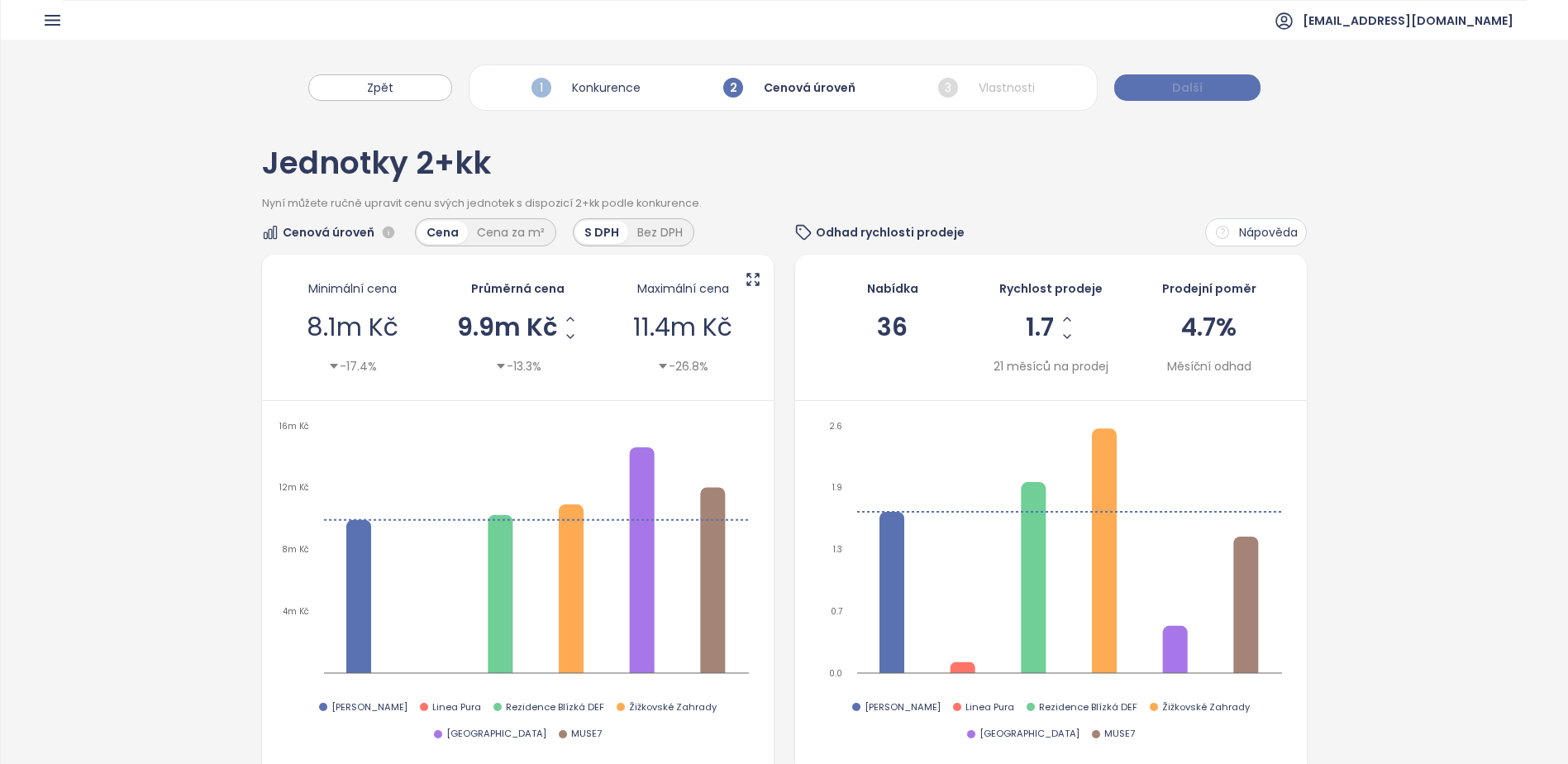
click at [1216, 77] on button "Další" at bounding box center [1187, 87] width 146 height 27
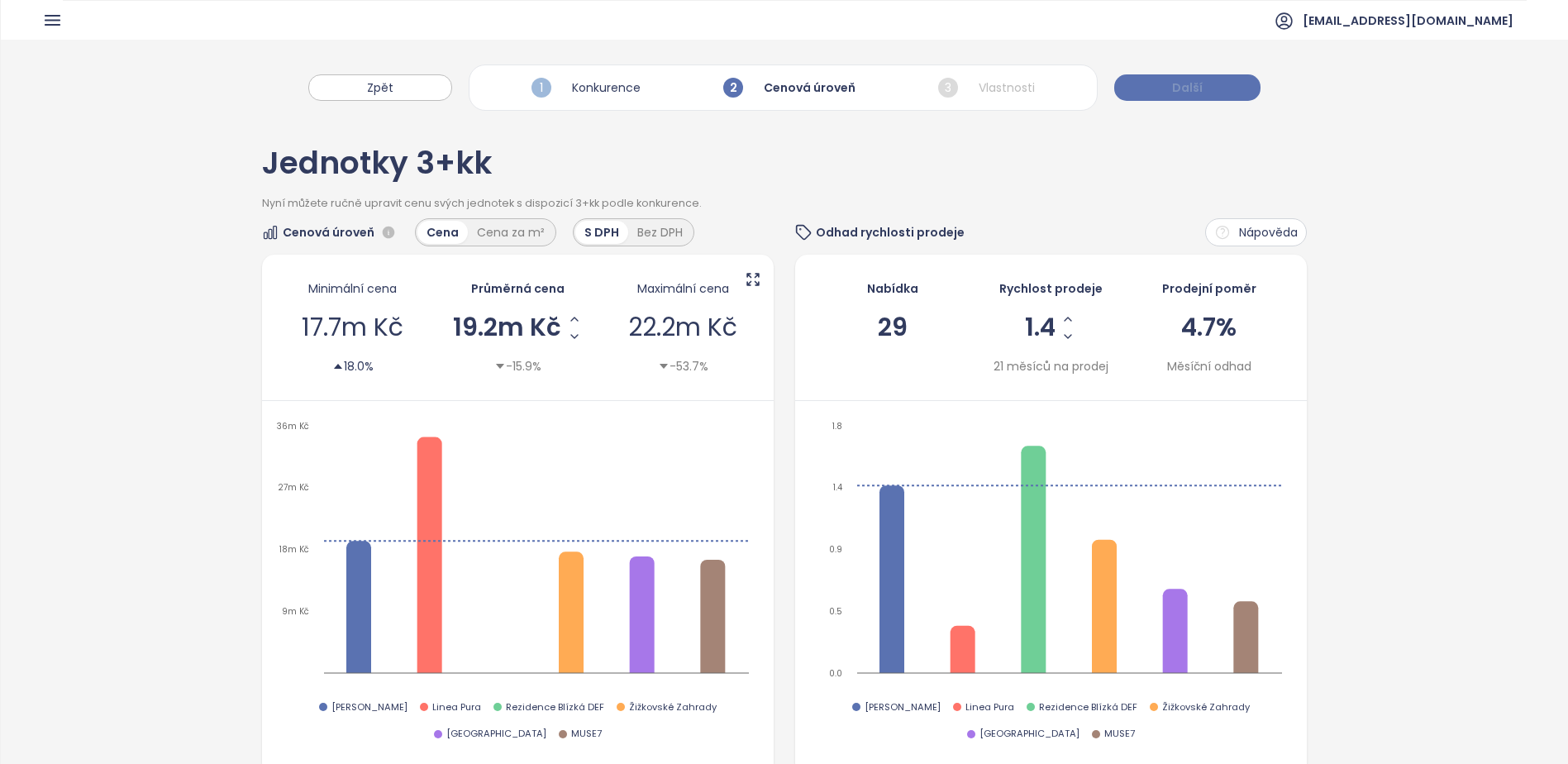
click at [1216, 77] on button "Další" at bounding box center [1187, 87] width 146 height 27
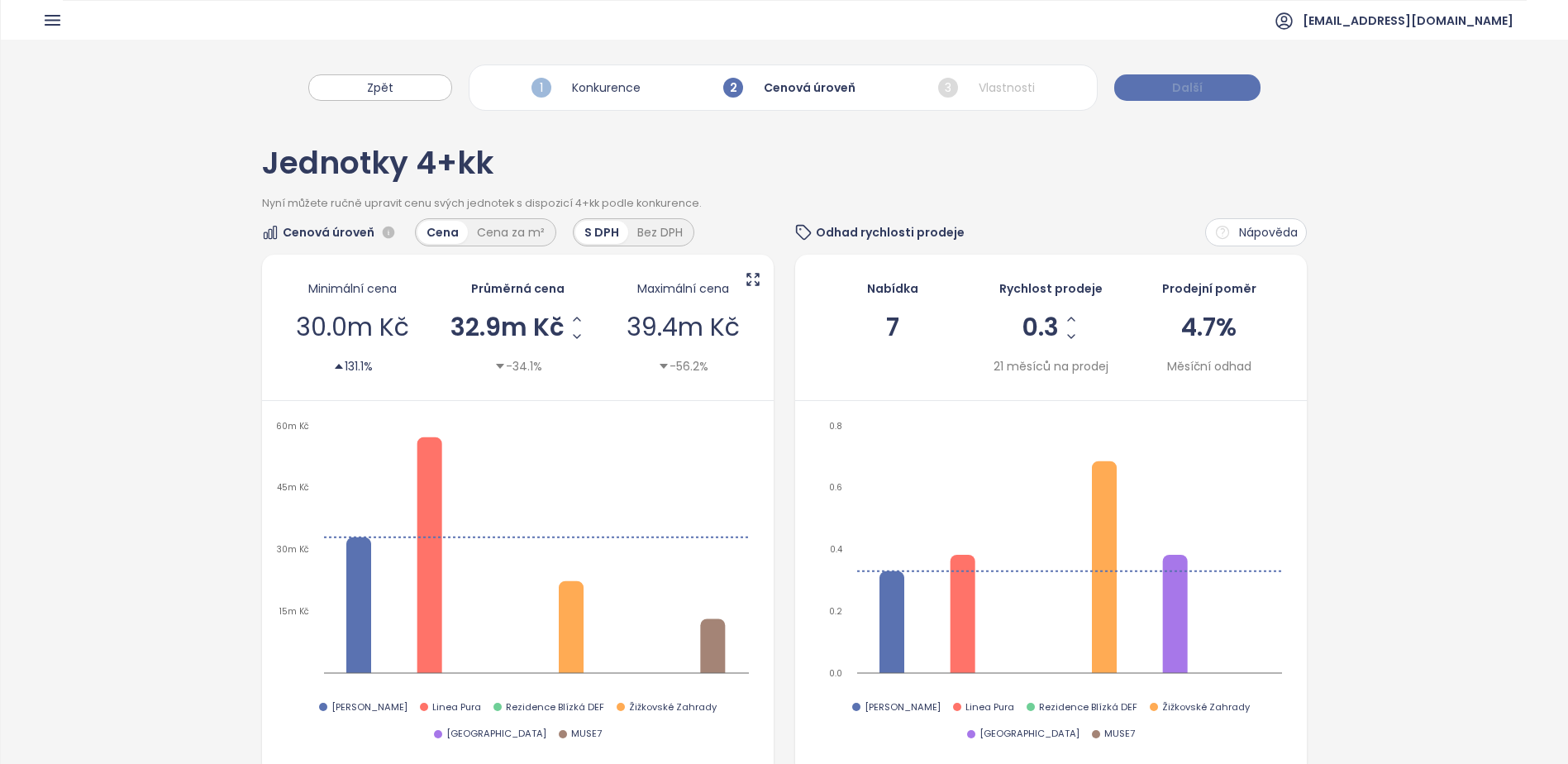
click at [1216, 77] on button "Další" at bounding box center [1187, 87] width 146 height 27
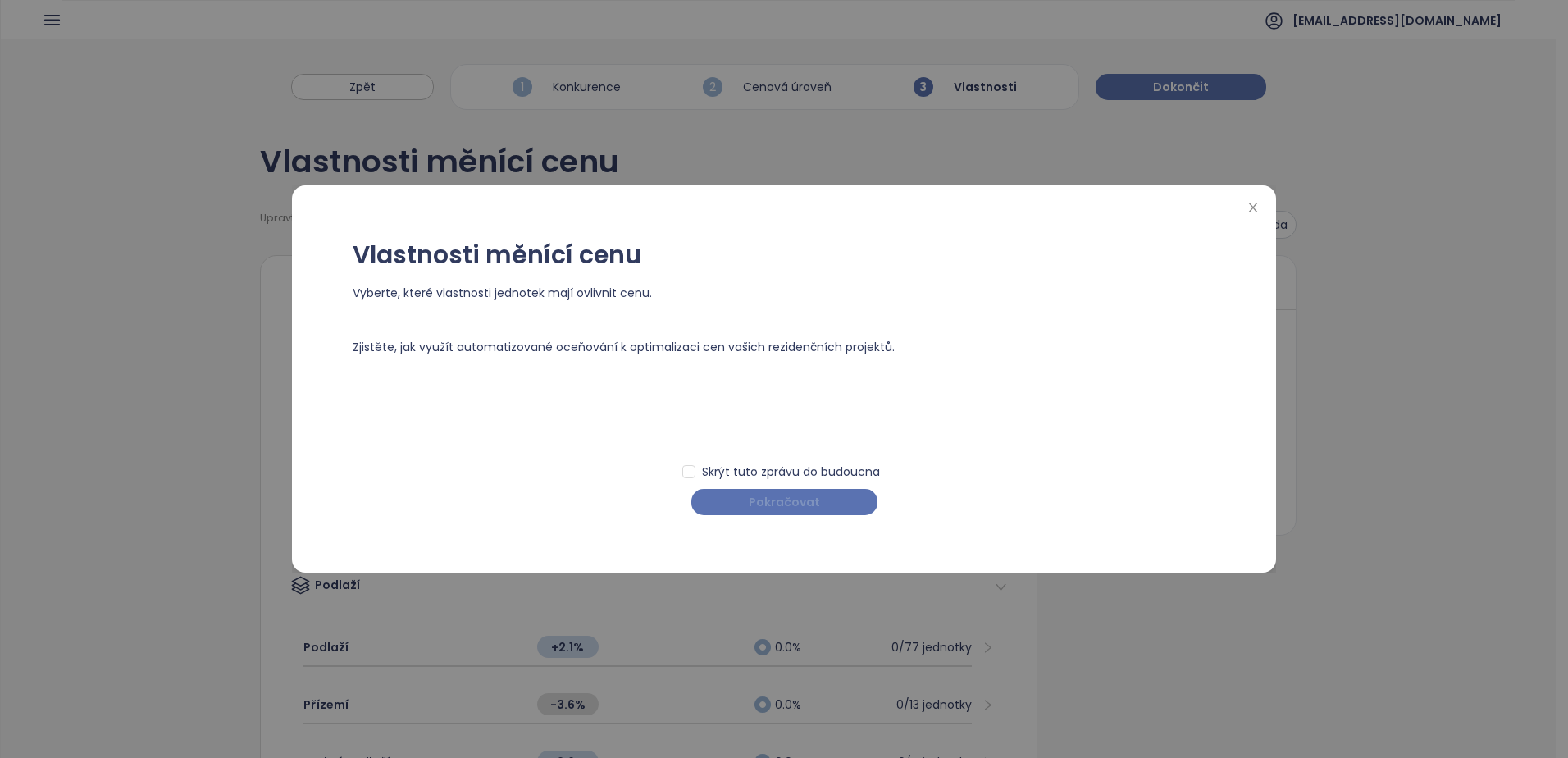
click at [802, 489] on button "Pokračovat" at bounding box center [784, 502] width 186 height 26
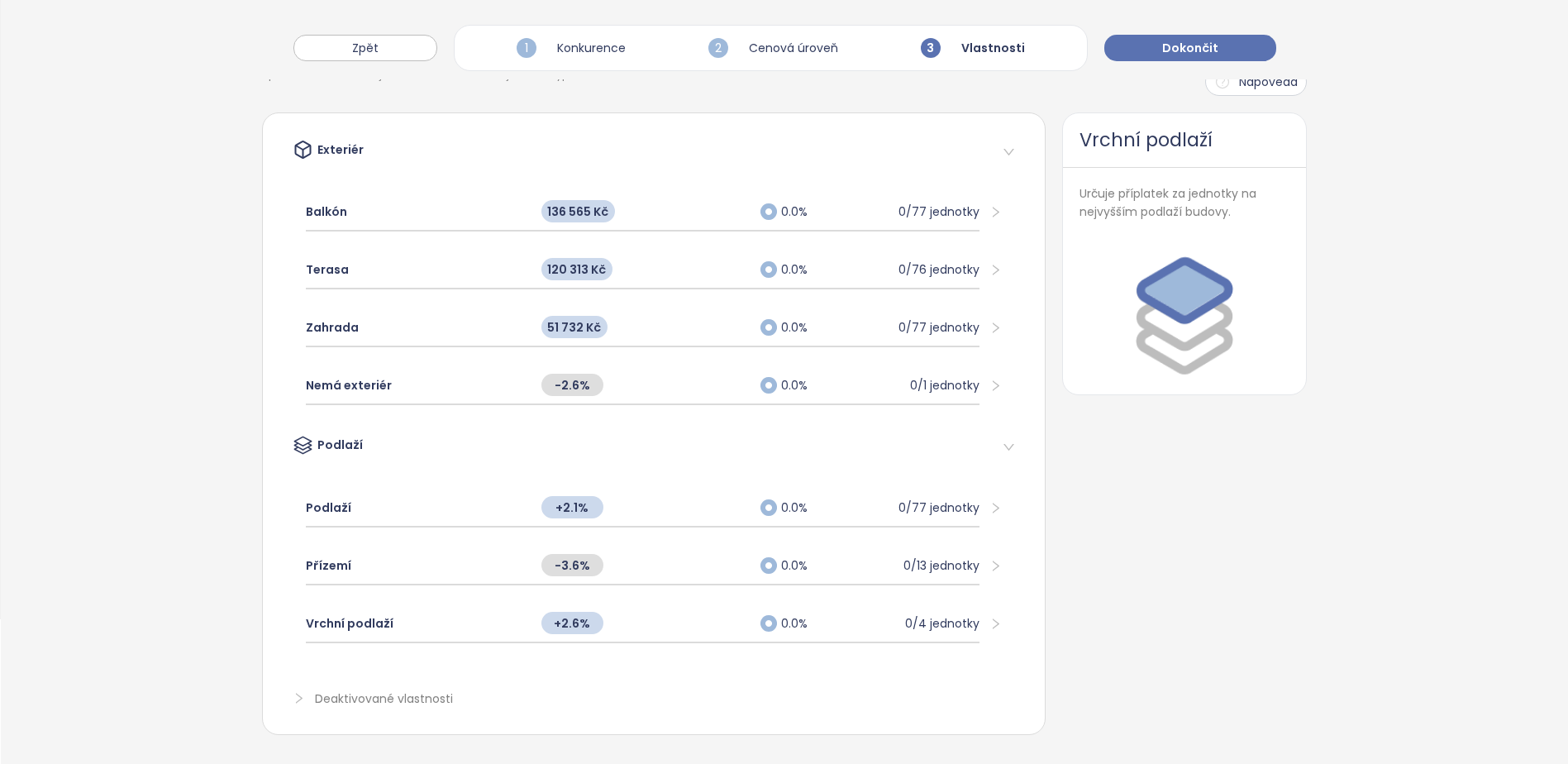
scroll to position [157, 0]
click at [1191, 42] on span "Dokončit" at bounding box center [1190, 48] width 56 height 18
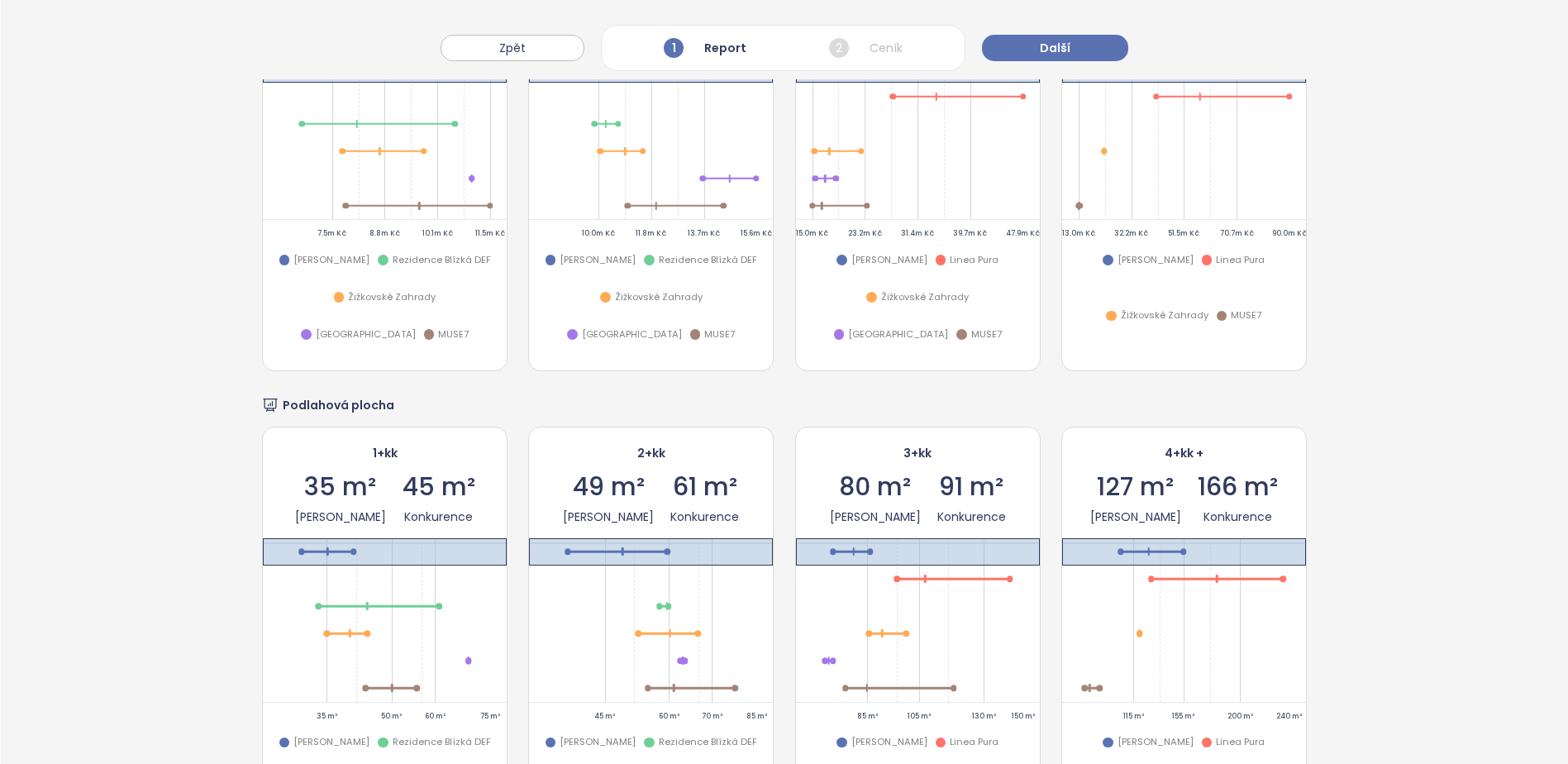
scroll to position [2646, 0]
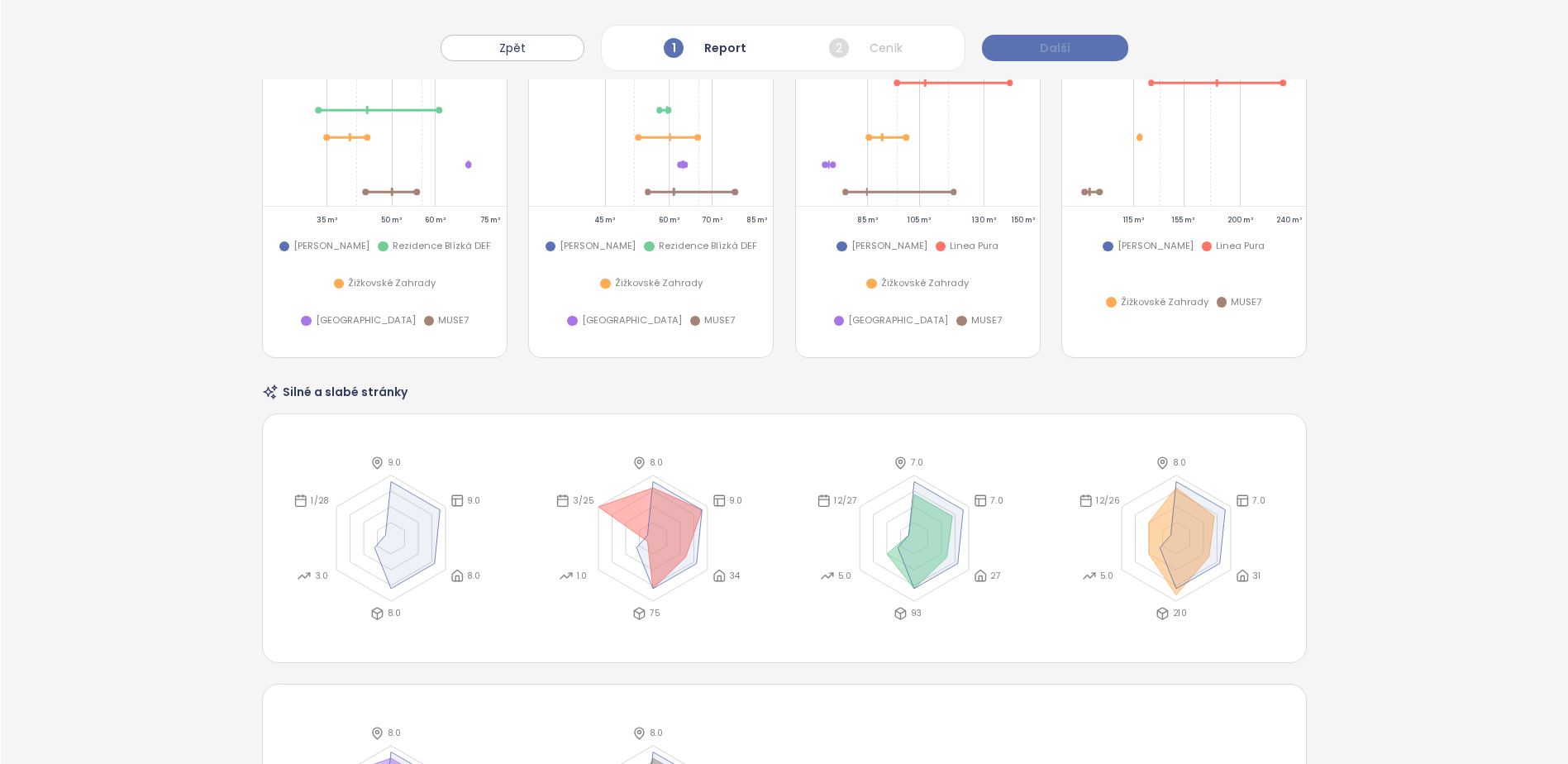
click at [1043, 47] on span "Další" at bounding box center [1054, 48] width 30 height 18
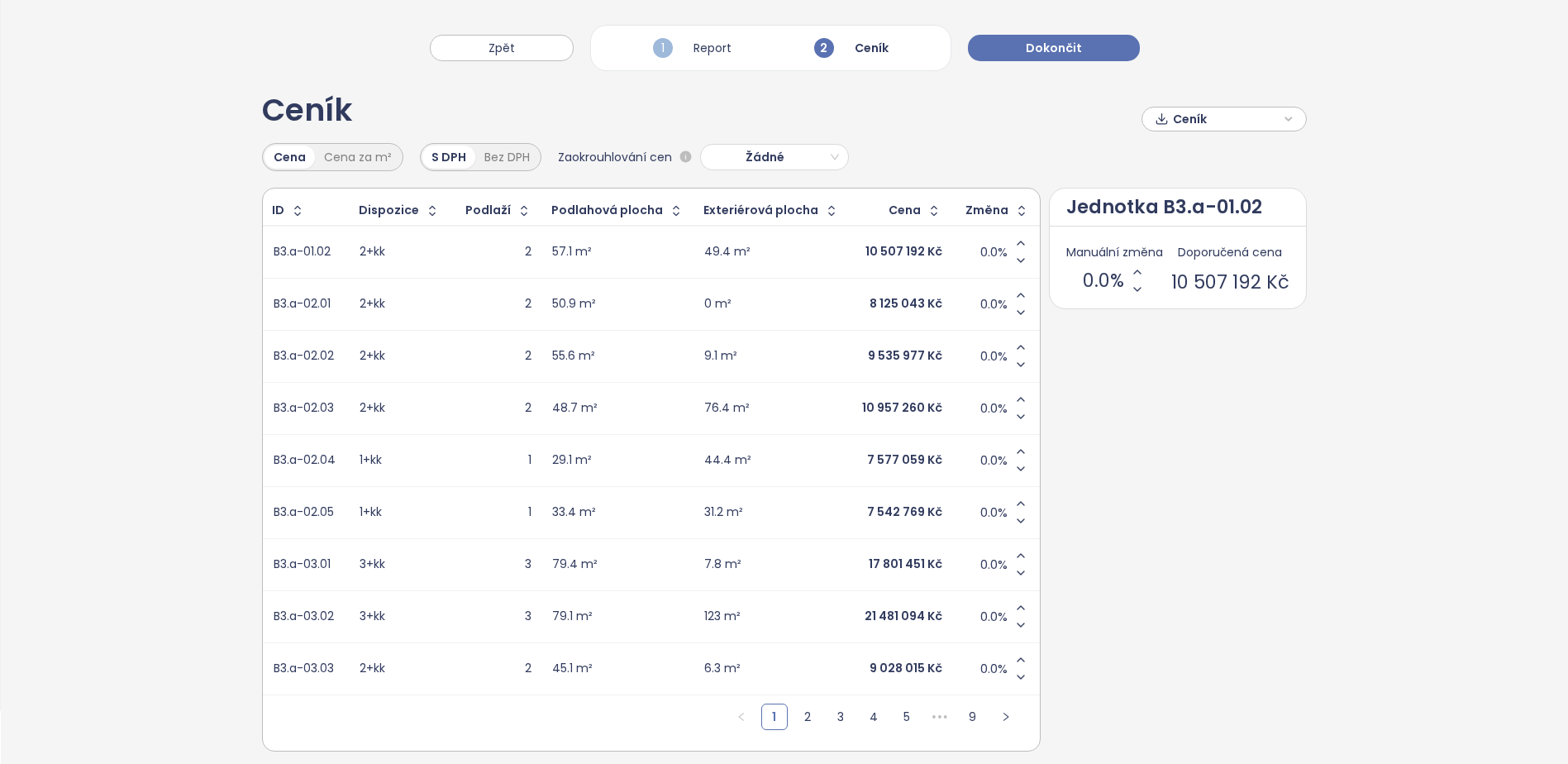
scroll to position [82, 0]
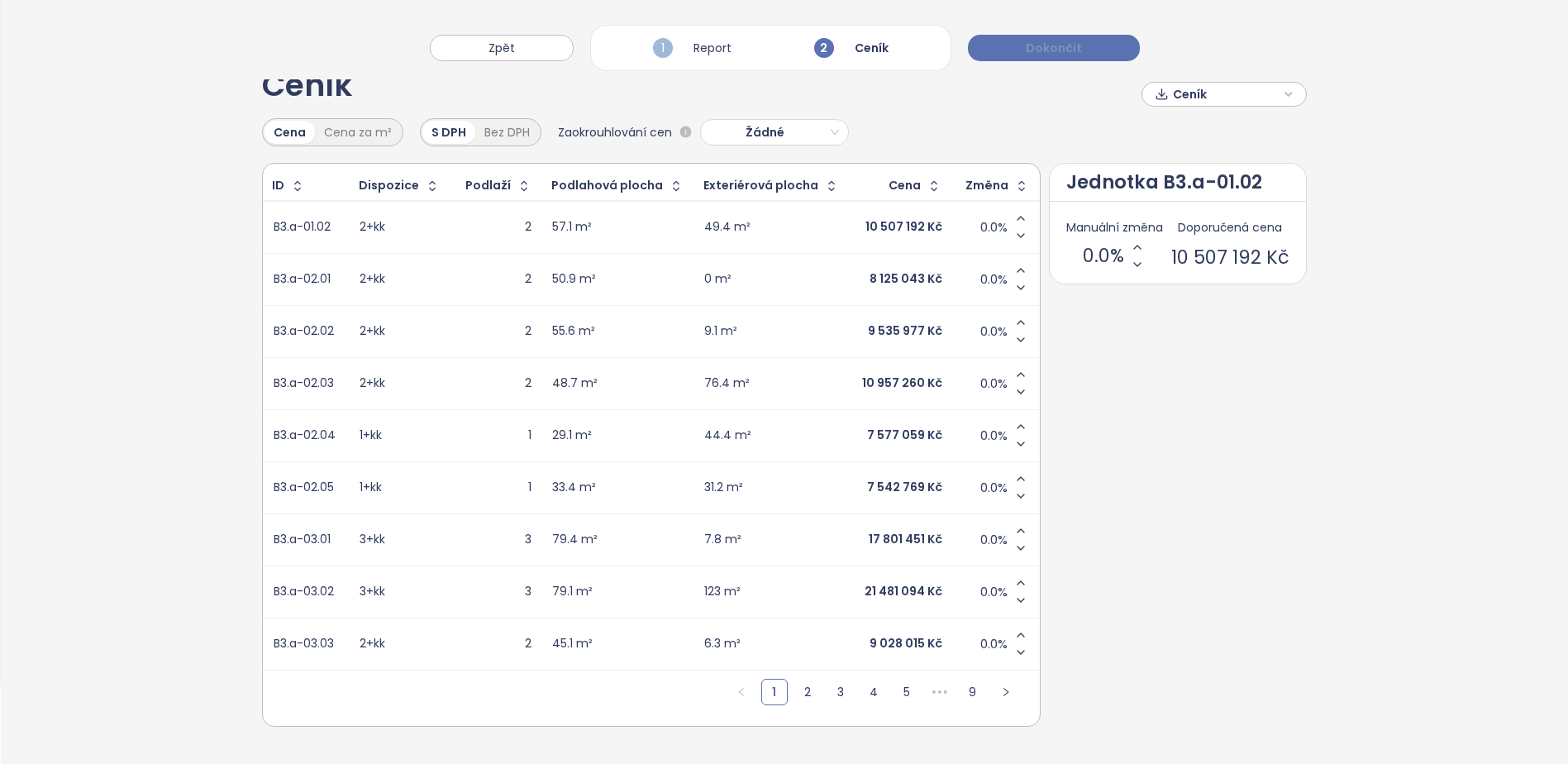
click at [1064, 37] on button "Dokončit" at bounding box center [1053, 48] width 172 height 27
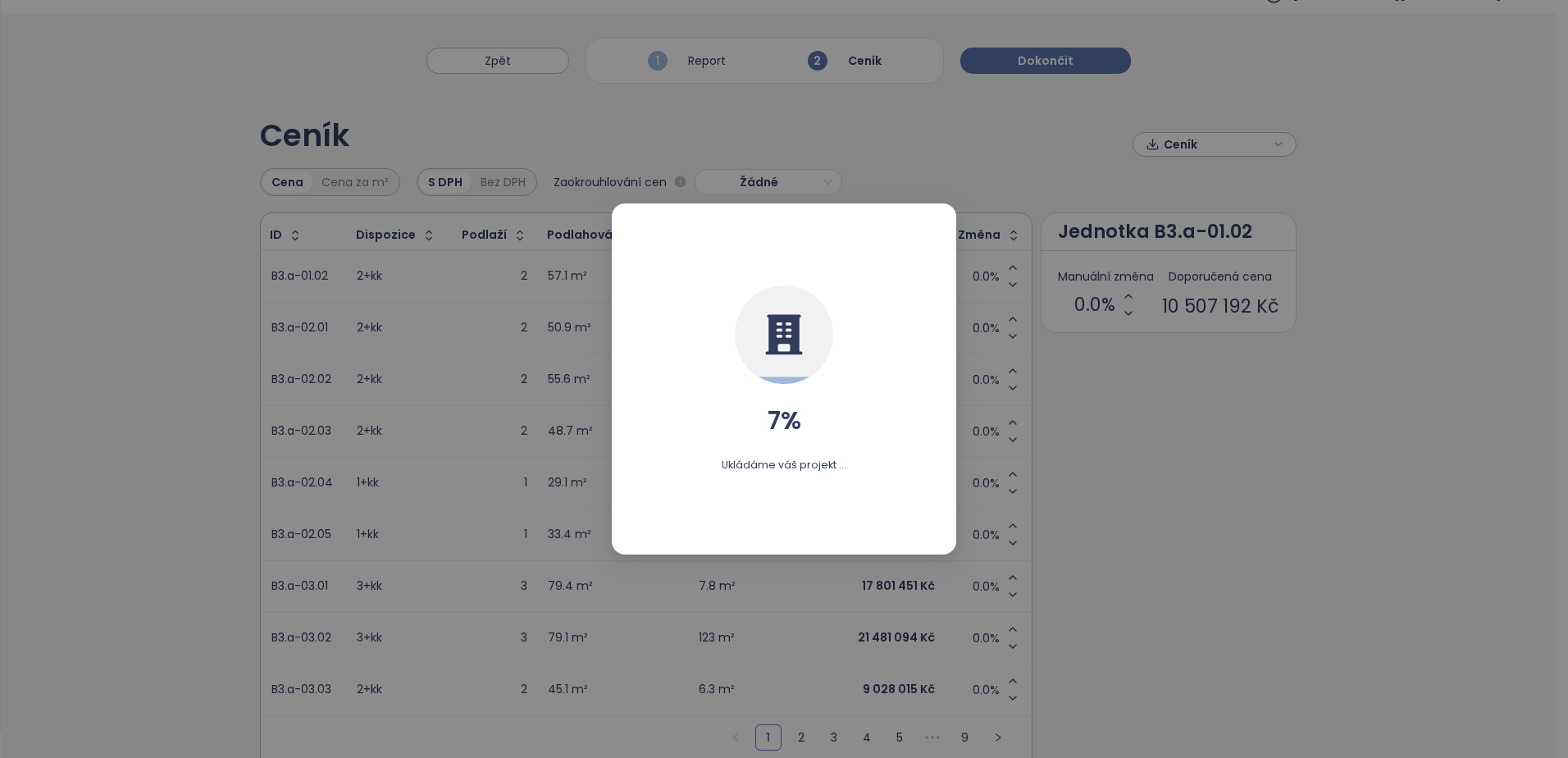
scroll to position [0, 0]
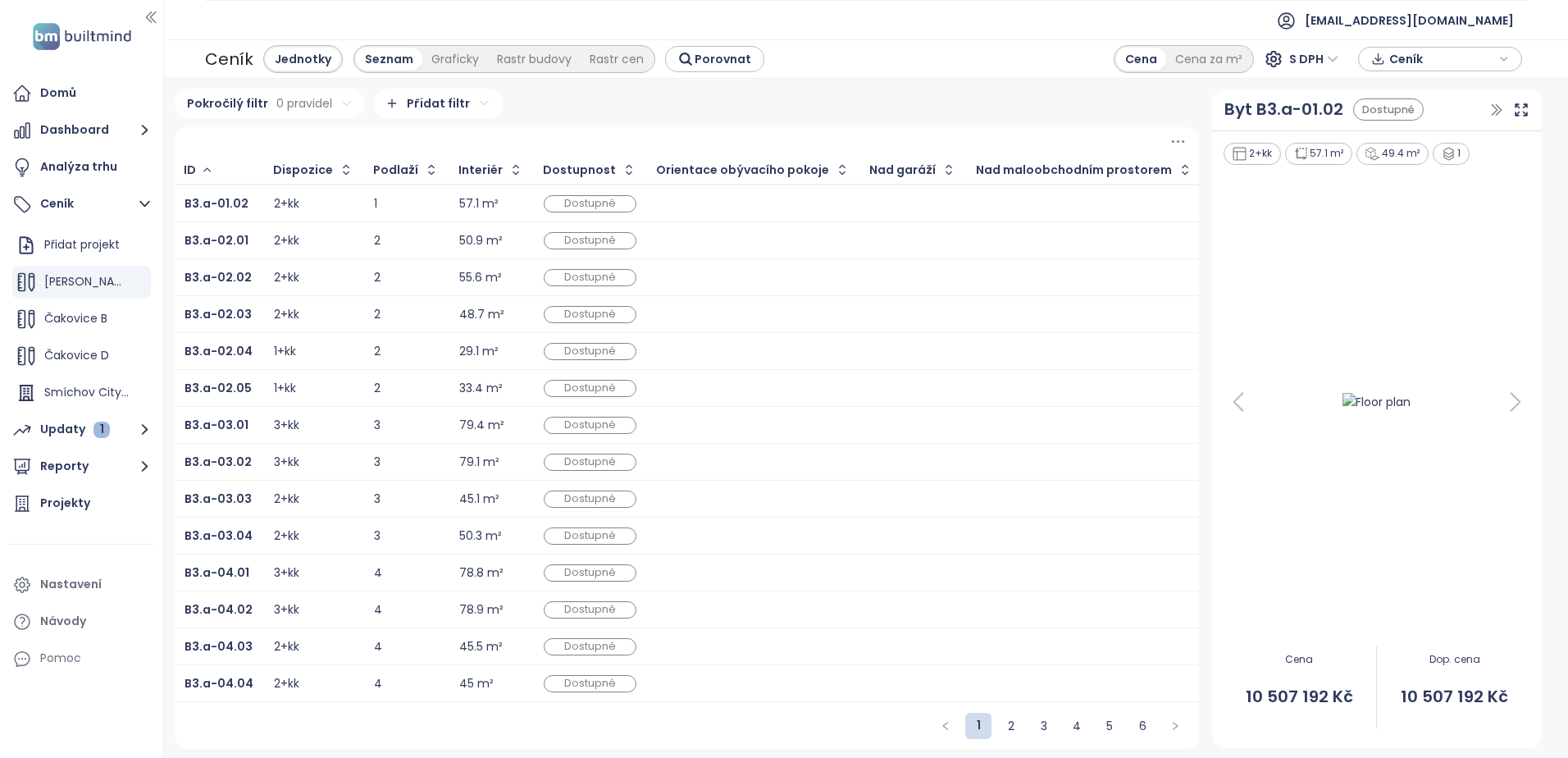
click at [1402, 54] on span "Ceník" at bounding box center [1442, 58] width 106 height 25
click at [1430, 144] on span "Stáhnout" at bounding box center [1419, 141] width 57 height 18
click at [891, 96] on div "Pokročilý filtr 0 pravidel Přidat filtr" at bounding box center [686, 103] width 1024 height 30
click at [699, 103] on div "Pokročilý filtr 0 pravidel Přidat filtr" at bounding box center [686, 103] width 1024 height 30
